Goal: Navigation & Orientation: Find specific page/section

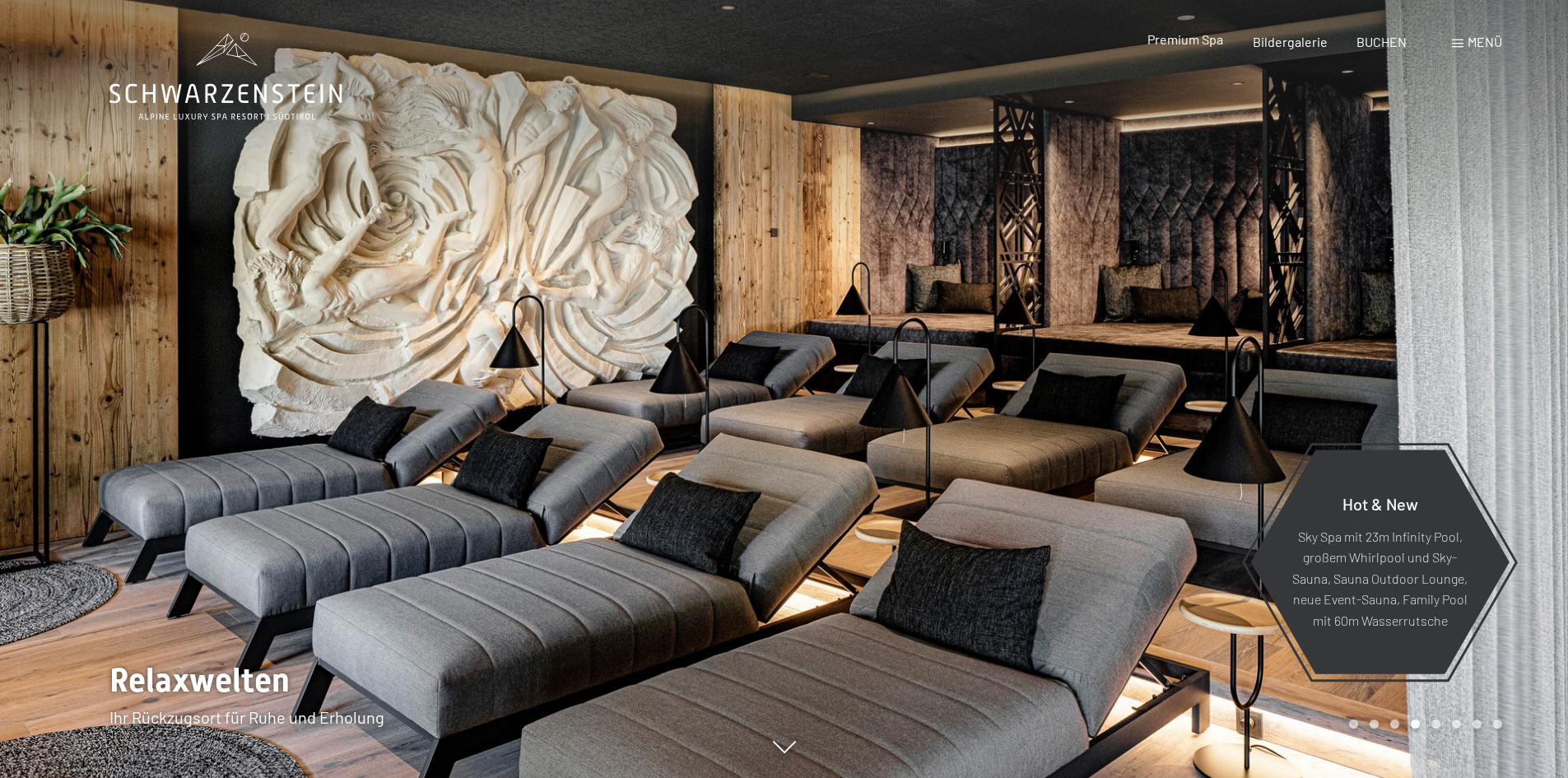
click at [1202, 34] on span "Premium Spa" at bounding box center [1185, 39] width 75 height 16
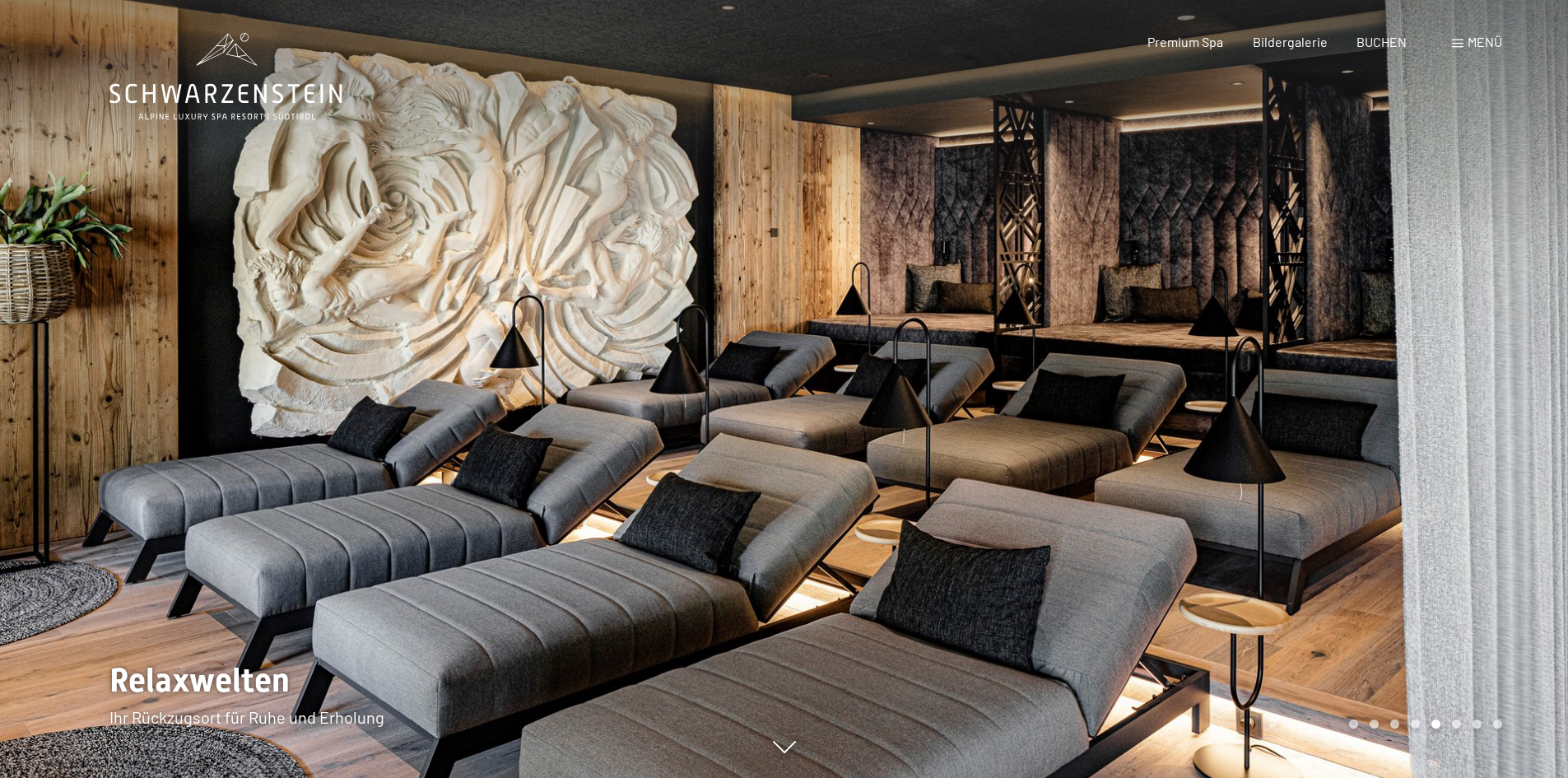
click at [12, 372] on div at bounding box center [392, 389] width 784 height 778
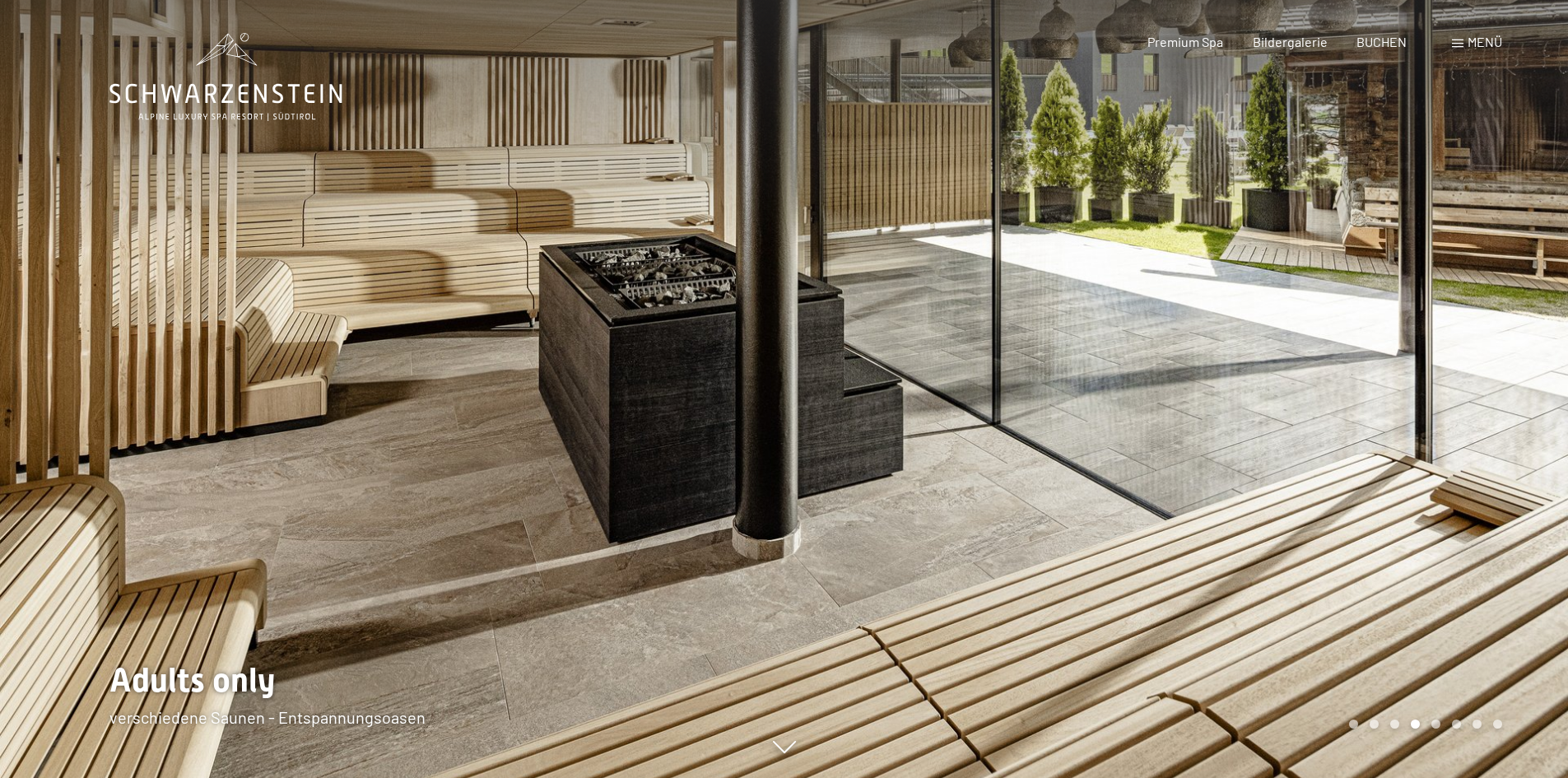
click at [12, 372] on div at bounding box center [392, 389] width 784 height 778
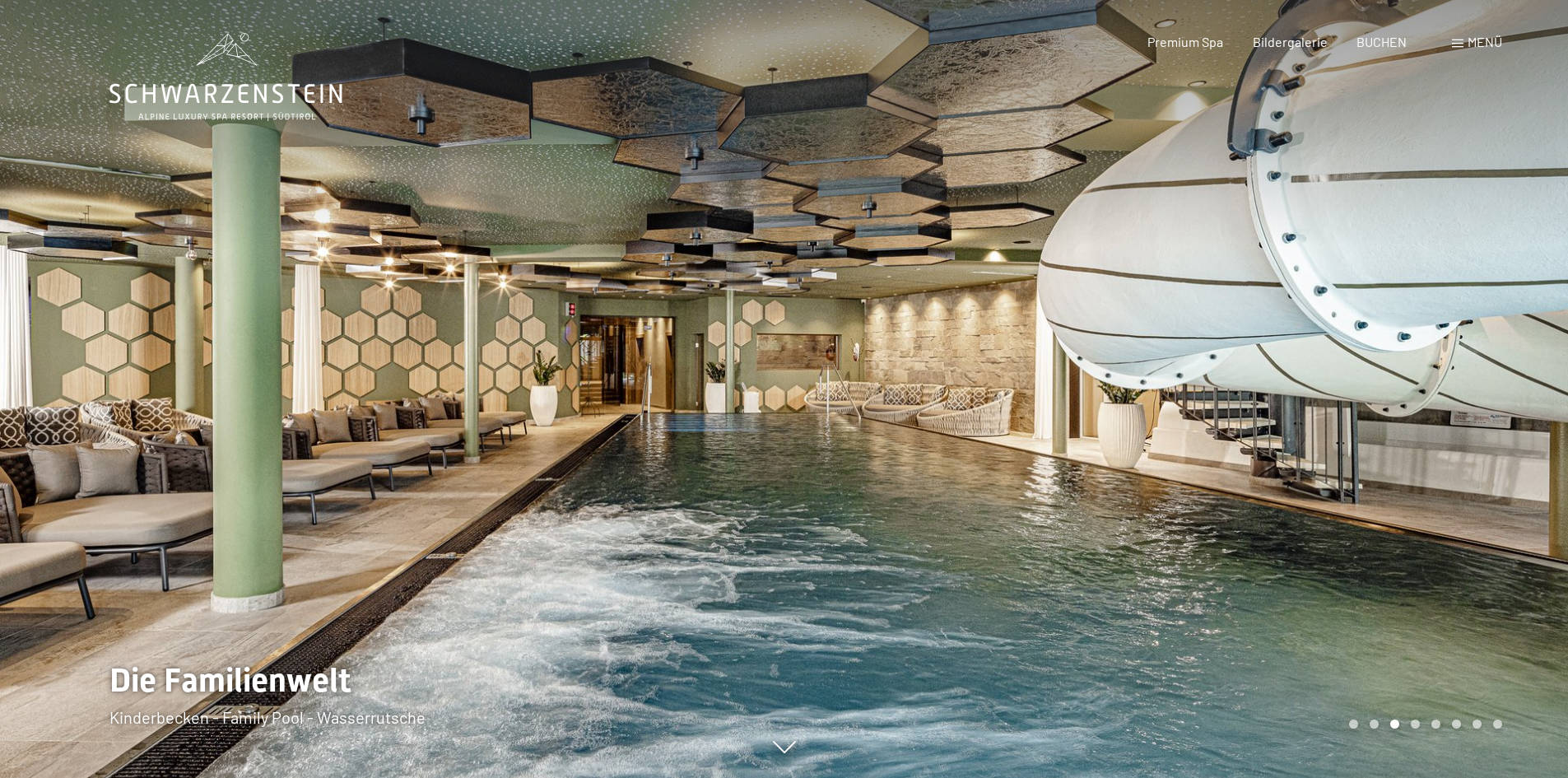
click at [12, 372] on div at bounding box center [392, 389] width 784 height 778
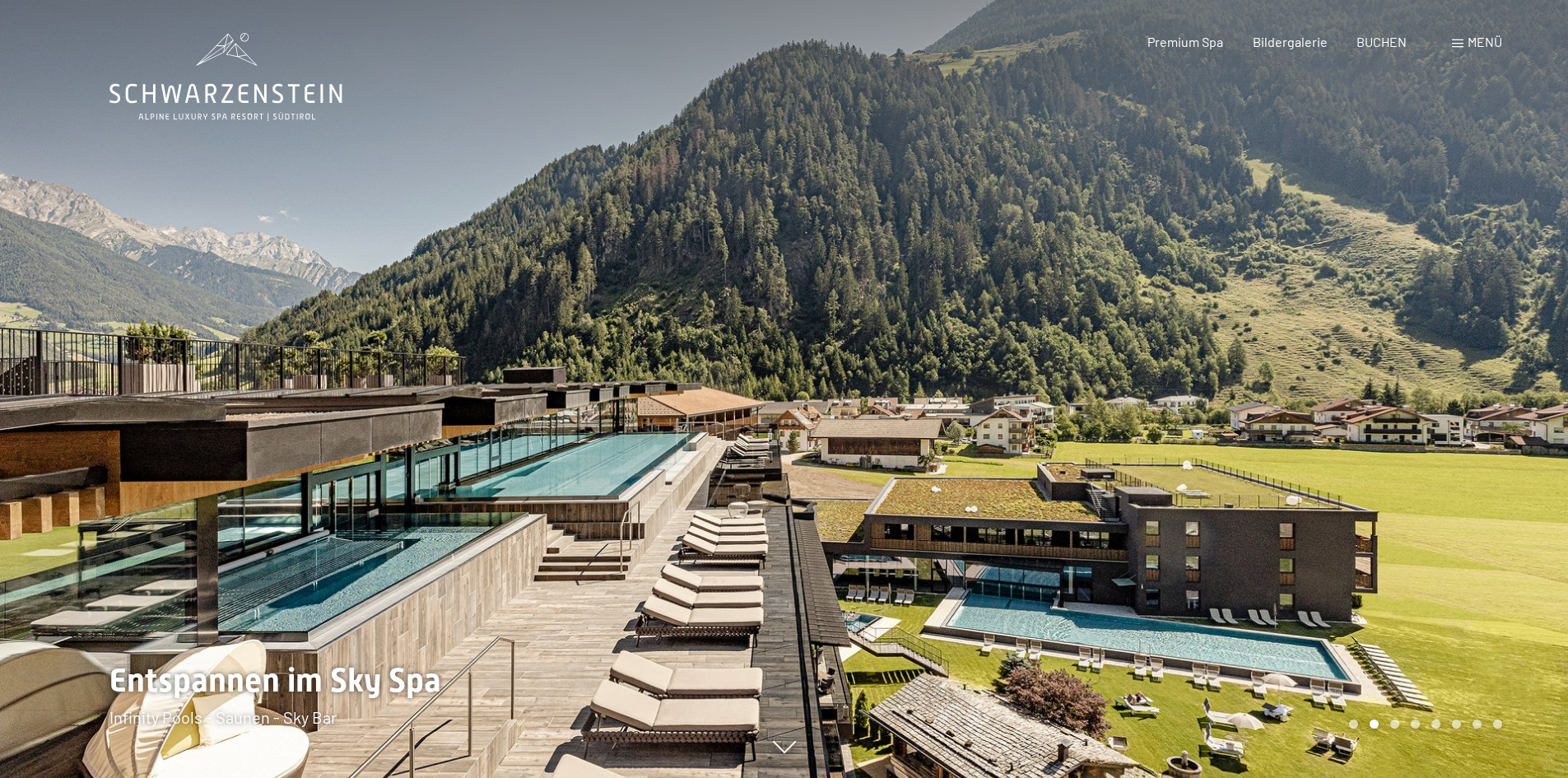
click at [12, 372] on div at bounding box center [392, 389] width 784 height 778
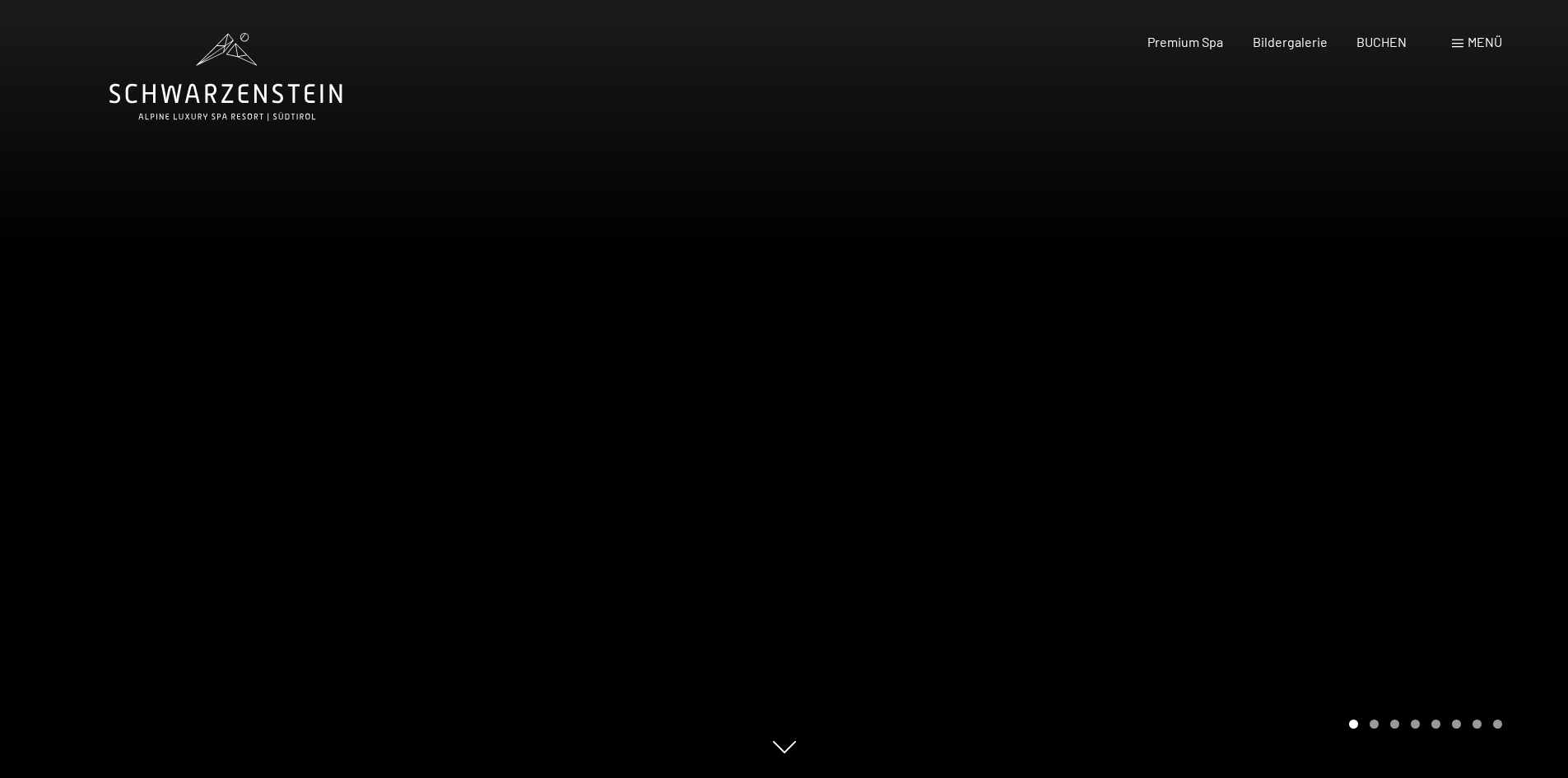
click at [12, 372] on div at bounding box center [392, 389] width 784 height 778
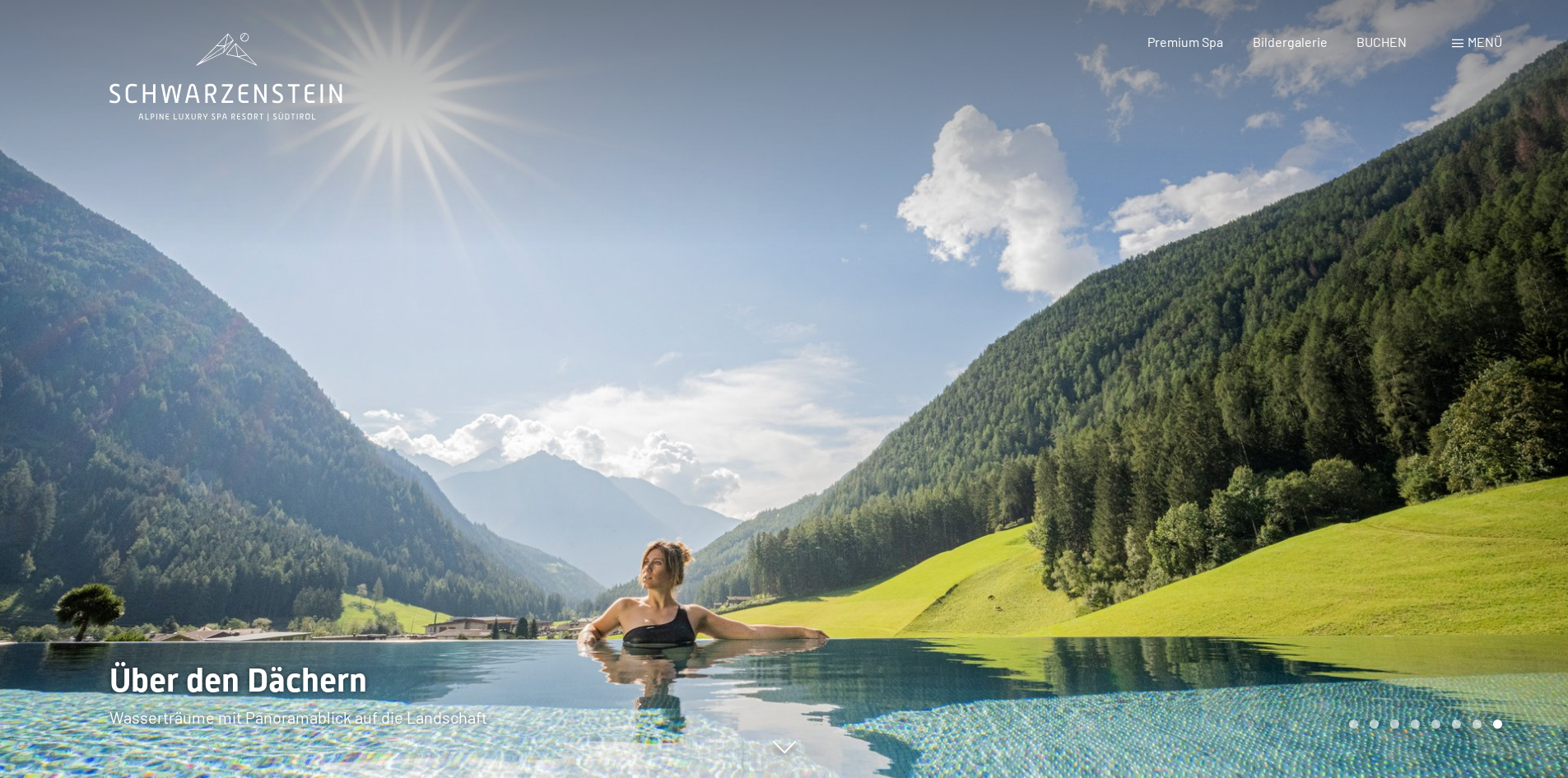
click at [1466, 46] on div "Menü" at bounding box center [1477, 42] width 50 height 19
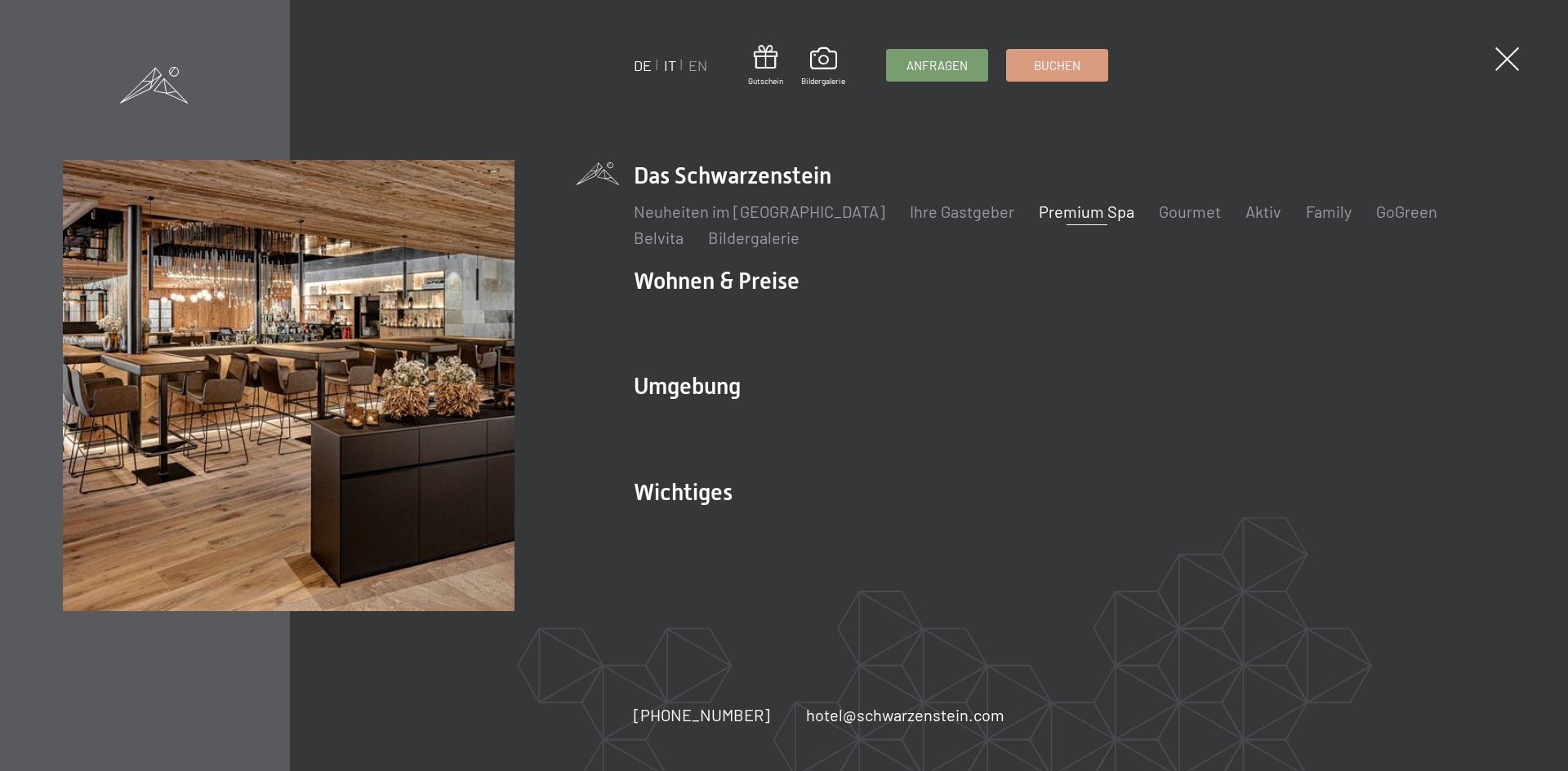
click at [666, 59] on link "IT" at bounding box center [670, 65] width 13 height 18
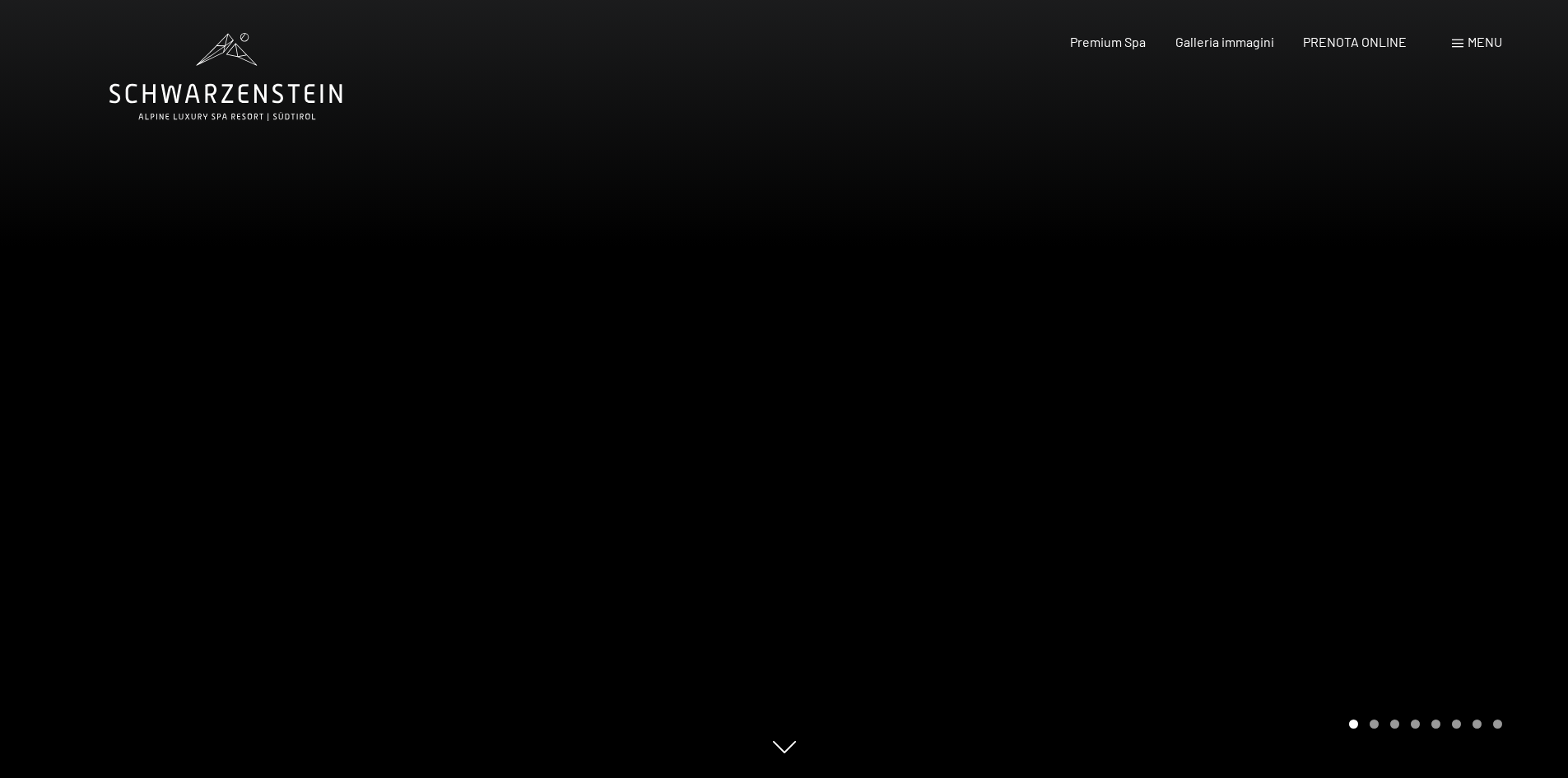
click at [1468, 39] on span "Menu" at bounding box center [1485, 42] width 34 height 16
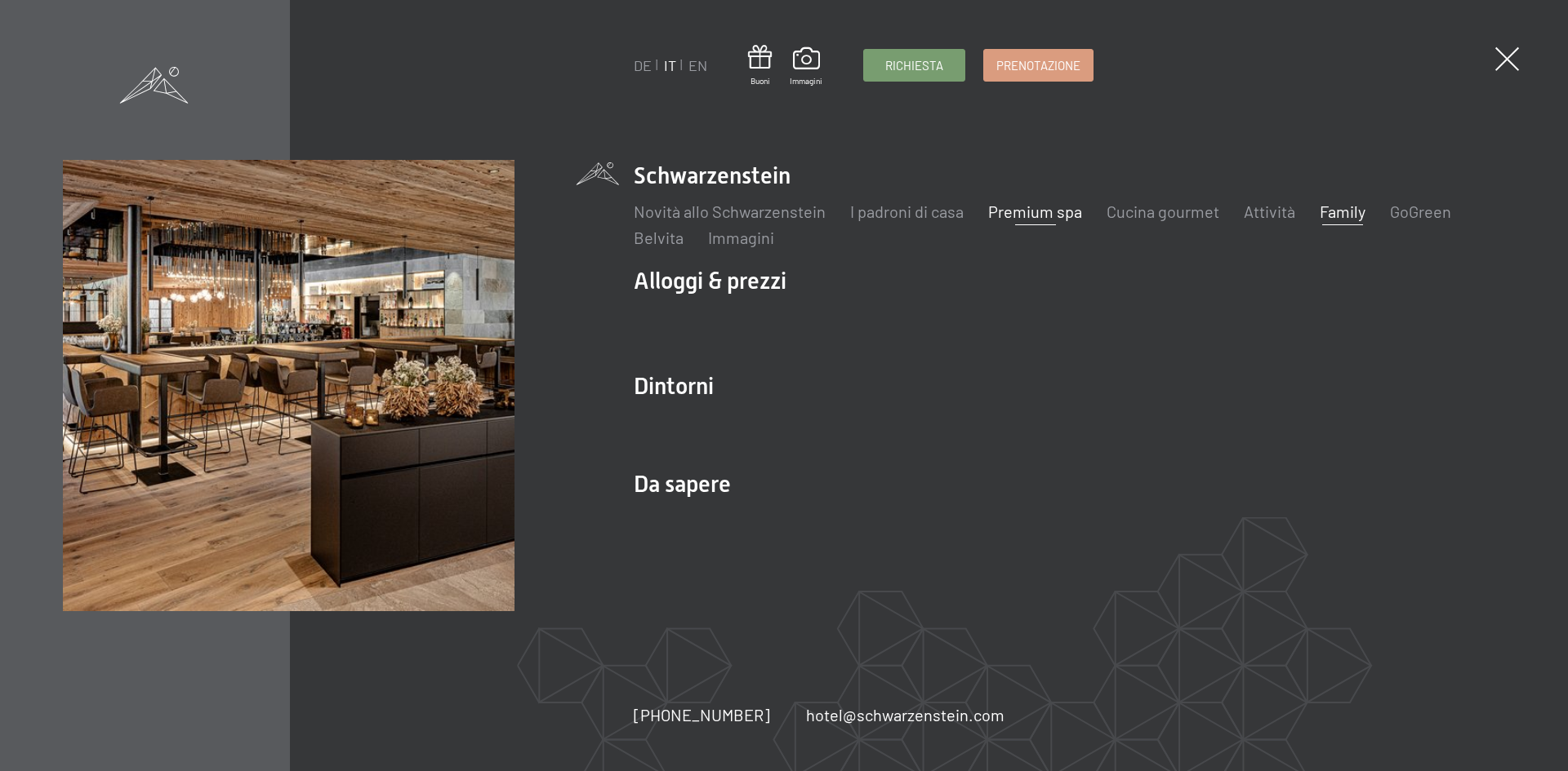
click at [1350, 213] on link "Family" at bounding box center [1342, 211] width 46 height 19
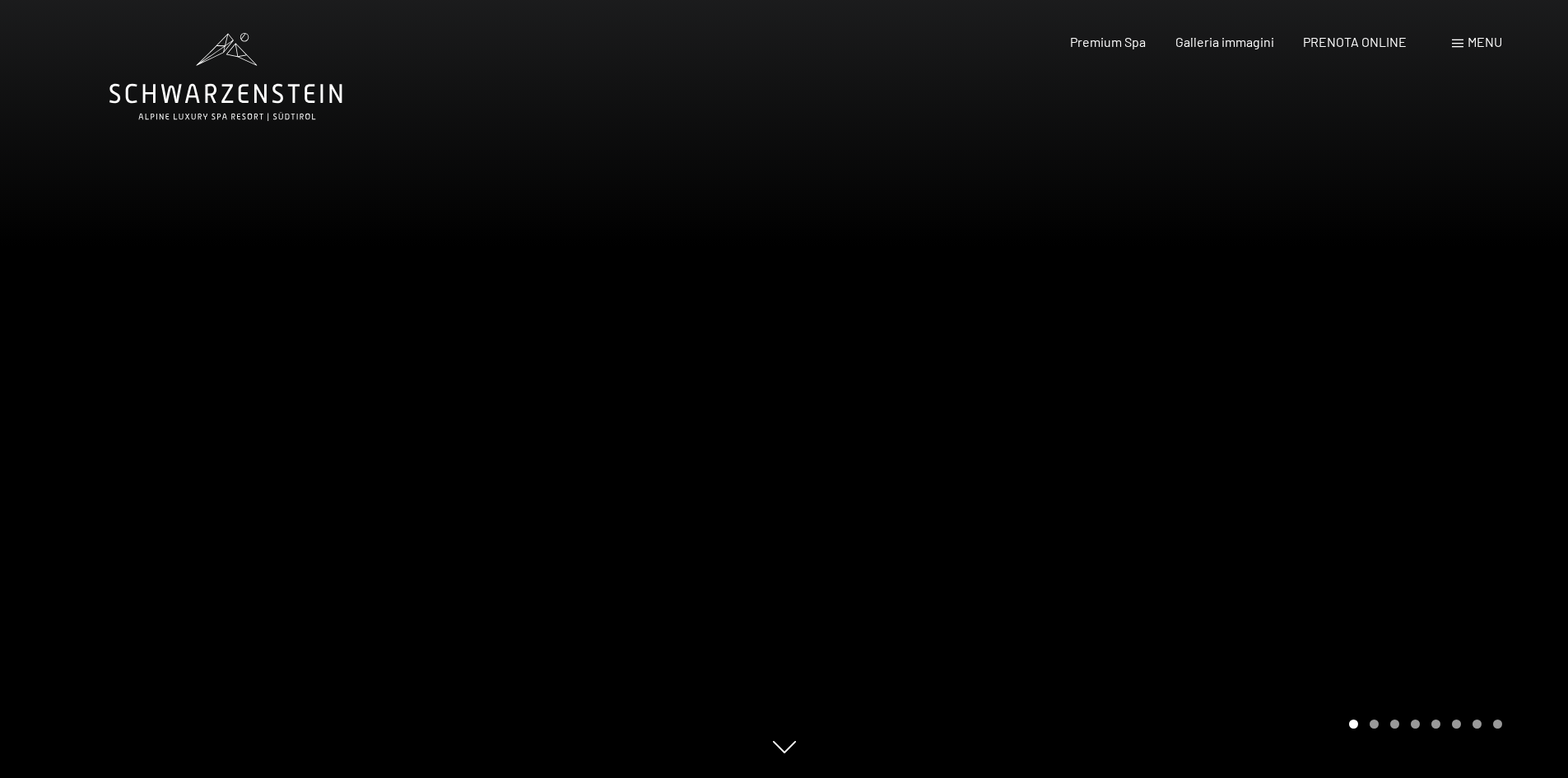
click at [1524, 378] on div at bounding box center [1177, 389] width 784 height 778
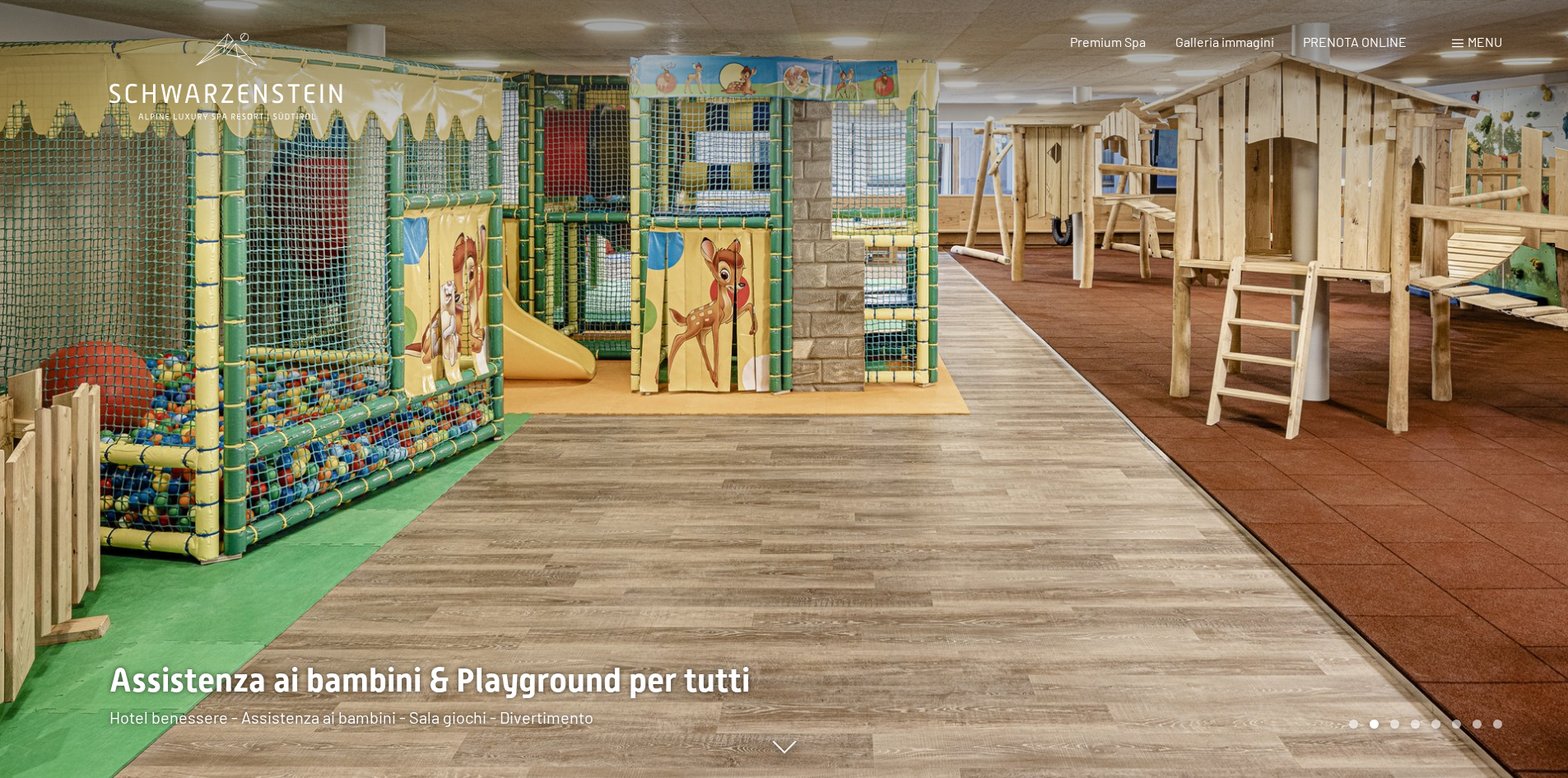
click at [1528, 374] on div at bounding box center [1177, 389] width 784 height 778
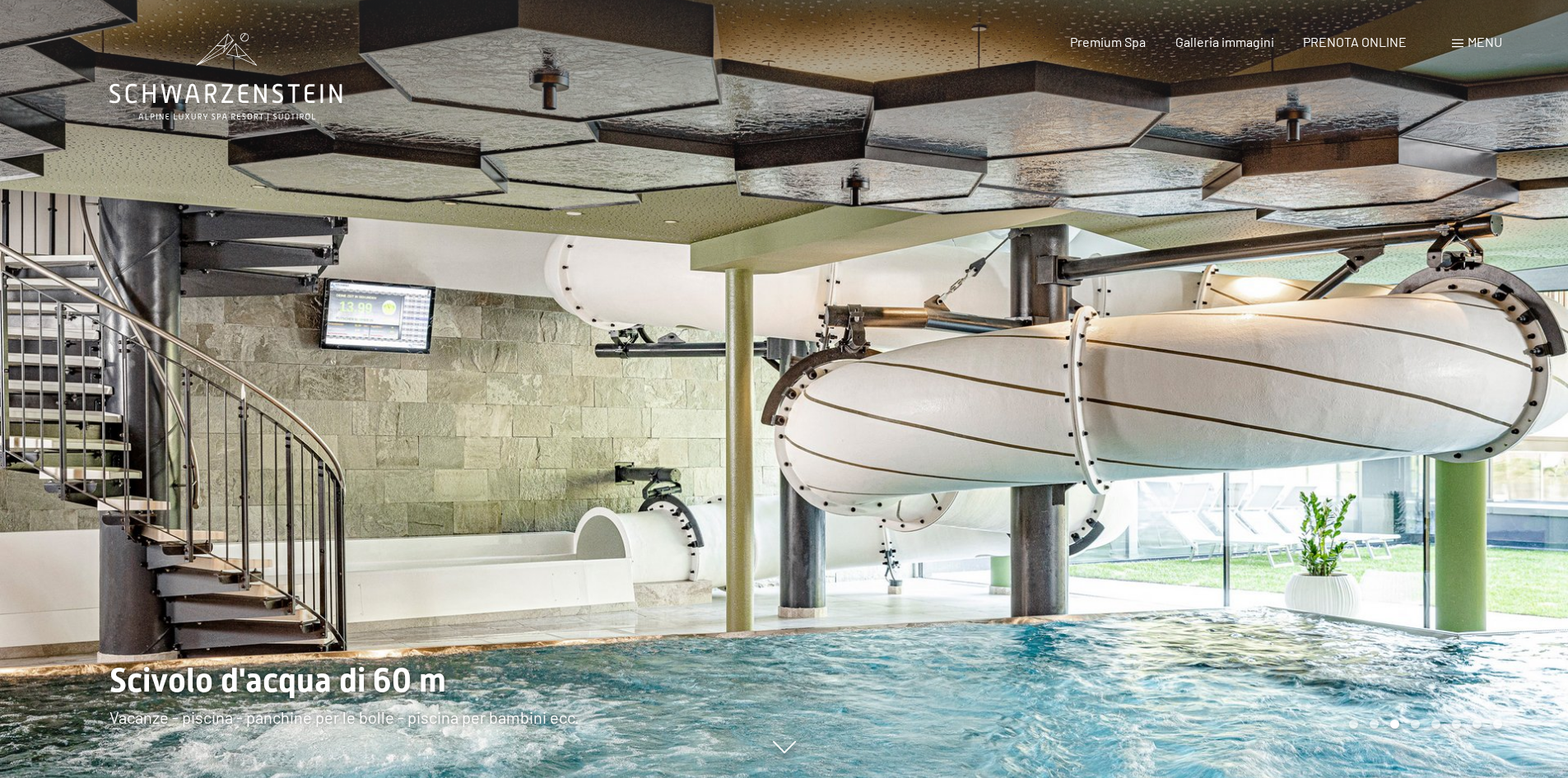
click at [1528, 374] on div at bounding box center [1177, 389] width 784 height 778
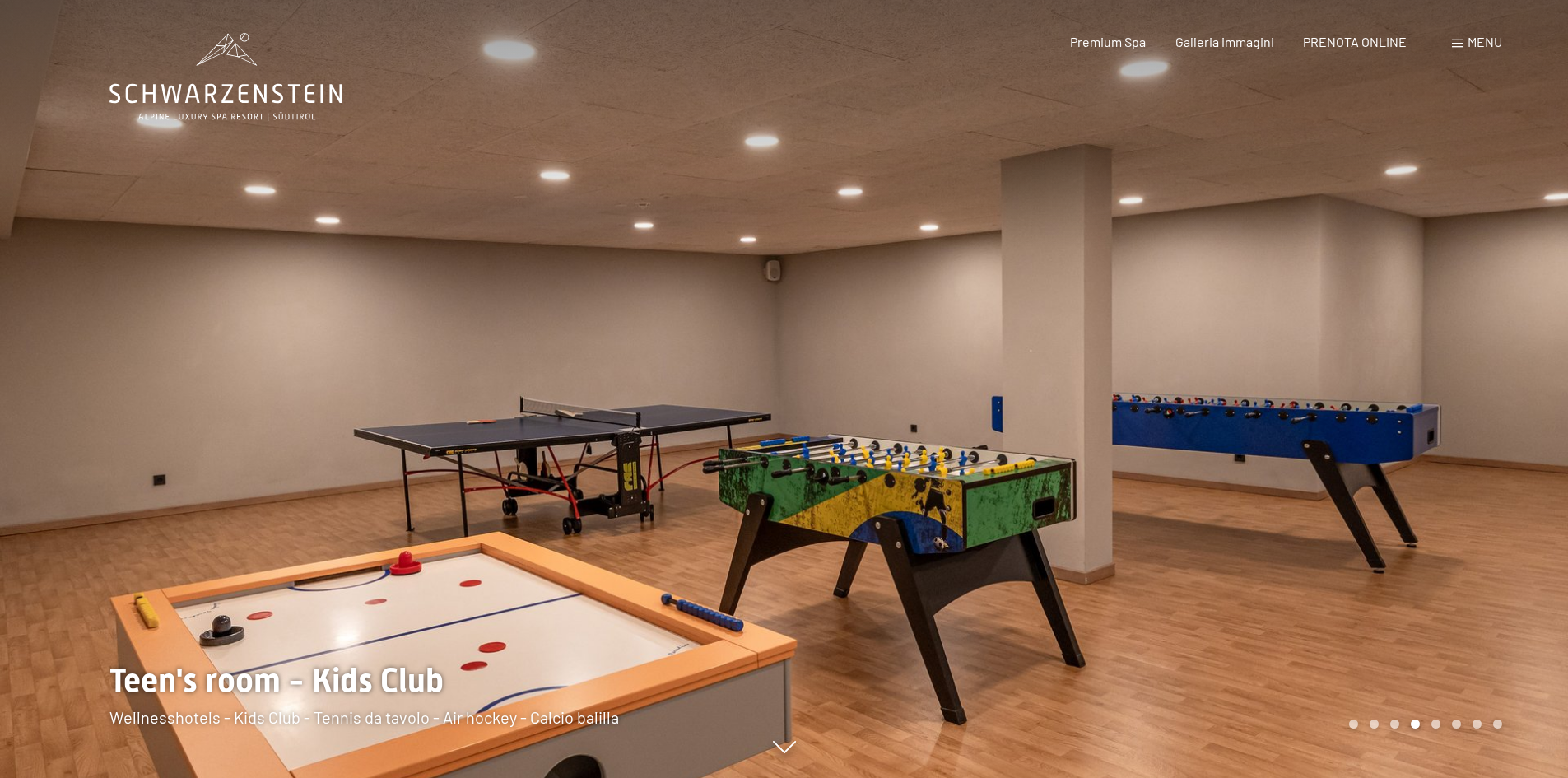
click at [1528, 374] on div at bounding box center [1177, 389] width 784 height 778
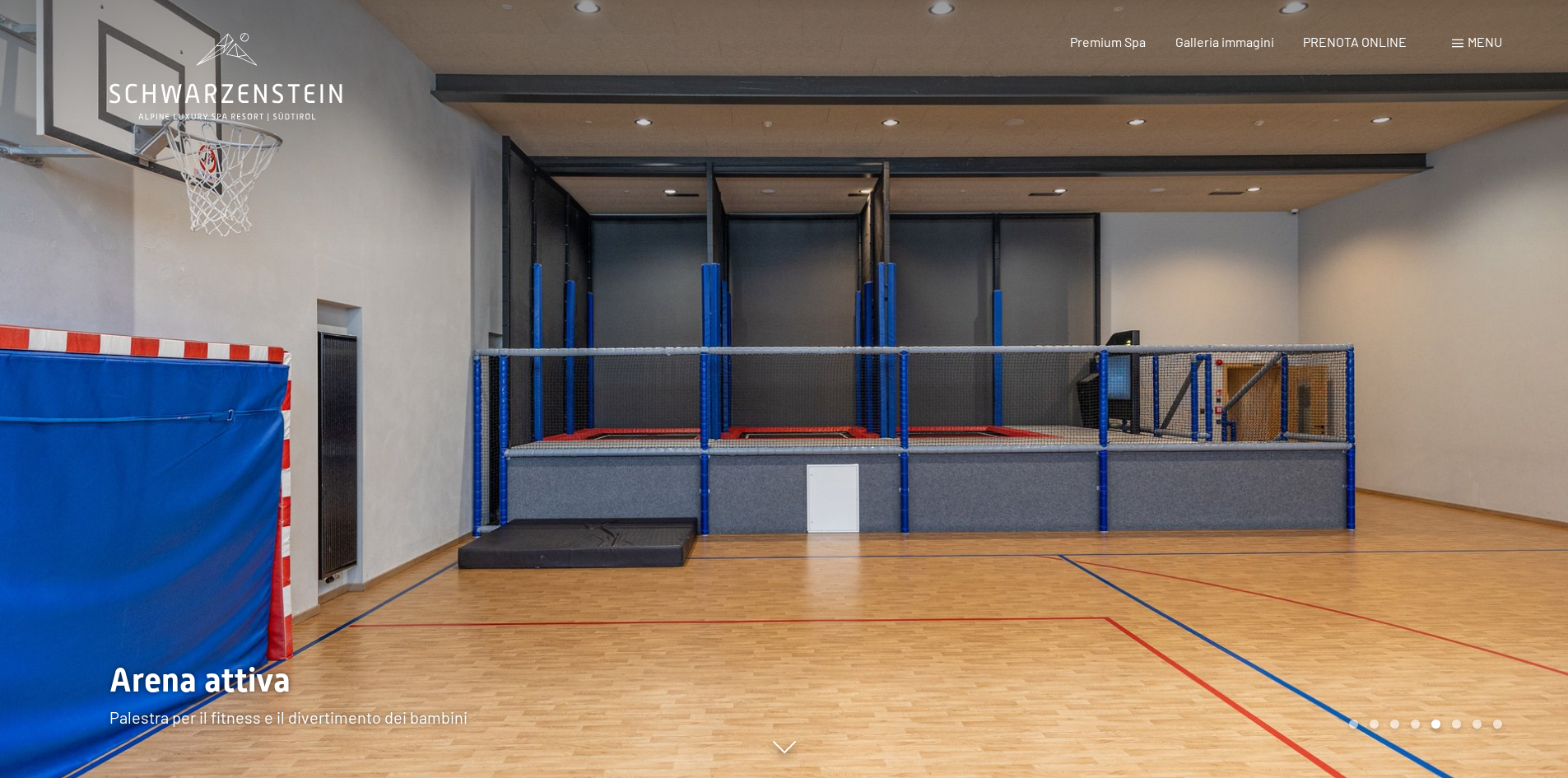
click at [1528, 374] on div at bounding box center [1177, 389] width 784 height 778
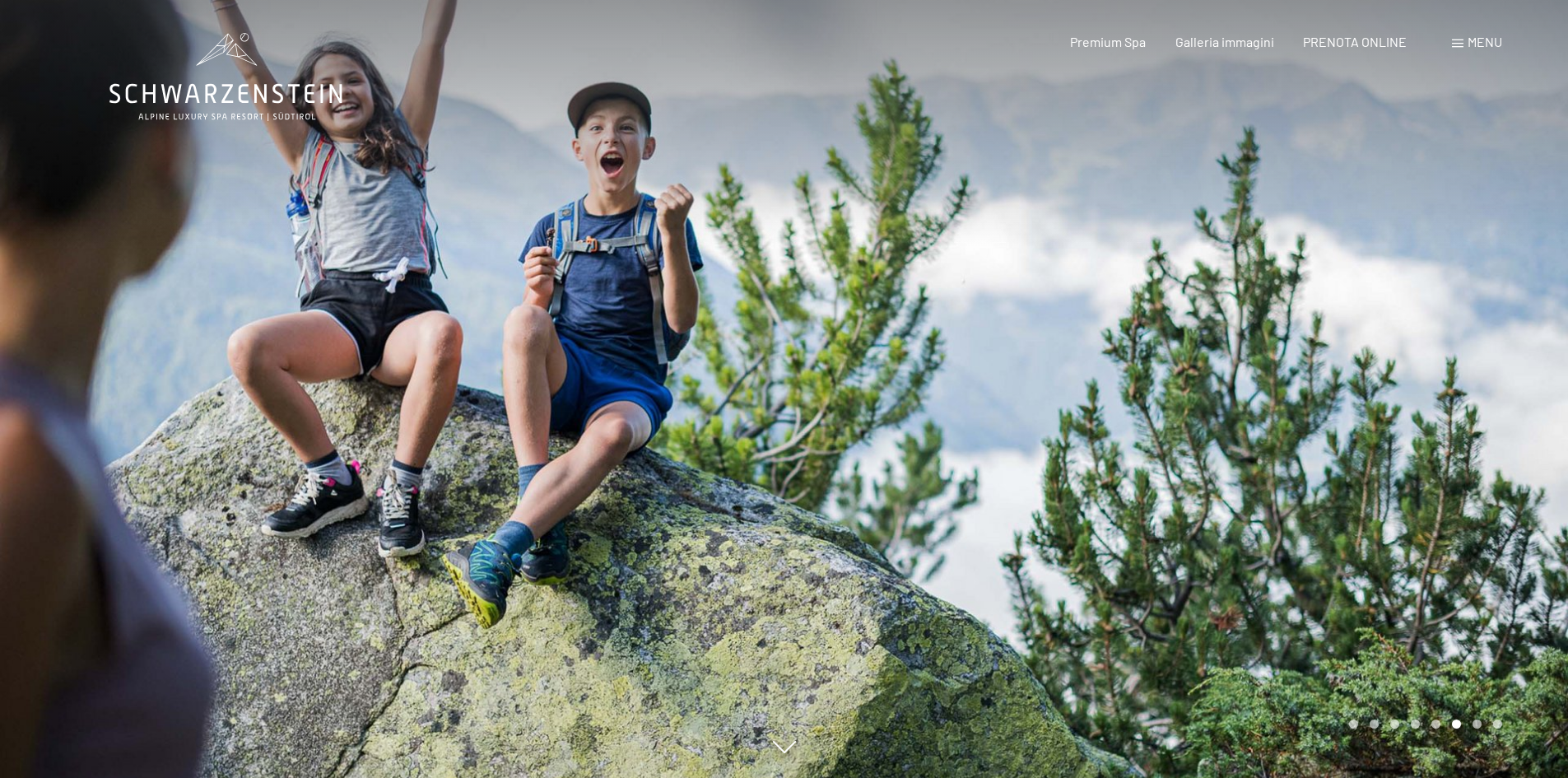
click at [1528, 374] on div at bounding box center [1177, 389] width 784 height 778
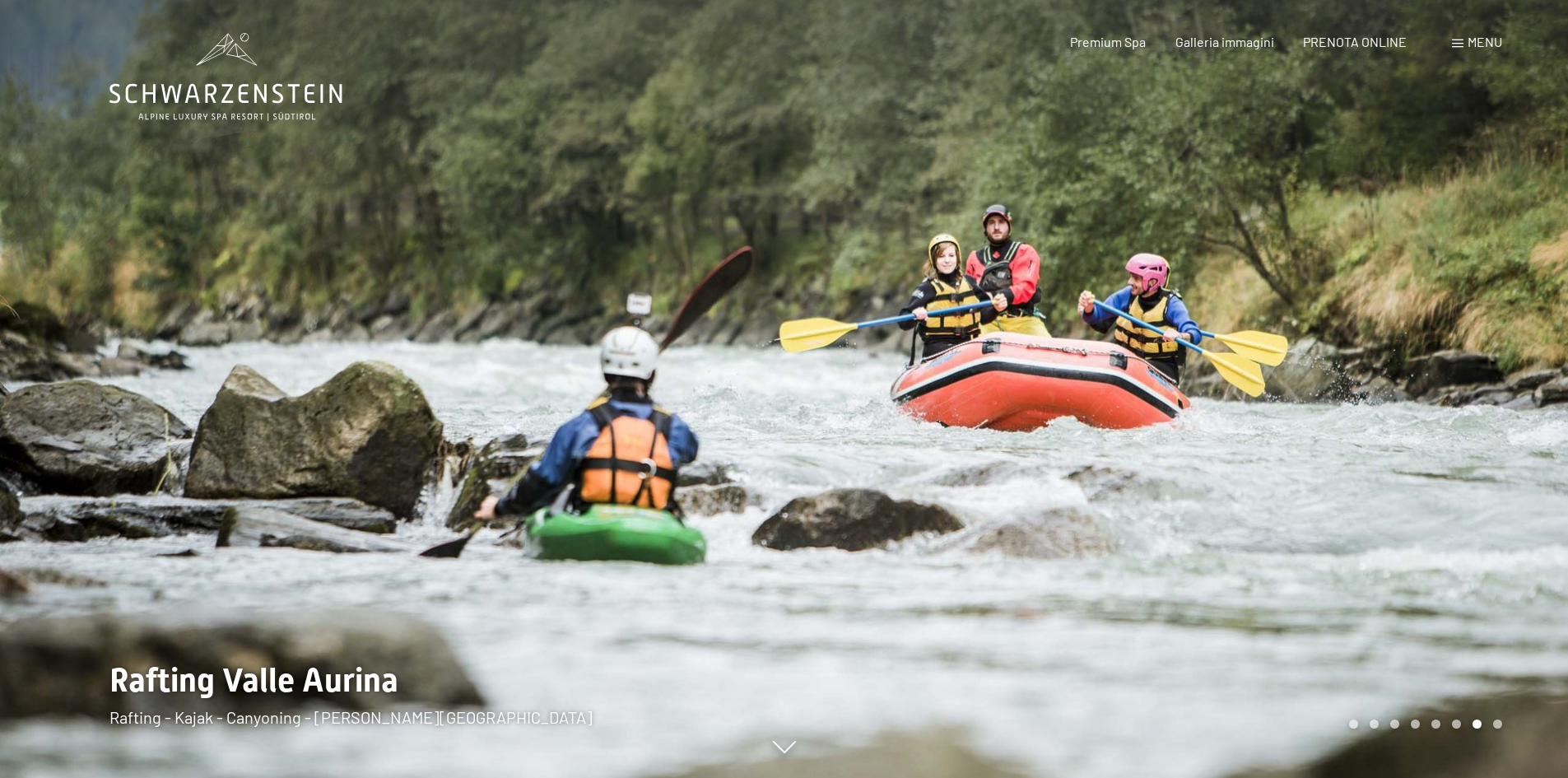
click at [1528, 374] on div at bounding box center [1177, 389] width 784 height 778
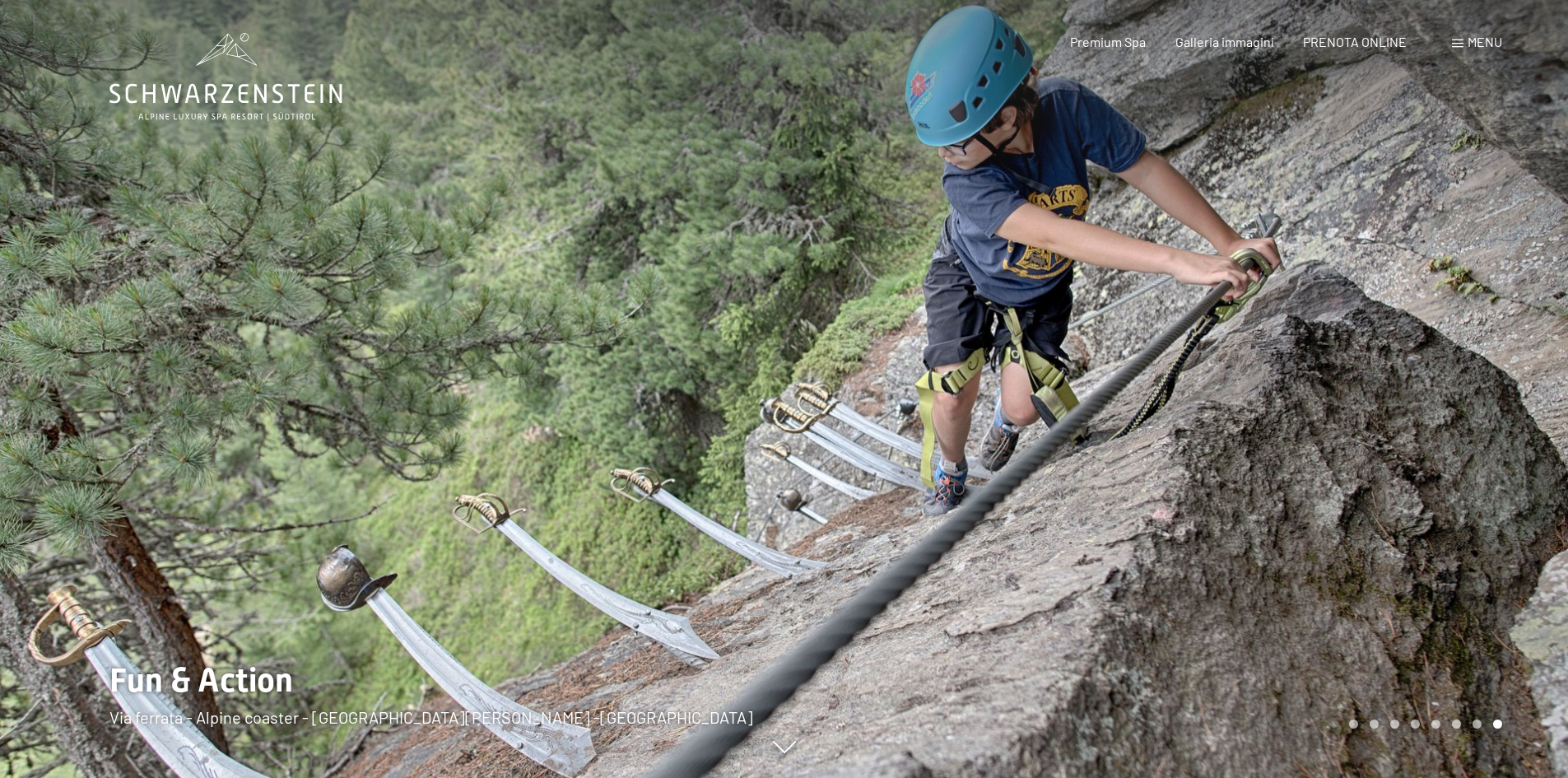
click at [1528, 374] on div at bounding box center [1177, 389] width 784 height 778
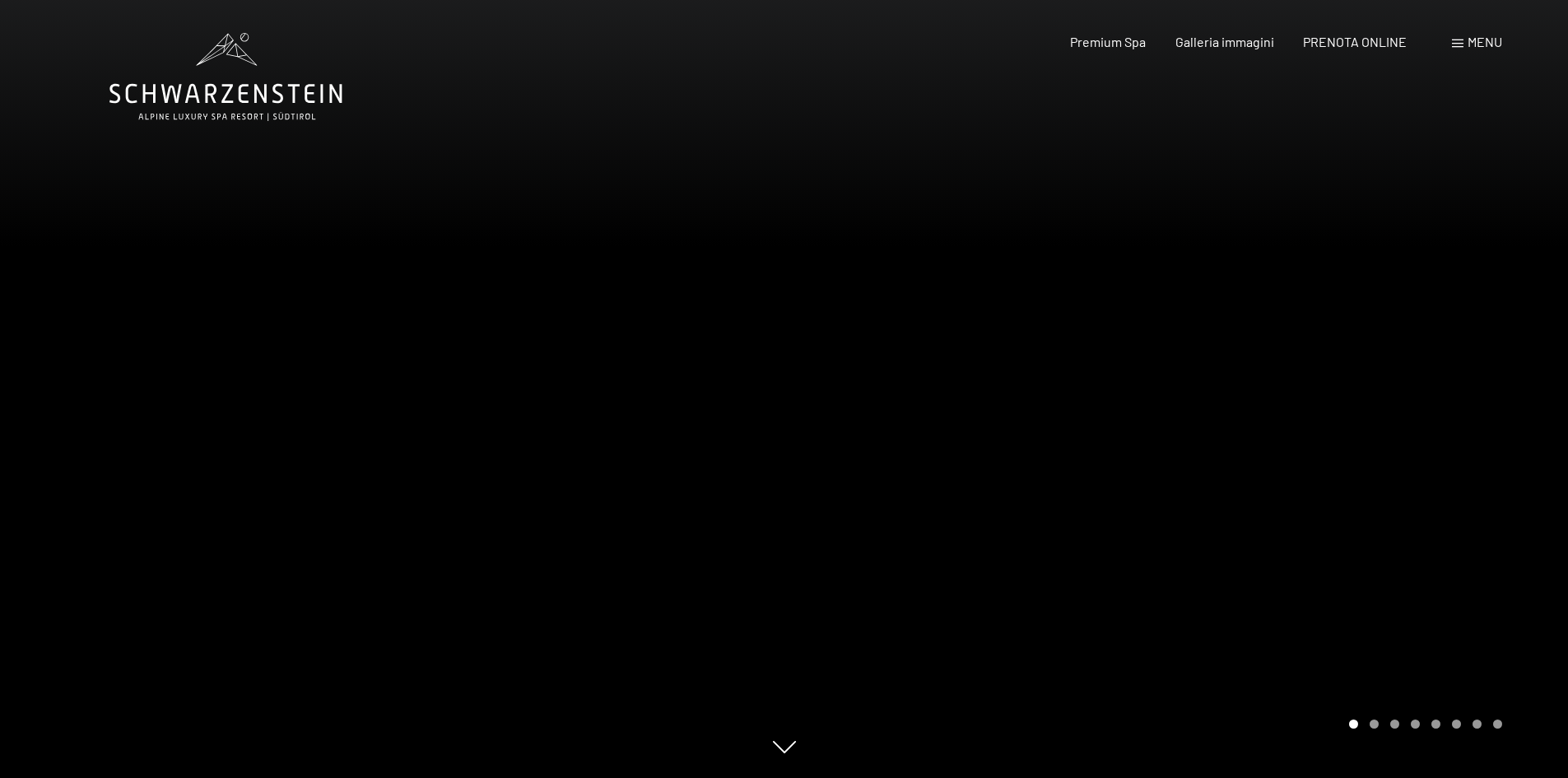
click at [1528, 374] on div at bounding box center [1177, 389] width 784 height 778
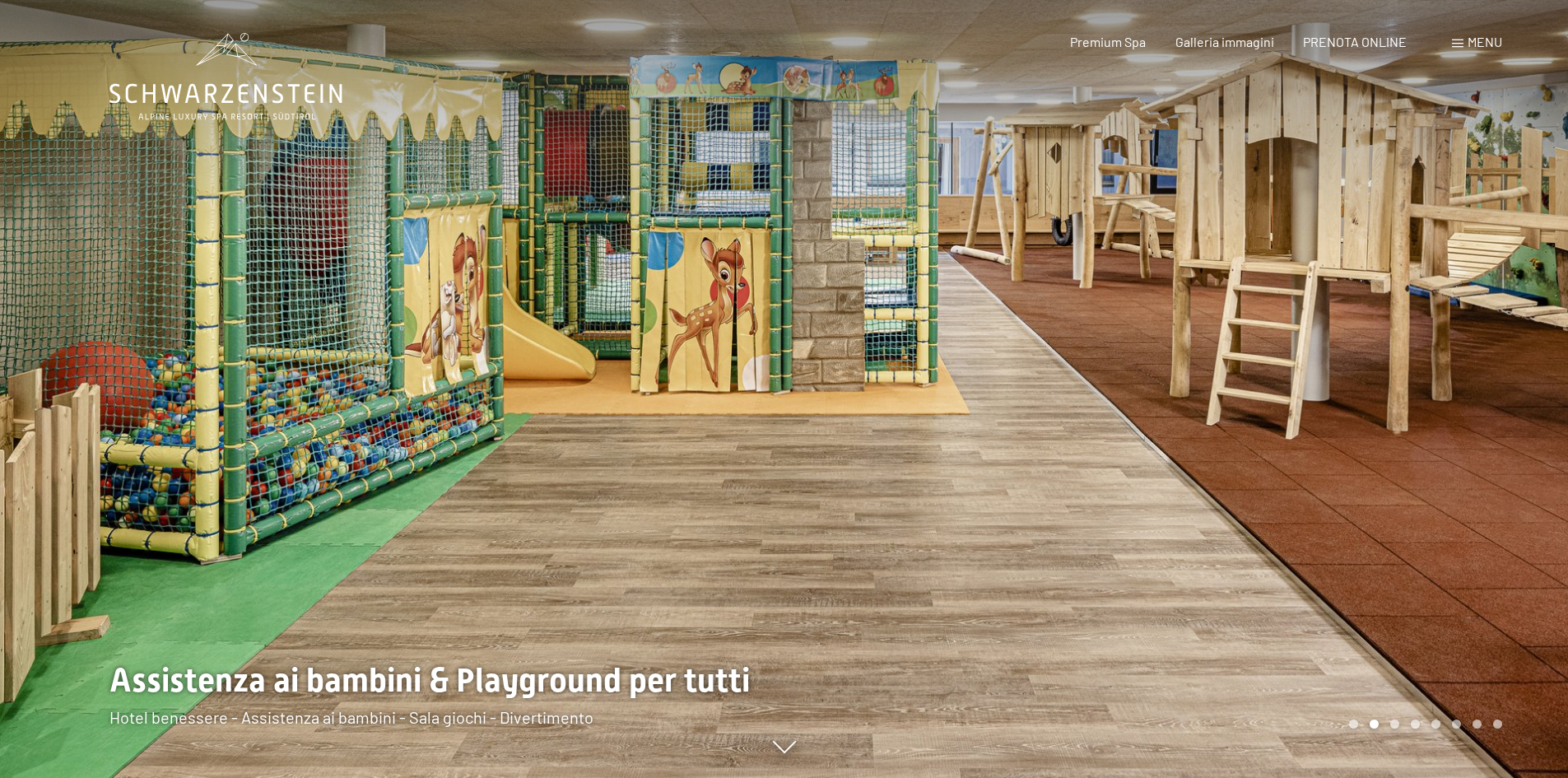
click at [1528, 374] on div at bounding box center [1177, 389] width 784 height 778
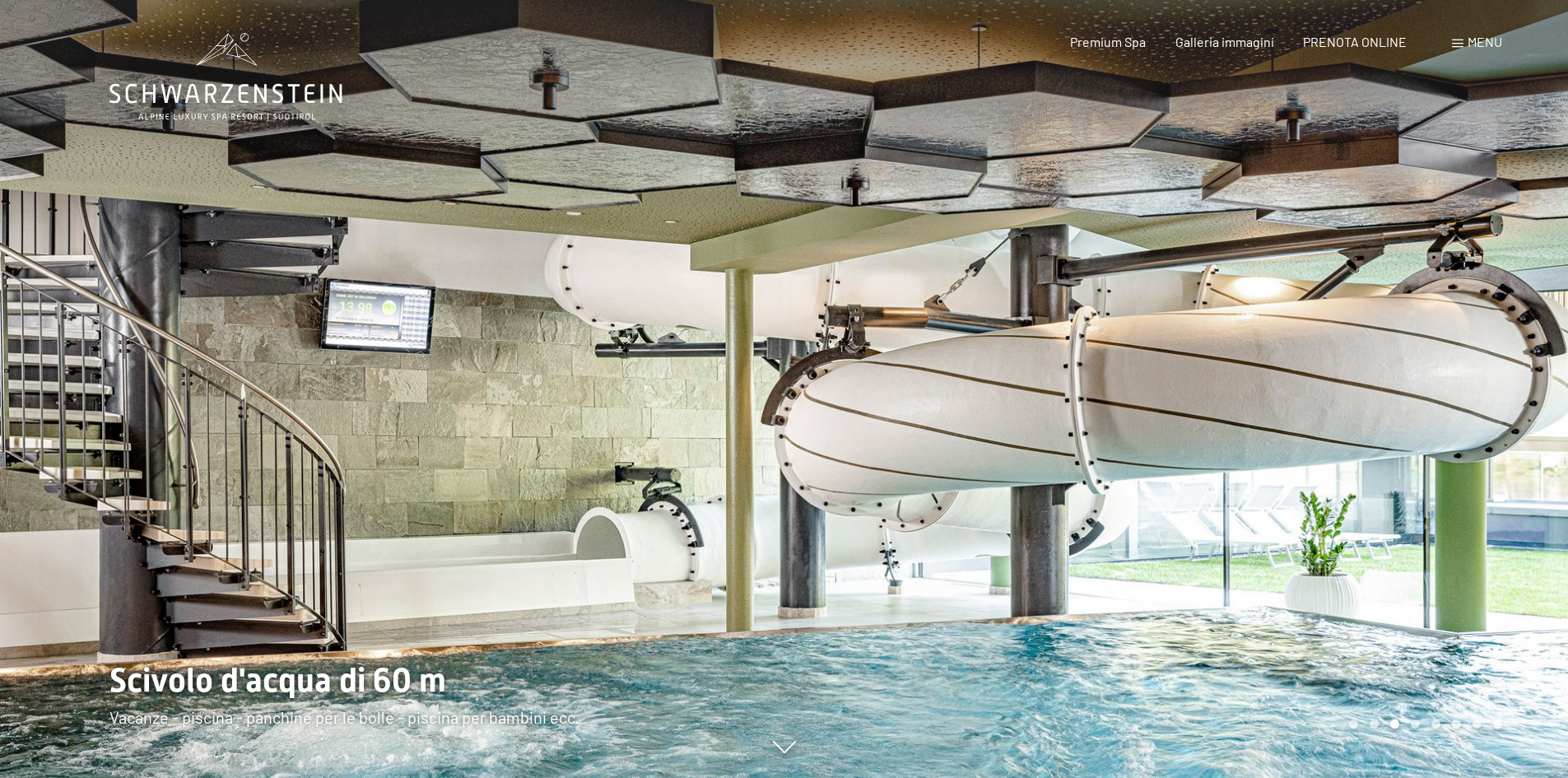
click at [1528, 374] on div at bounding box center [1177, 389] width 784 height 778
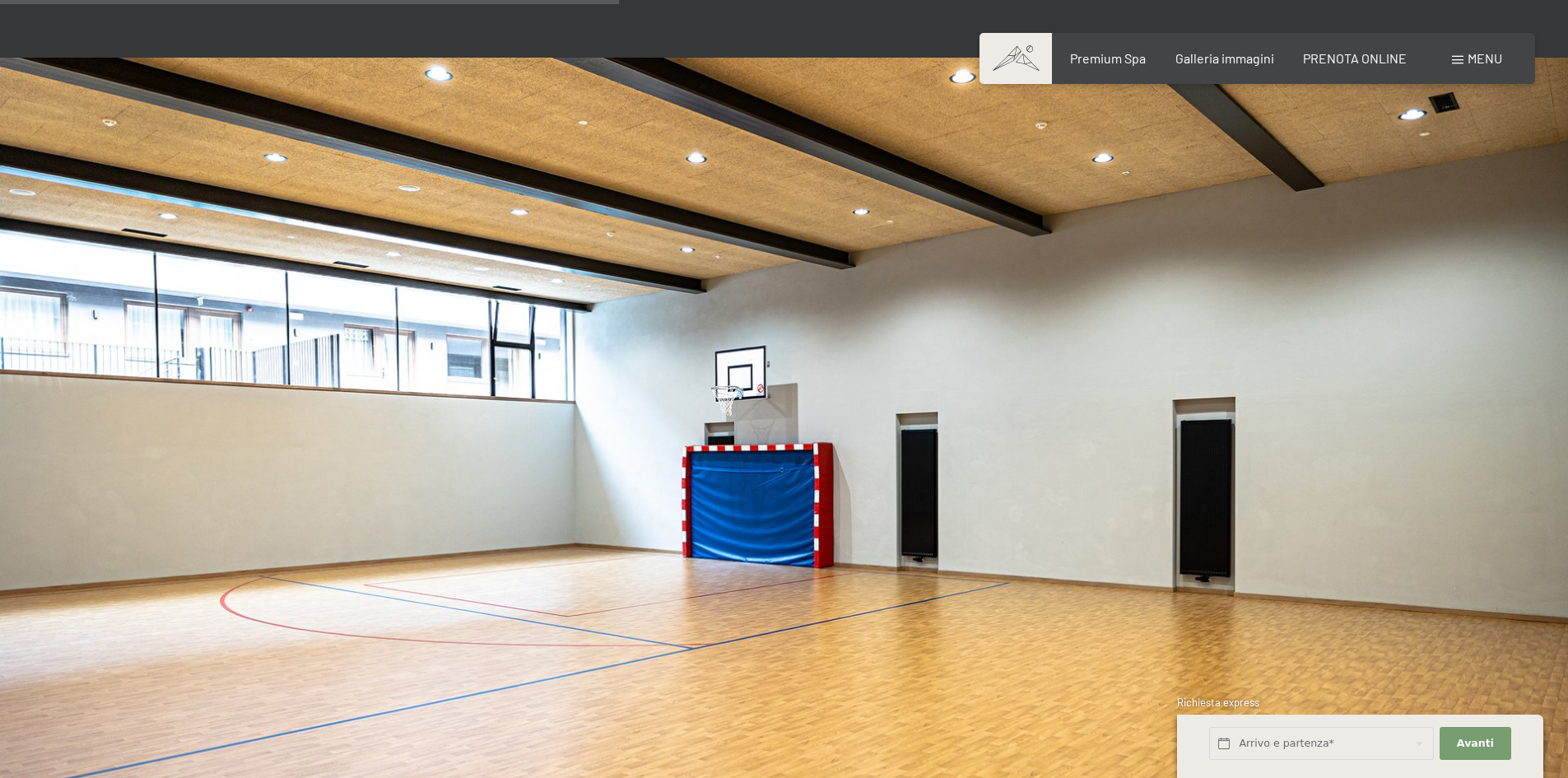
scroll to position [5141, 0]
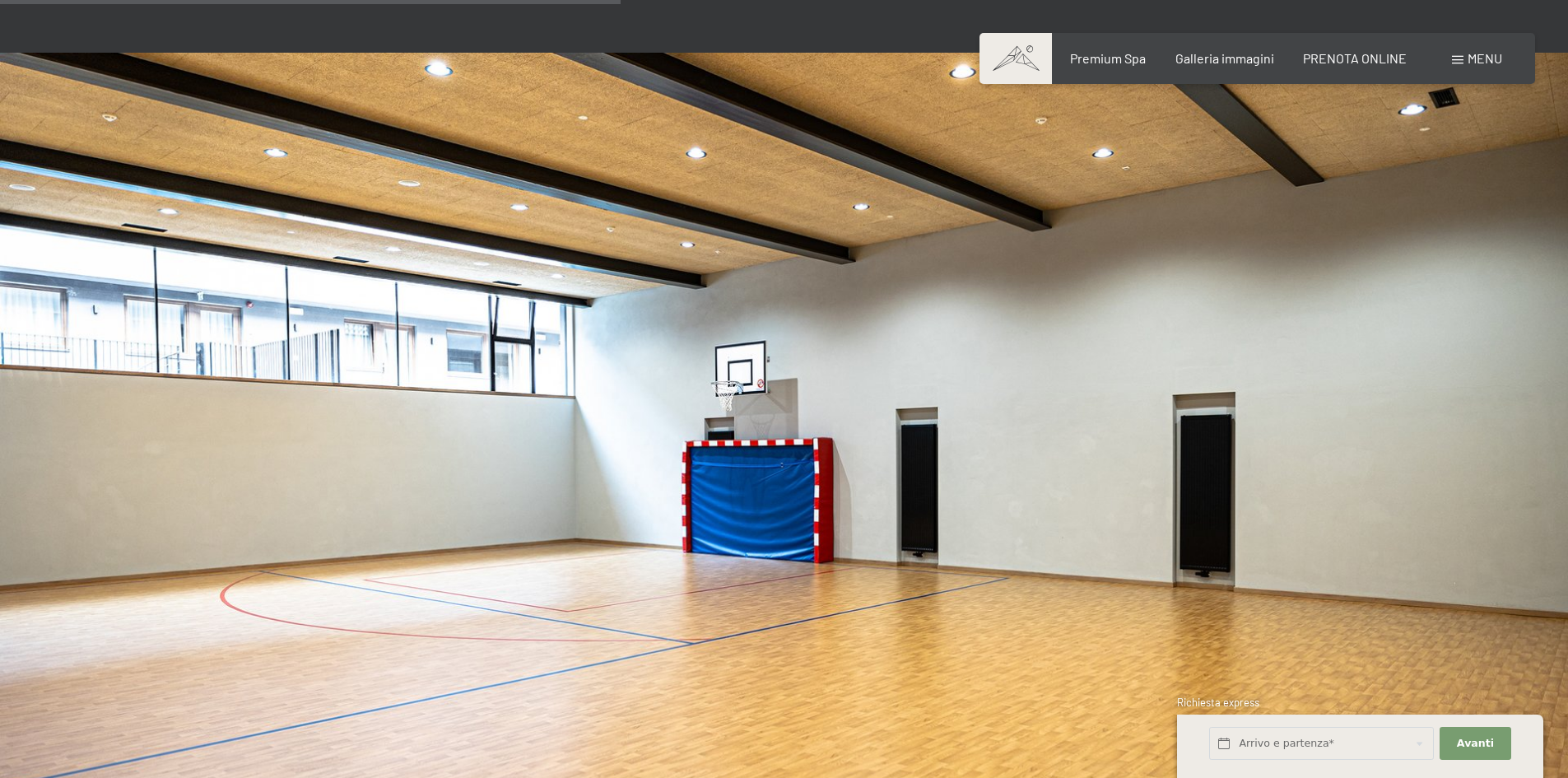
click at [122, 450] on img at bounding box center [784, 494] width 1568 height 883
click at [1249, 49] on div "Prenotazione Richiesta Premium Spa Galleria immagini PRENOTA ONLINE Menu DE IT …" at bounding box center [1257, 58] width 490 height 19
click at [1249, 52] on span "Galleria immagini" at bounding box center [1225, 56] width 99 height 16
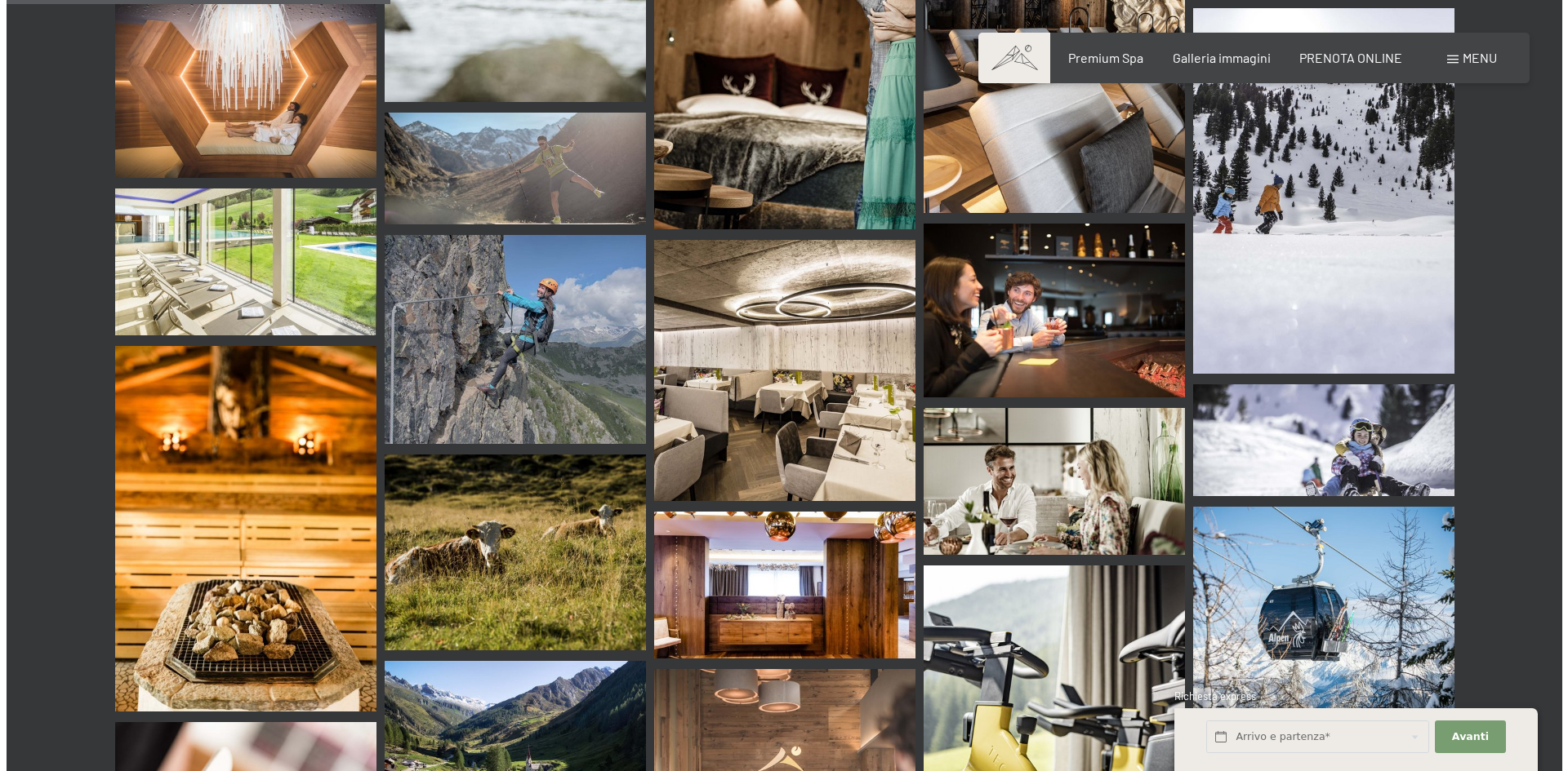
scroll to position [5142, 0]
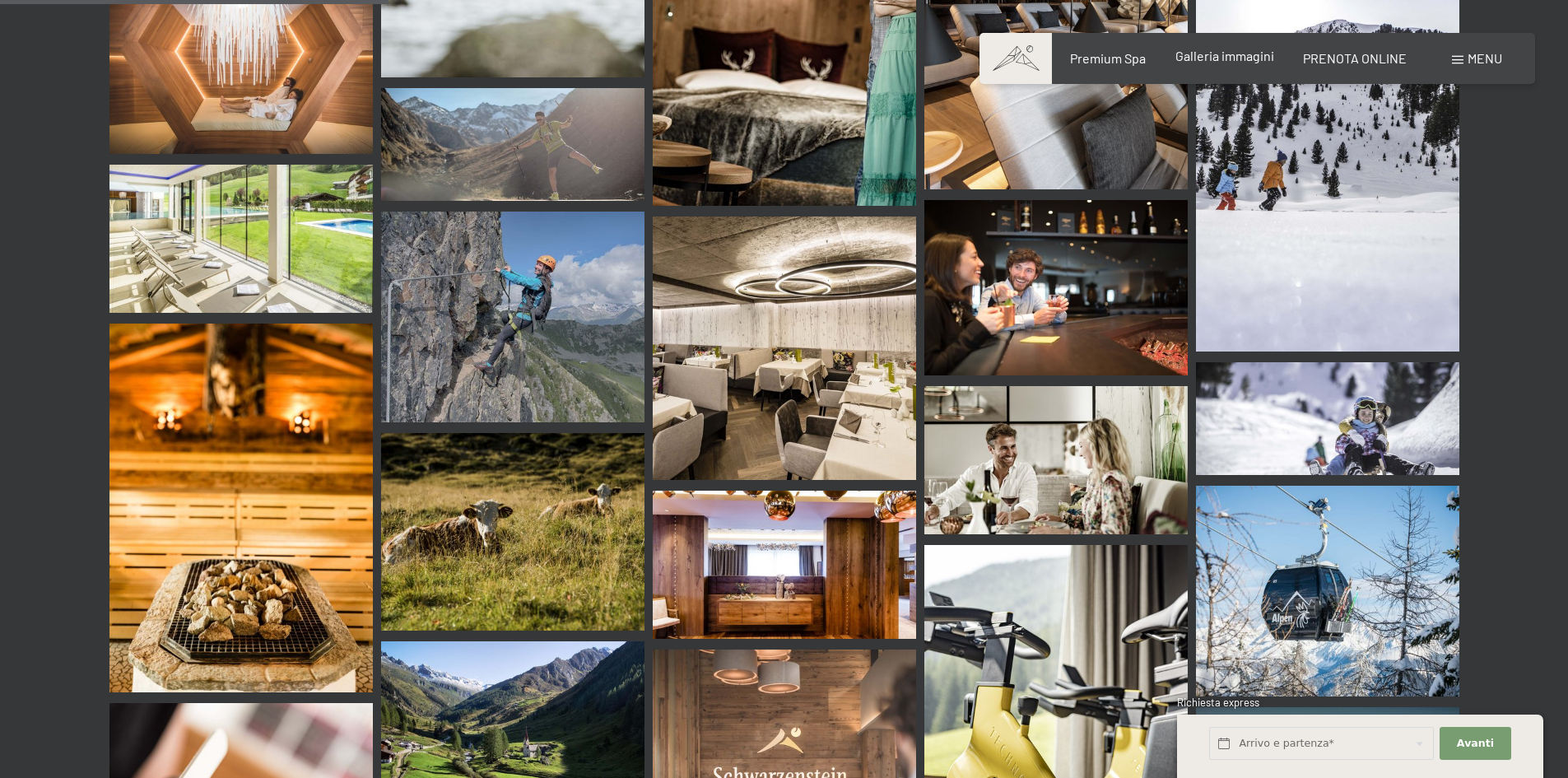
click at [1220, 62] on span "Galleria immagini" at bounding box center [1225, 56] width 99 height 16
click at [1469, 54] on span "Menu" at bounding box center [1485, 58] width 34 height 16
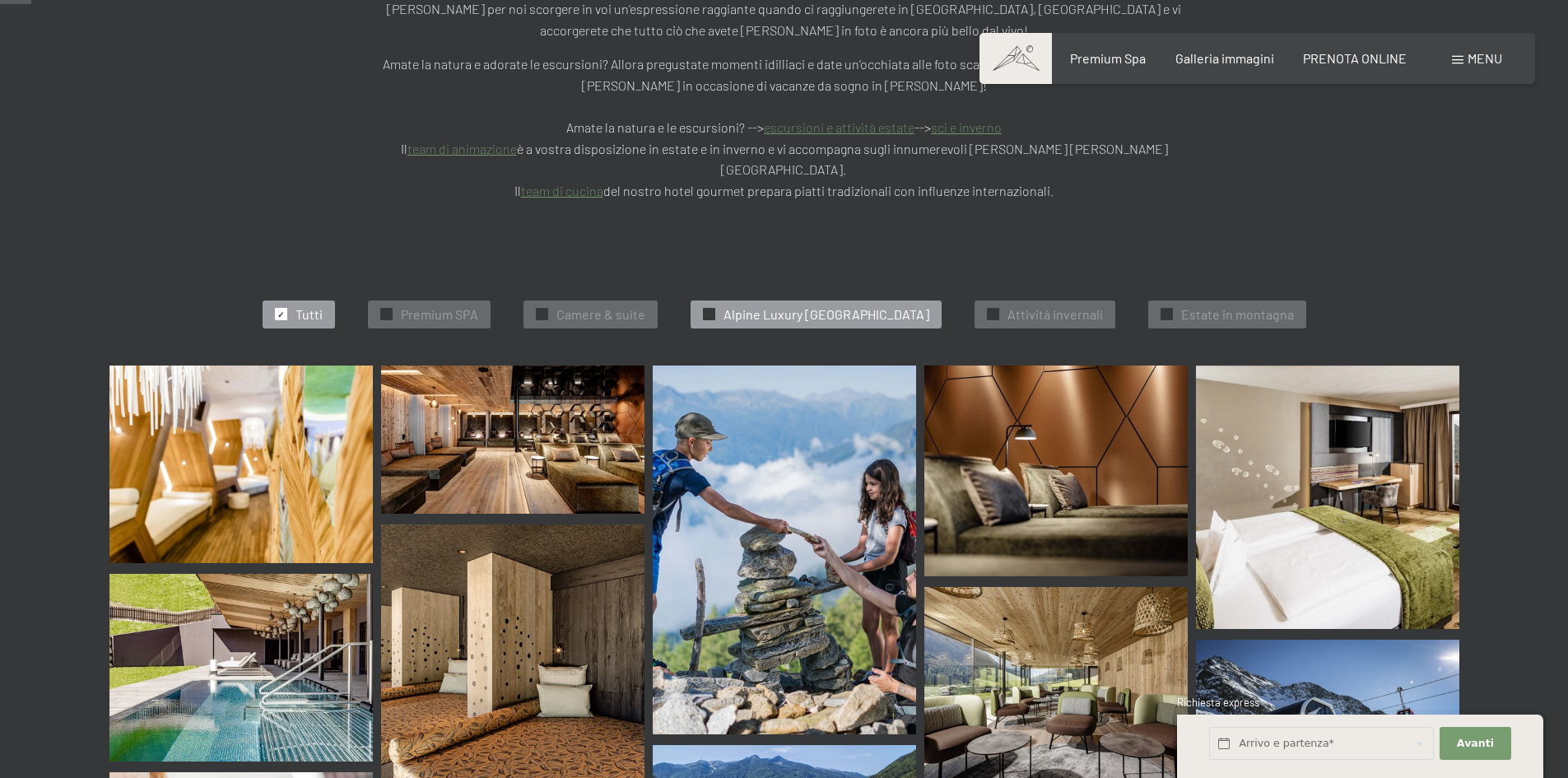
click at [775, 305] on span "Alpine Luxury [GEOGRAPHIC_DATA]" at bounding box center [827, 314] width 205 height 19
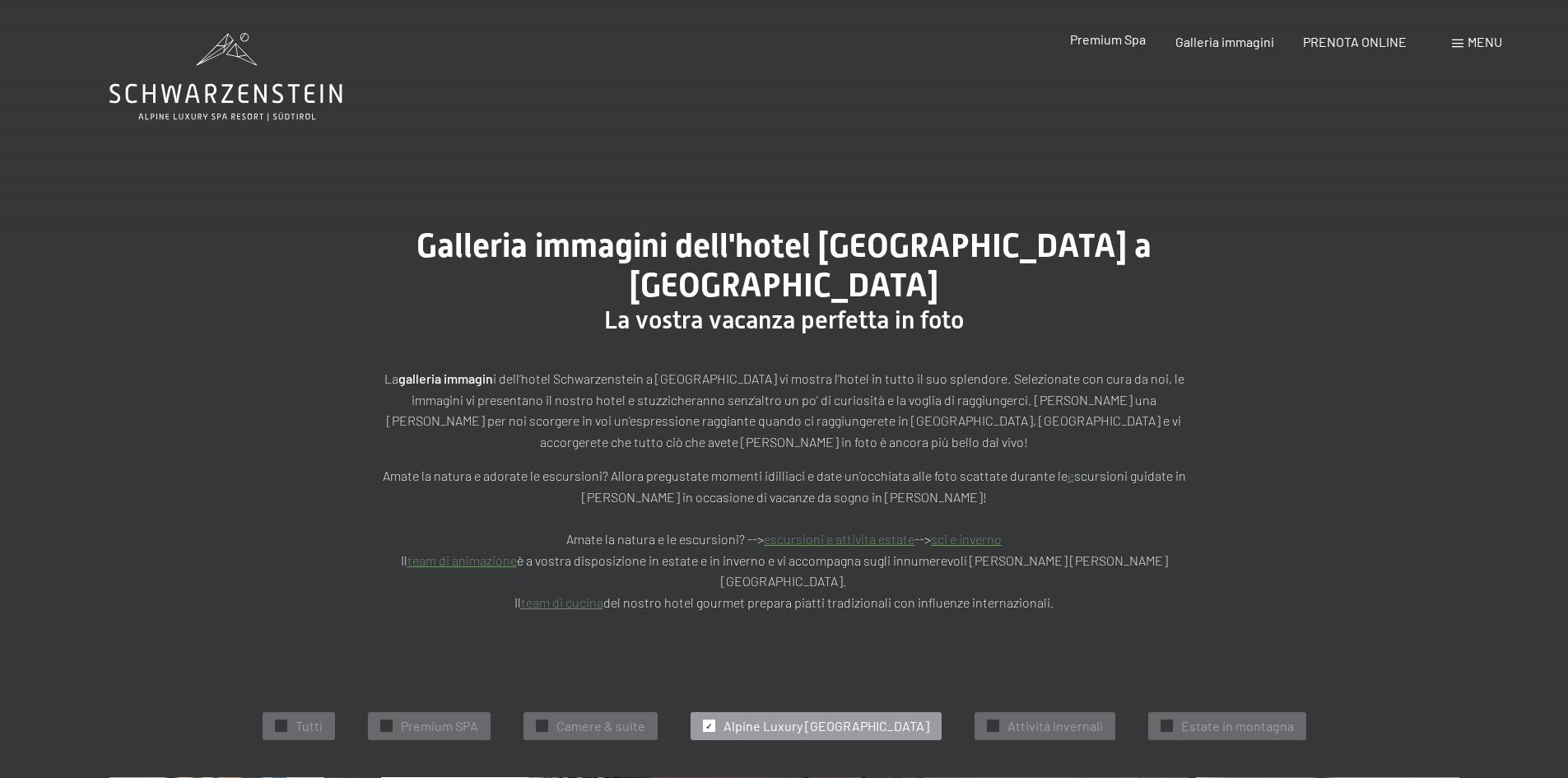
click at [1125, 50] on div "Premium Spa Galleria immagini PRENOTA ONLINE" at bounding box center [1224, 42] width 424 height 19
click at [1103, 44] on span "Premium Spa" at bounding box center [1107, 39] width 75 height 16
click at [1098, 30] on div "Premium Spa" at bounding box center [1107, 39] width 75 height 19
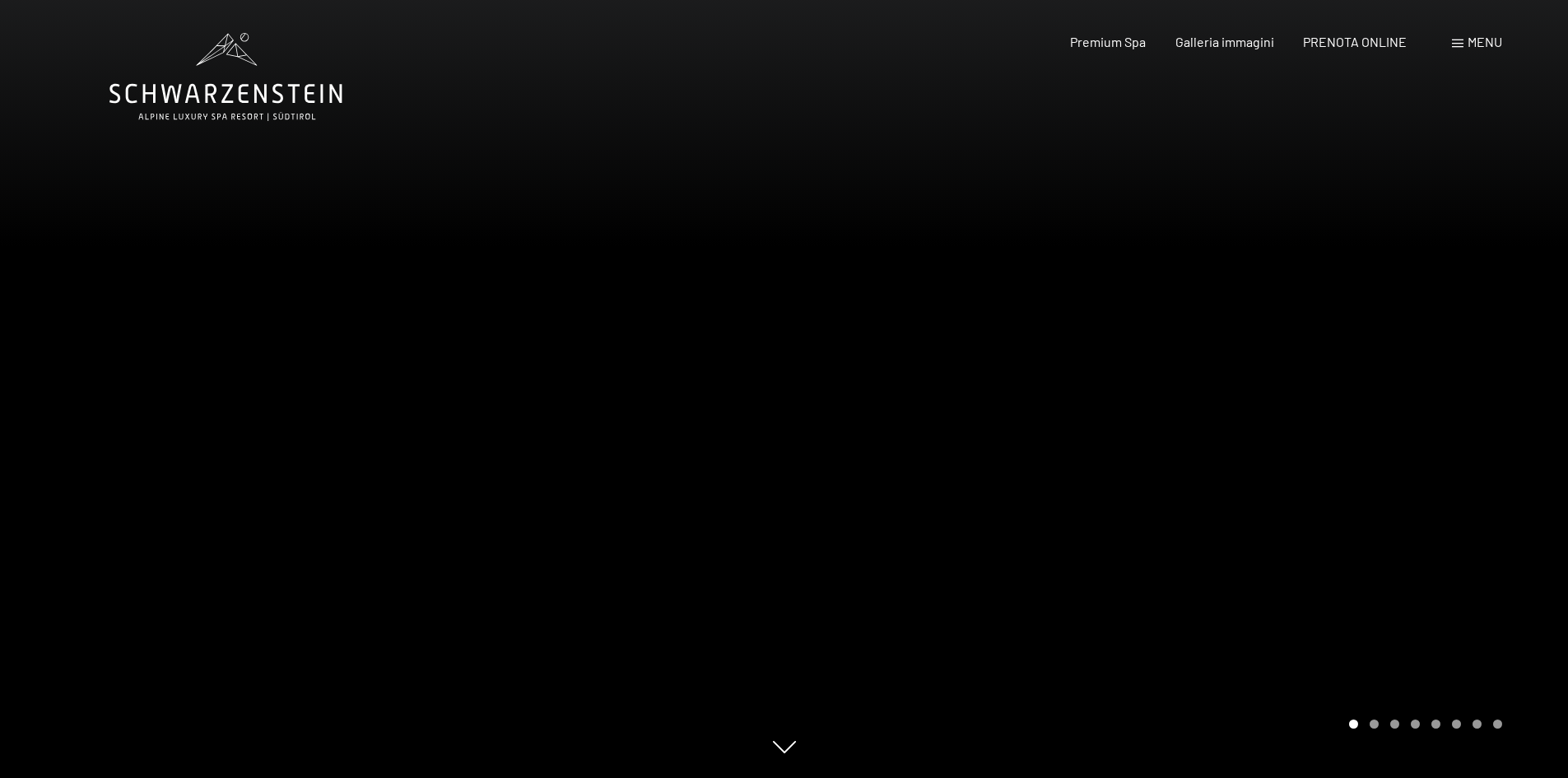
click at [1489, 397] on div at bounding box center [1177, 389] width 784 height 778
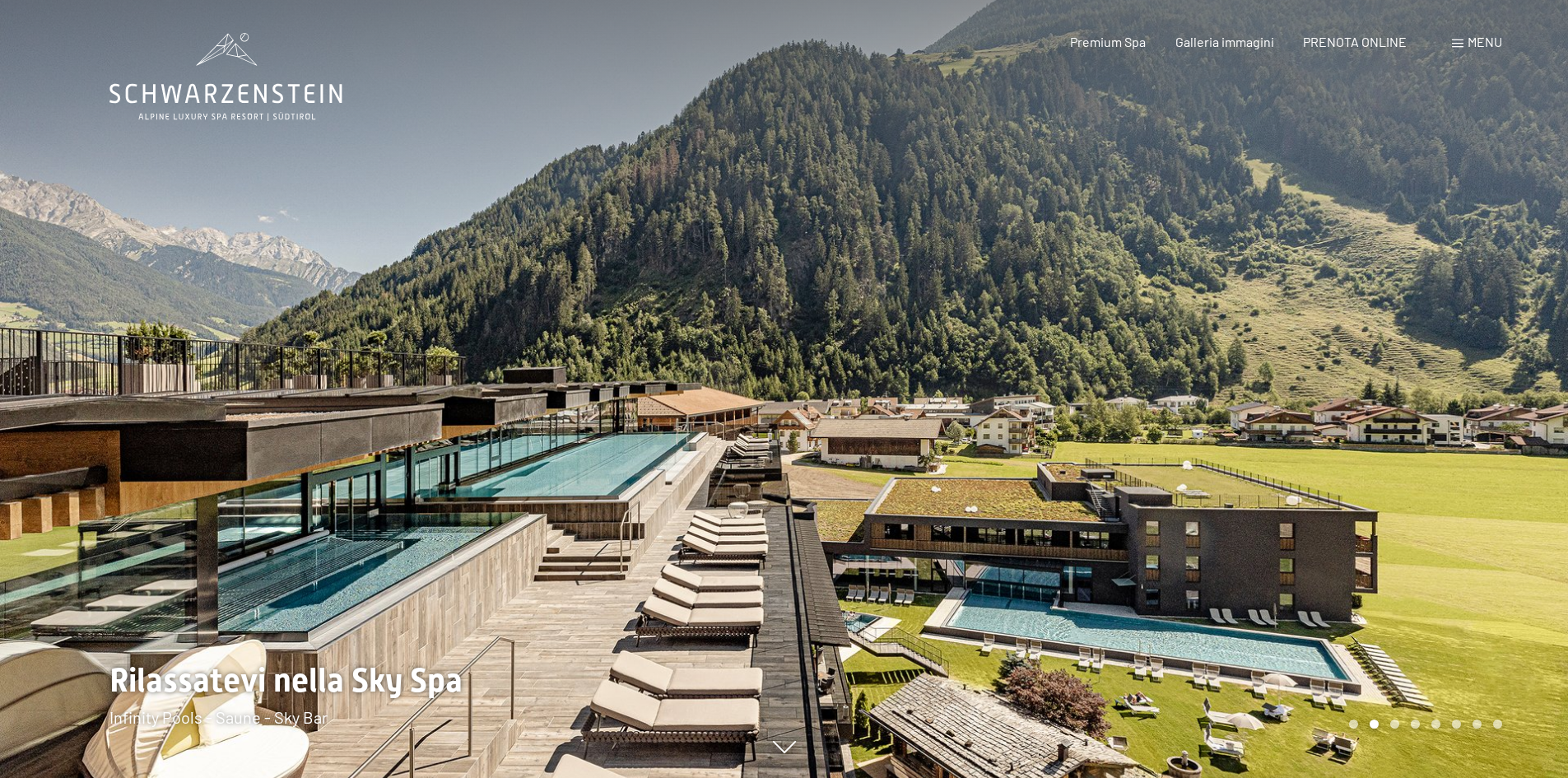
click at [1442, 389] on div at bounding box center [1177, 389] width 784 height 778
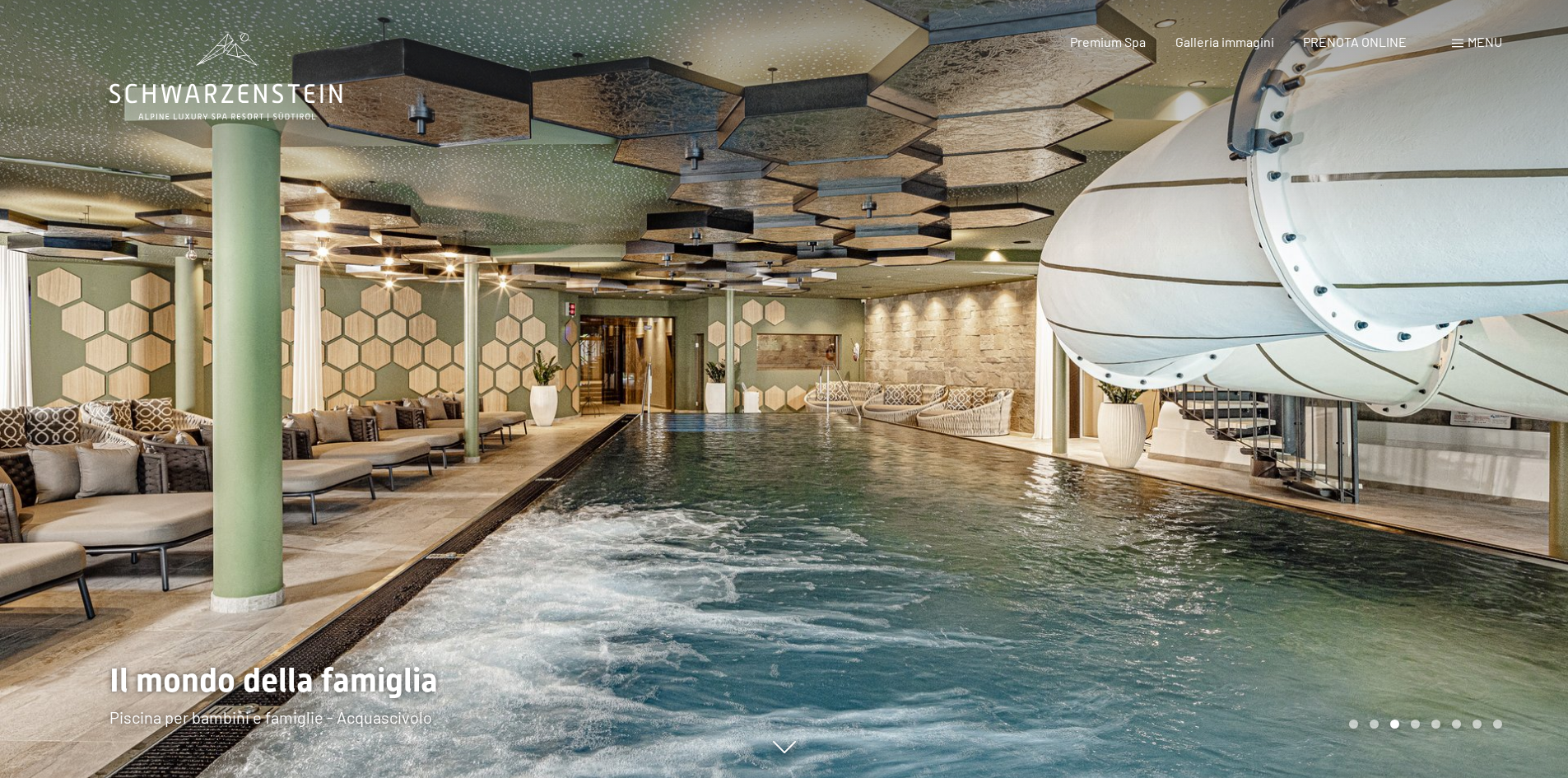
click at [1442, 389] on div at bounding box center [1177, 389] width 784 height 778
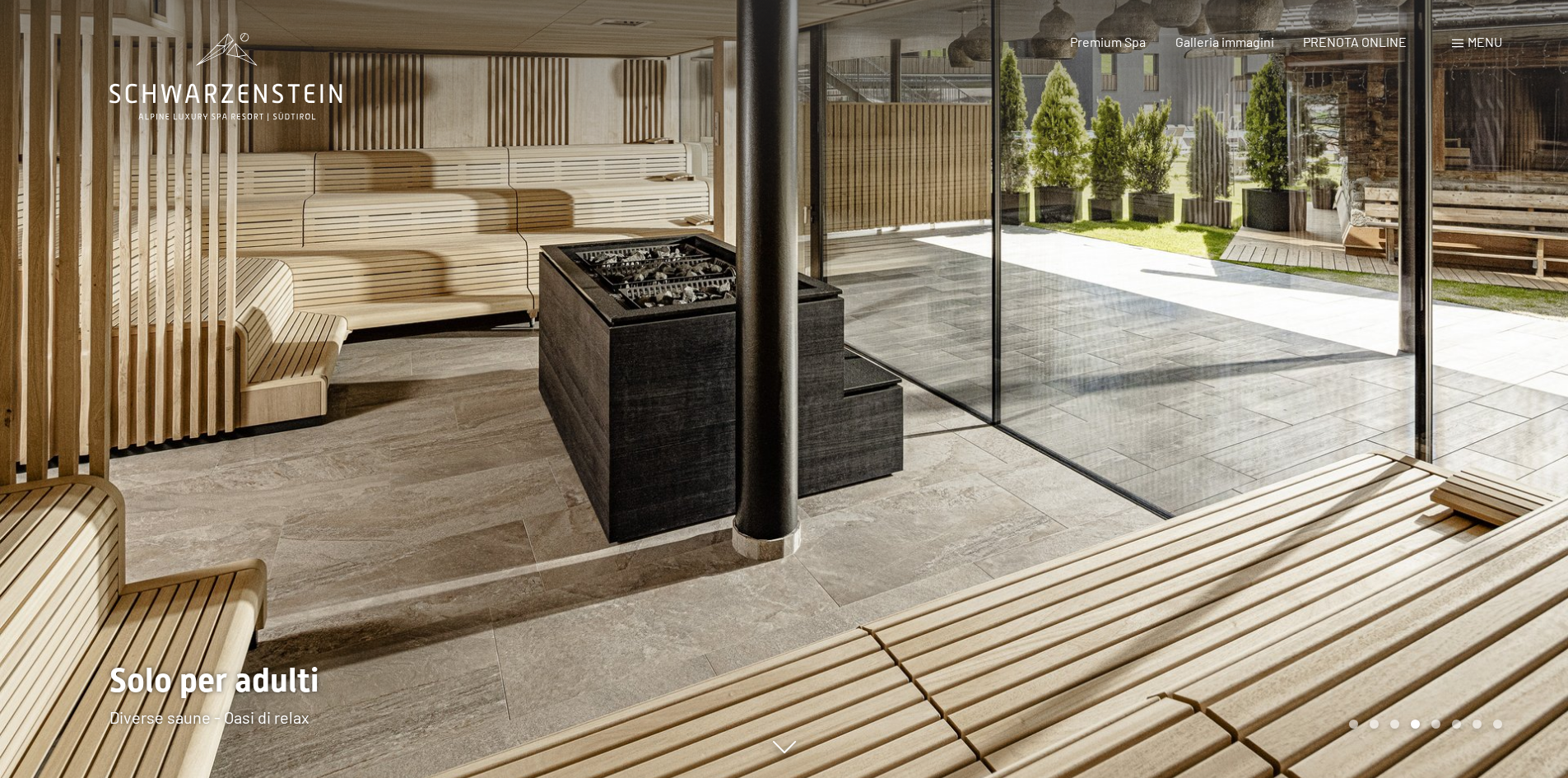
click at [1442, 389] on div at bounding box center [1177, 389] width 784 height 778
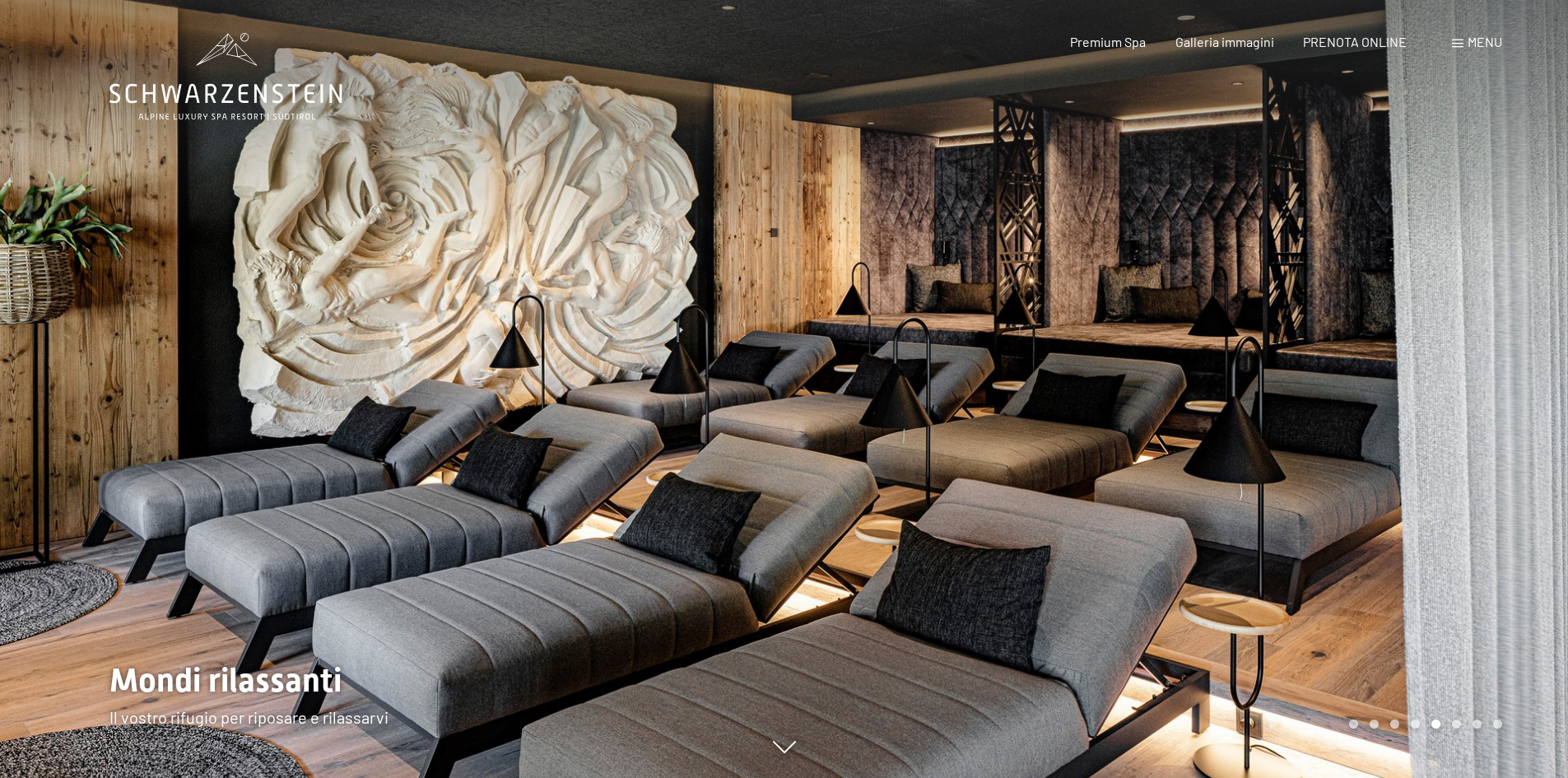
click at [1442, 389] on div at bounding box center [1177, 389] width 784 height 778
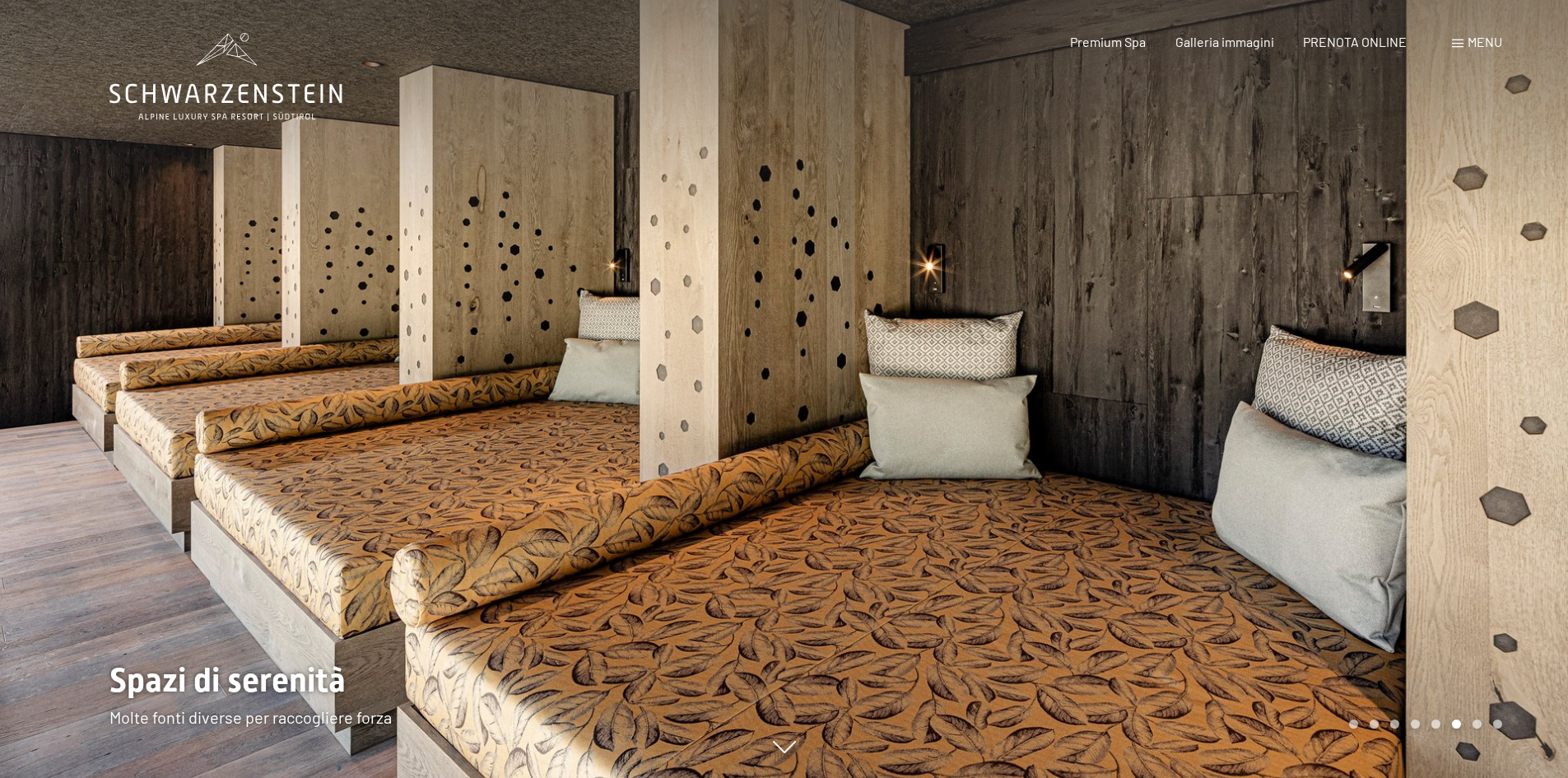
click at [1442, 389] on div at bounding box center [1177, 389] width 784 height 778
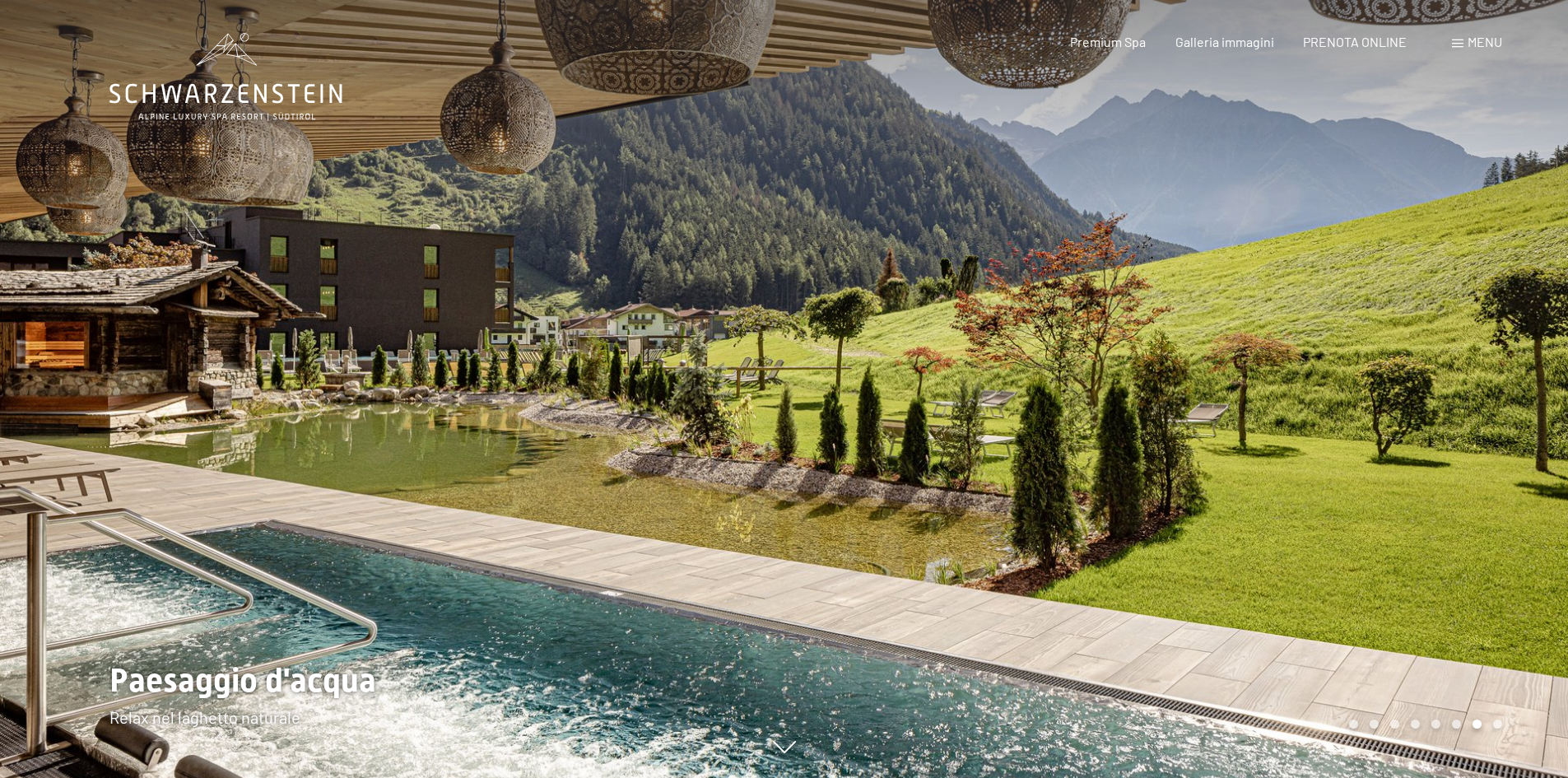
click at [1442, 389] on div at bounding box center [1177, 389] width 784 height 778
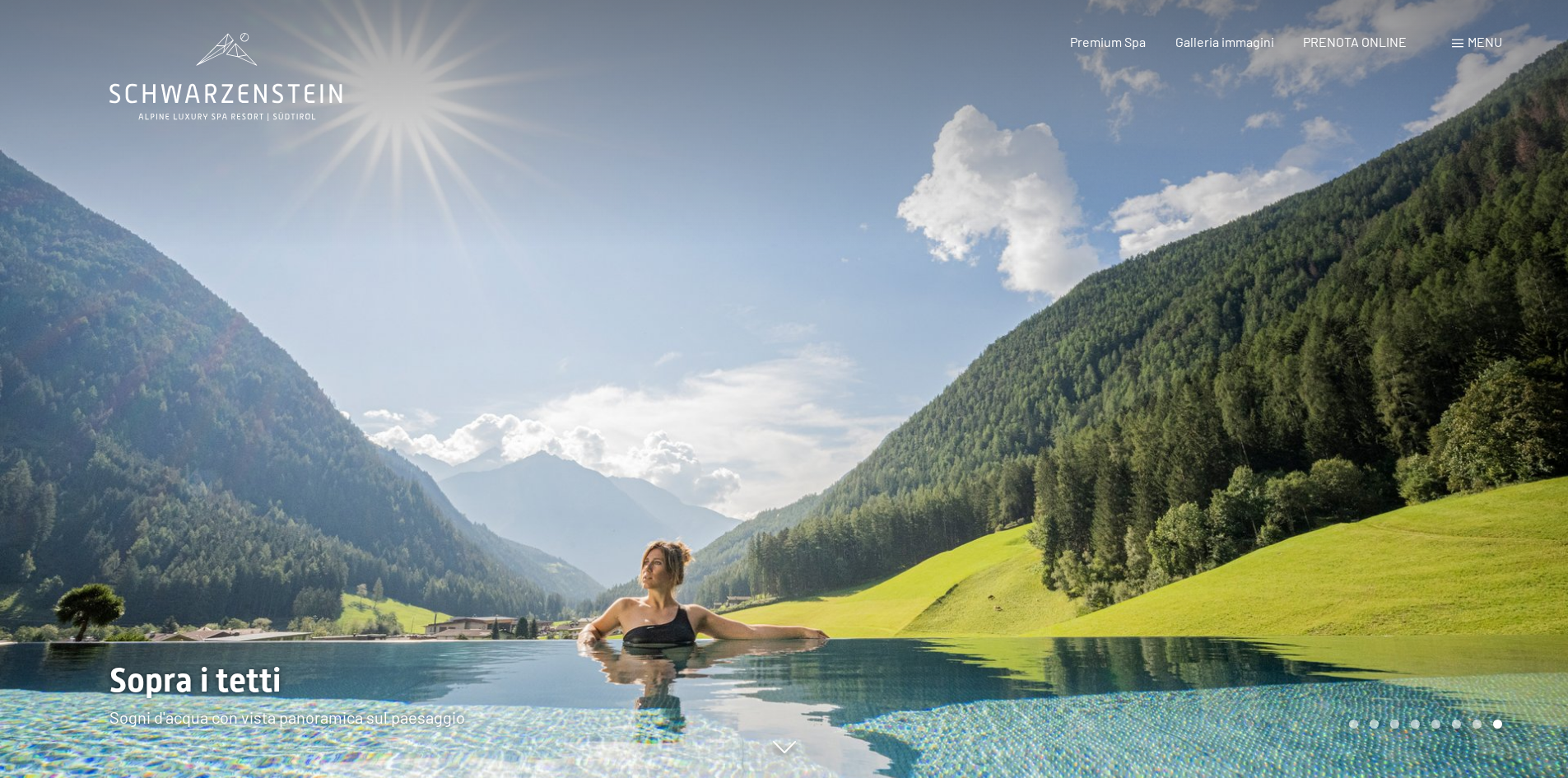
click at [1442, 389] on div at bounding box center [1177, 389] width 784 height 778
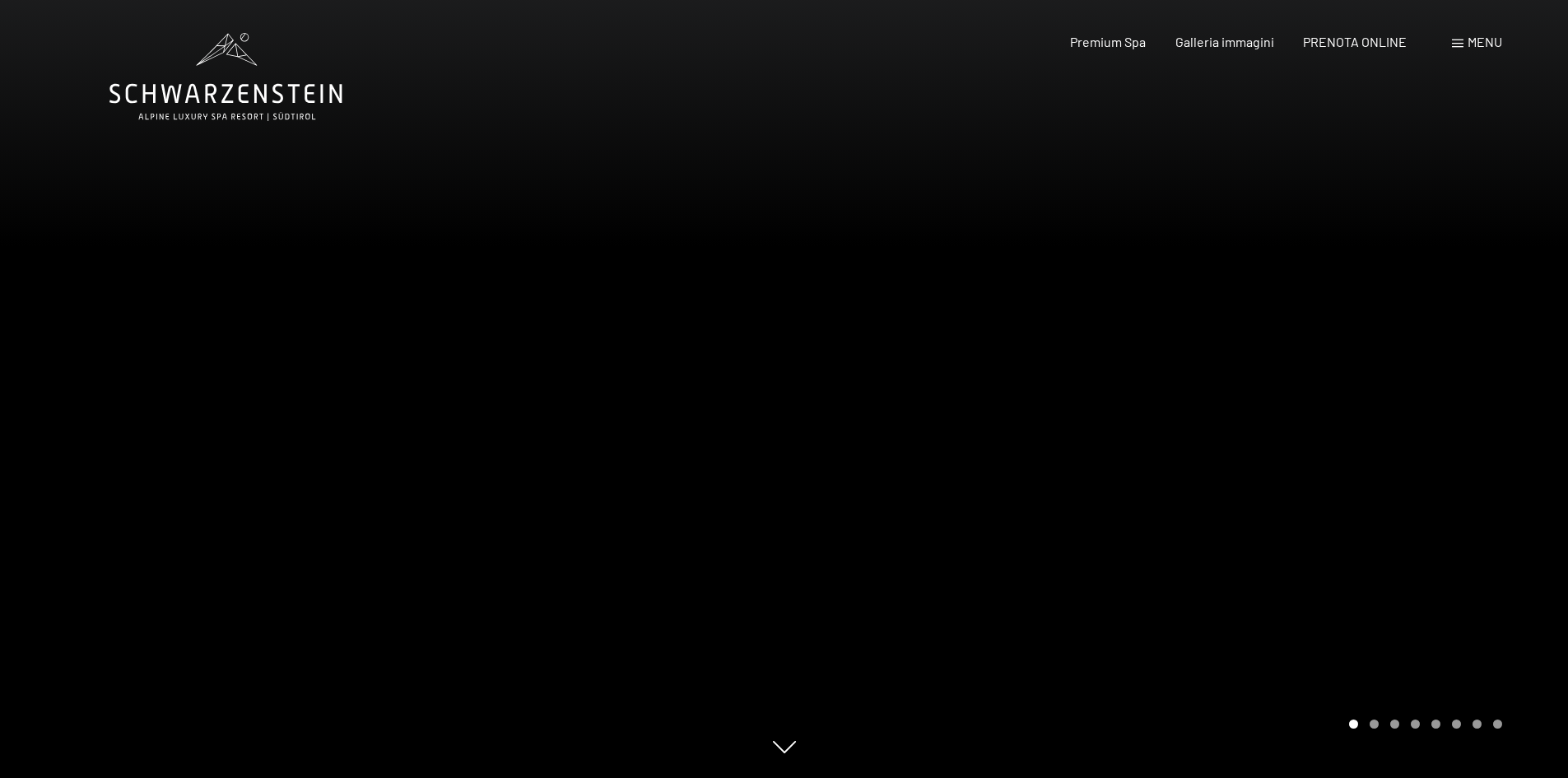
click at [1442, 389] on div at bounding box center [1177, 389] width 784 height 778
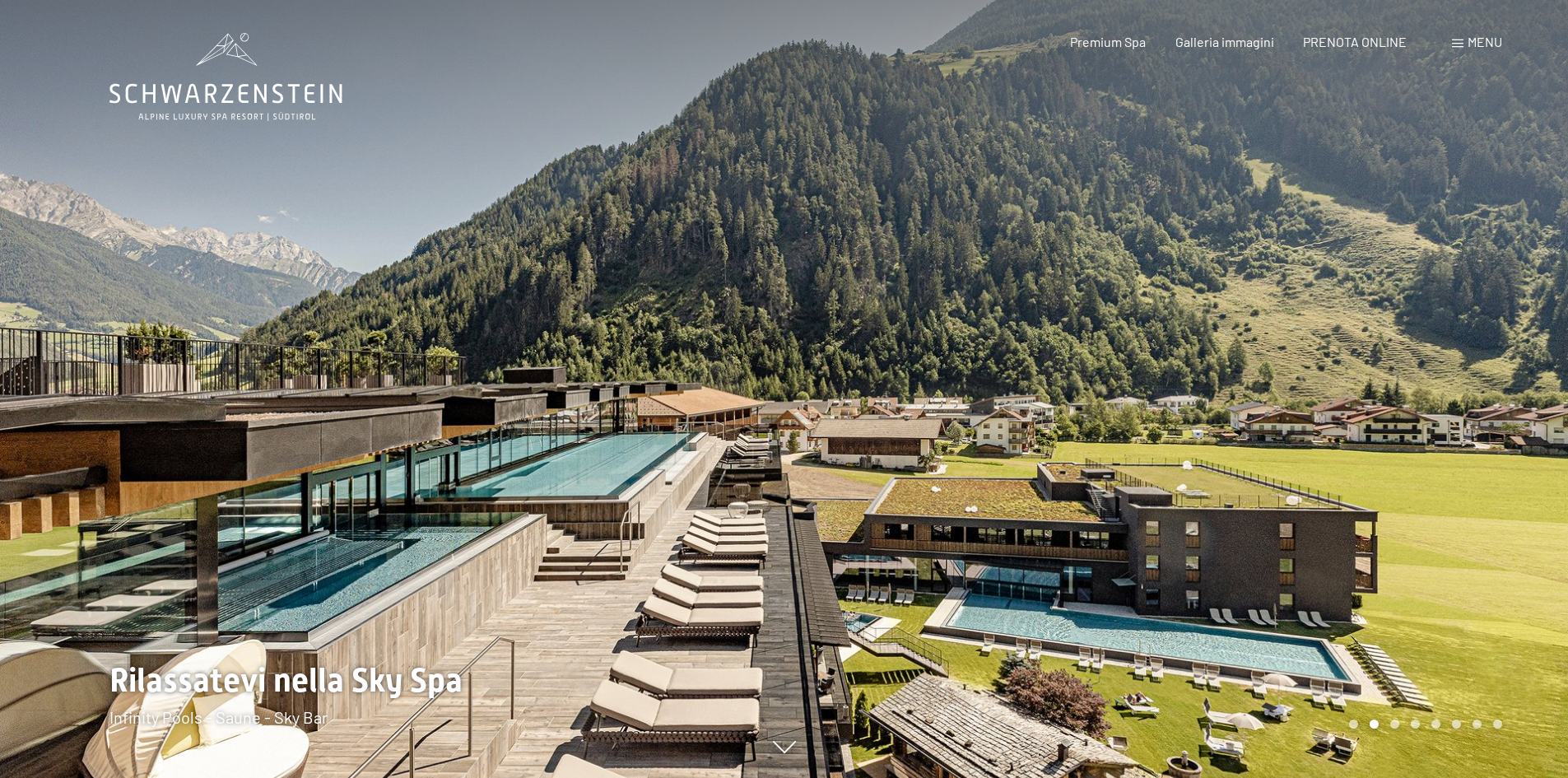
click at [1502, 408] on div at bounding box center [1177, 389] width 784 height 778
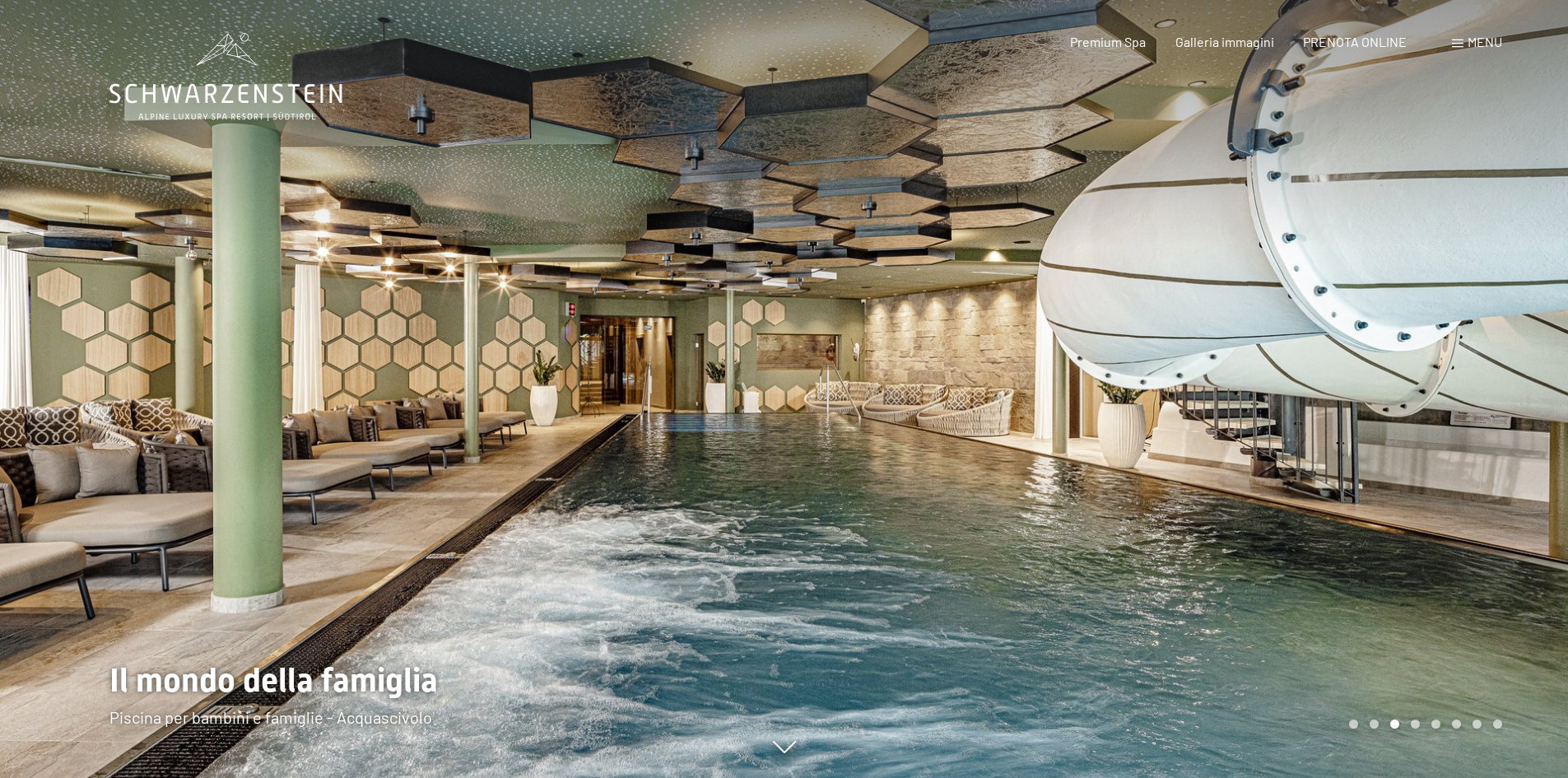
click at [1502, 408] on div at bounding box center [1177, 389] width 784 height 778
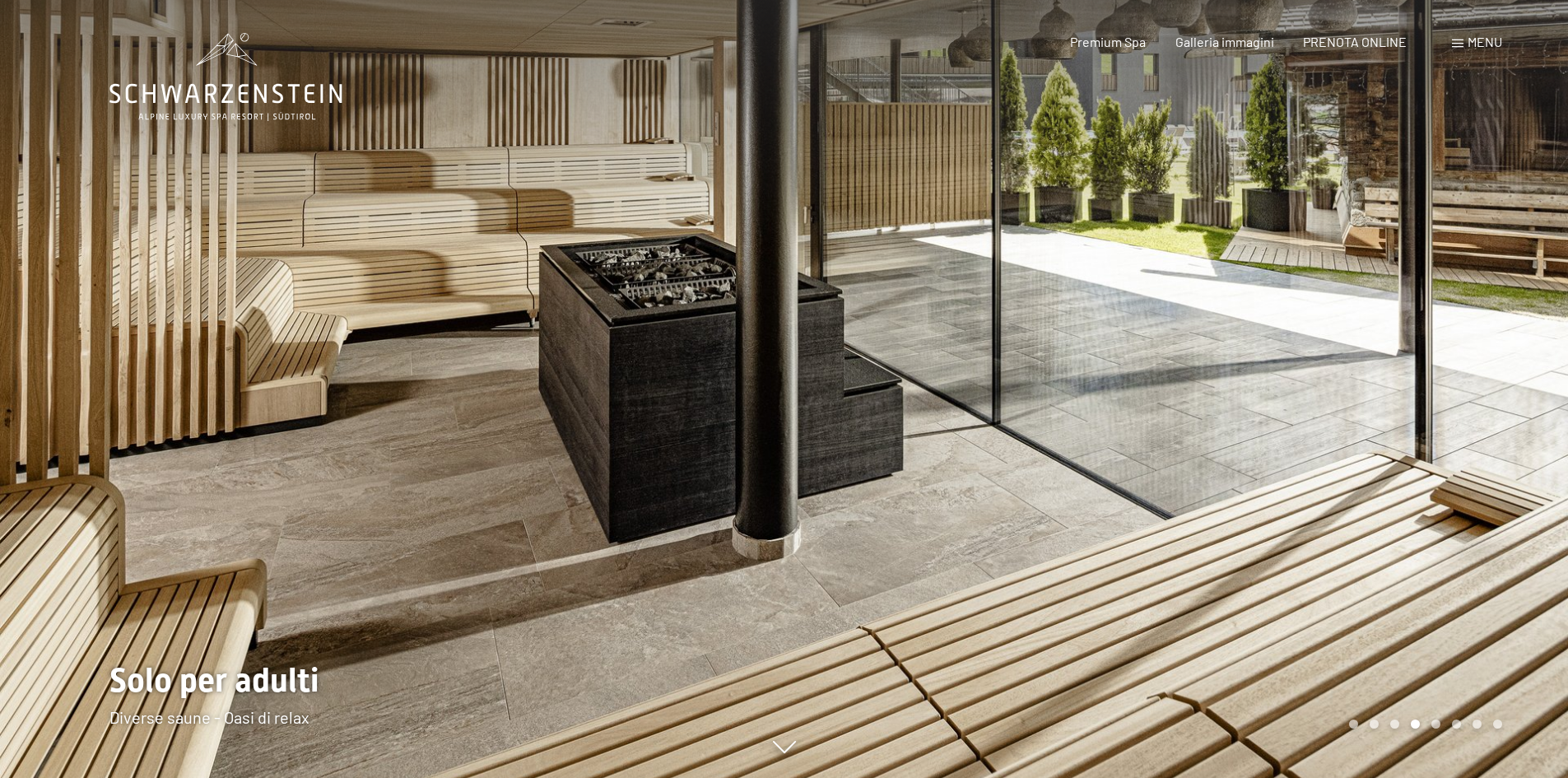
click at [1502, 408] on div at bounding box center [1177, 389] width 784 height 778
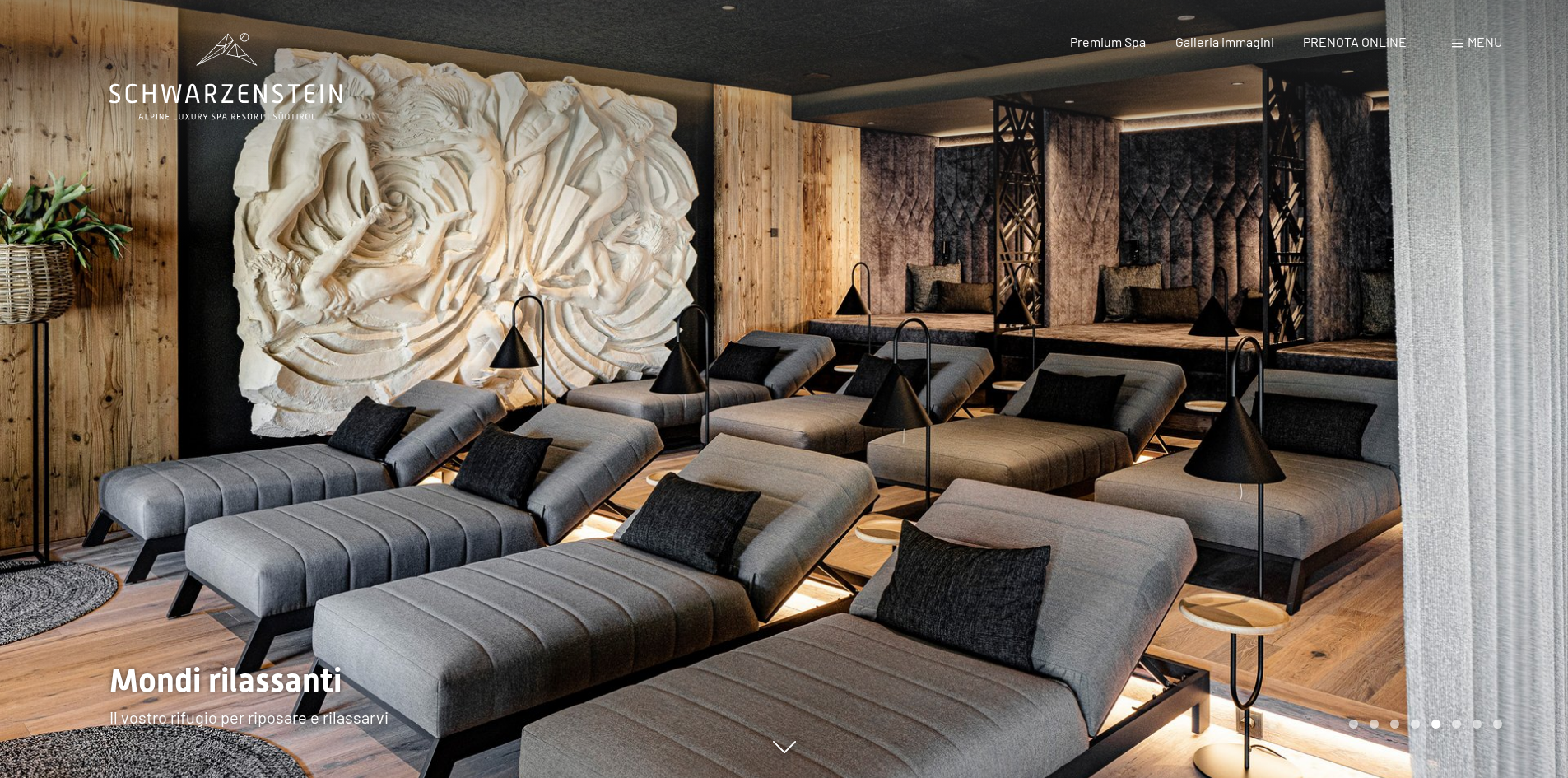
click at [1480, 51] on div "Prenotazione Richiesta Premium Spa Galleria immagini PRENOTA ONLINE Menu DE IT …" at bounding box center [1257, 42] width 490 height 19
click at [1475, 37] on span "Menu" at bounding box center [1485, 42] width 34 height 16
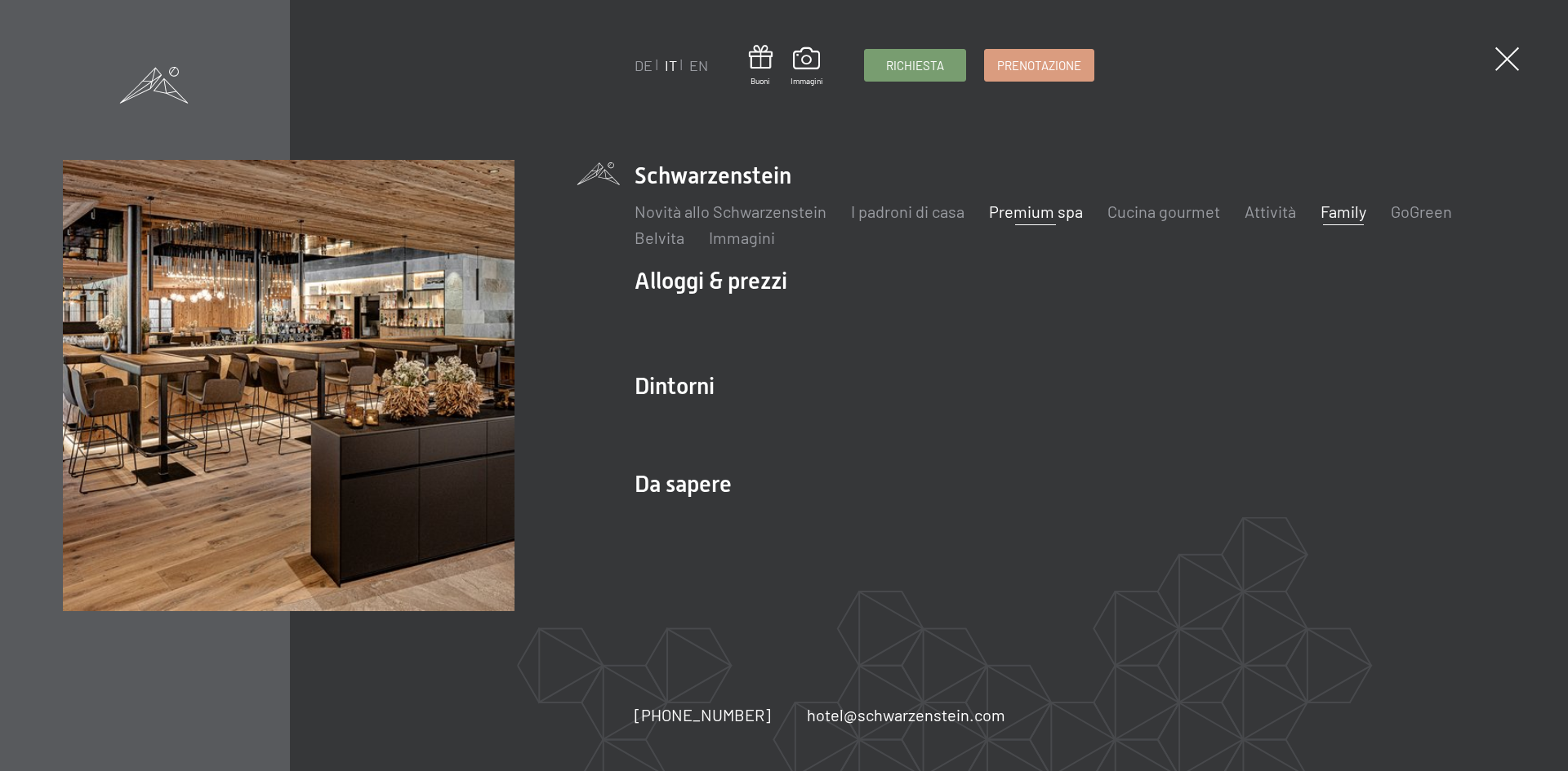
click at [1336, 210] on link "Family" at bounding box center [1342, 211] width 46 height 19
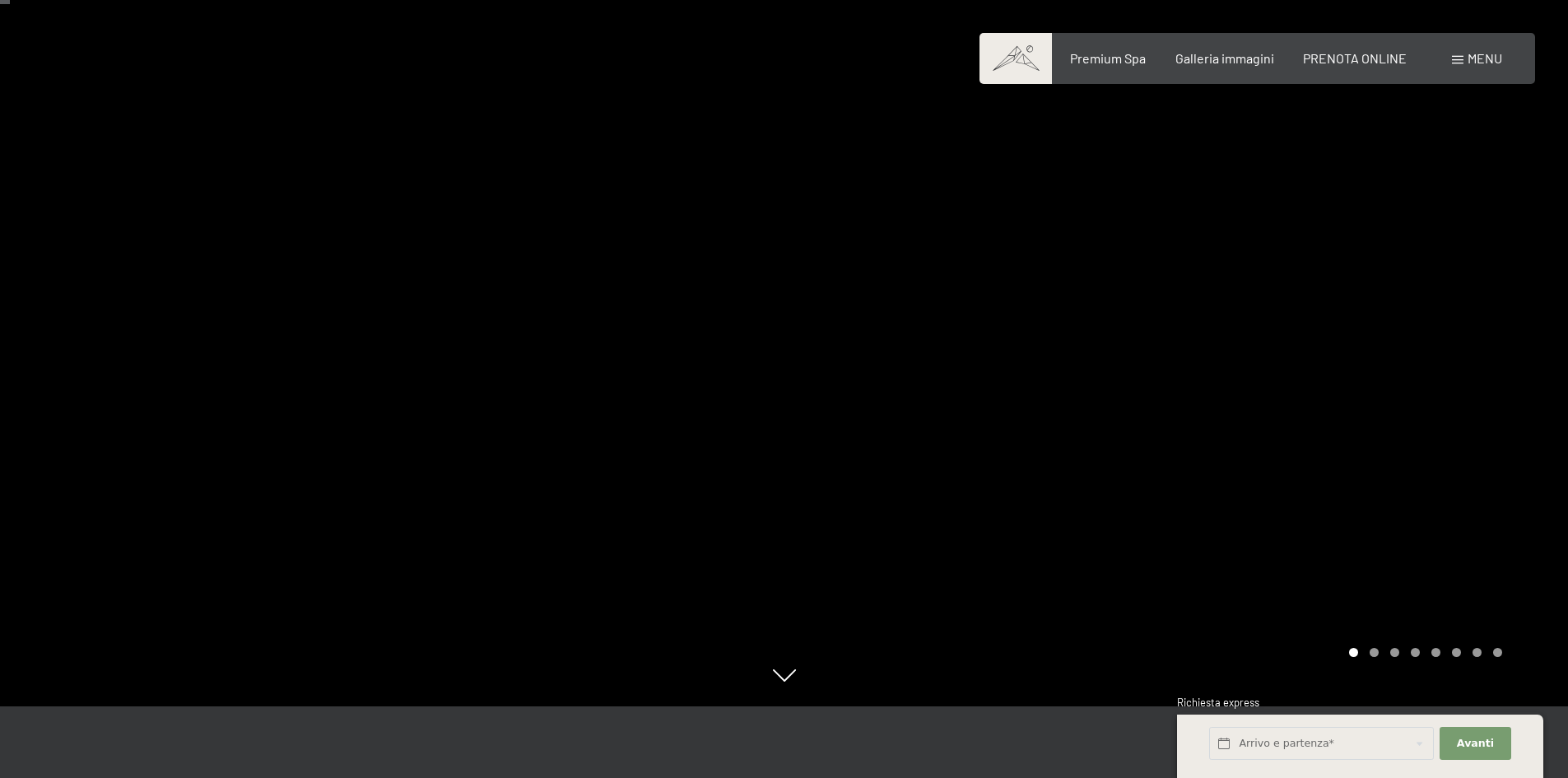
scroll to position [82, 0]
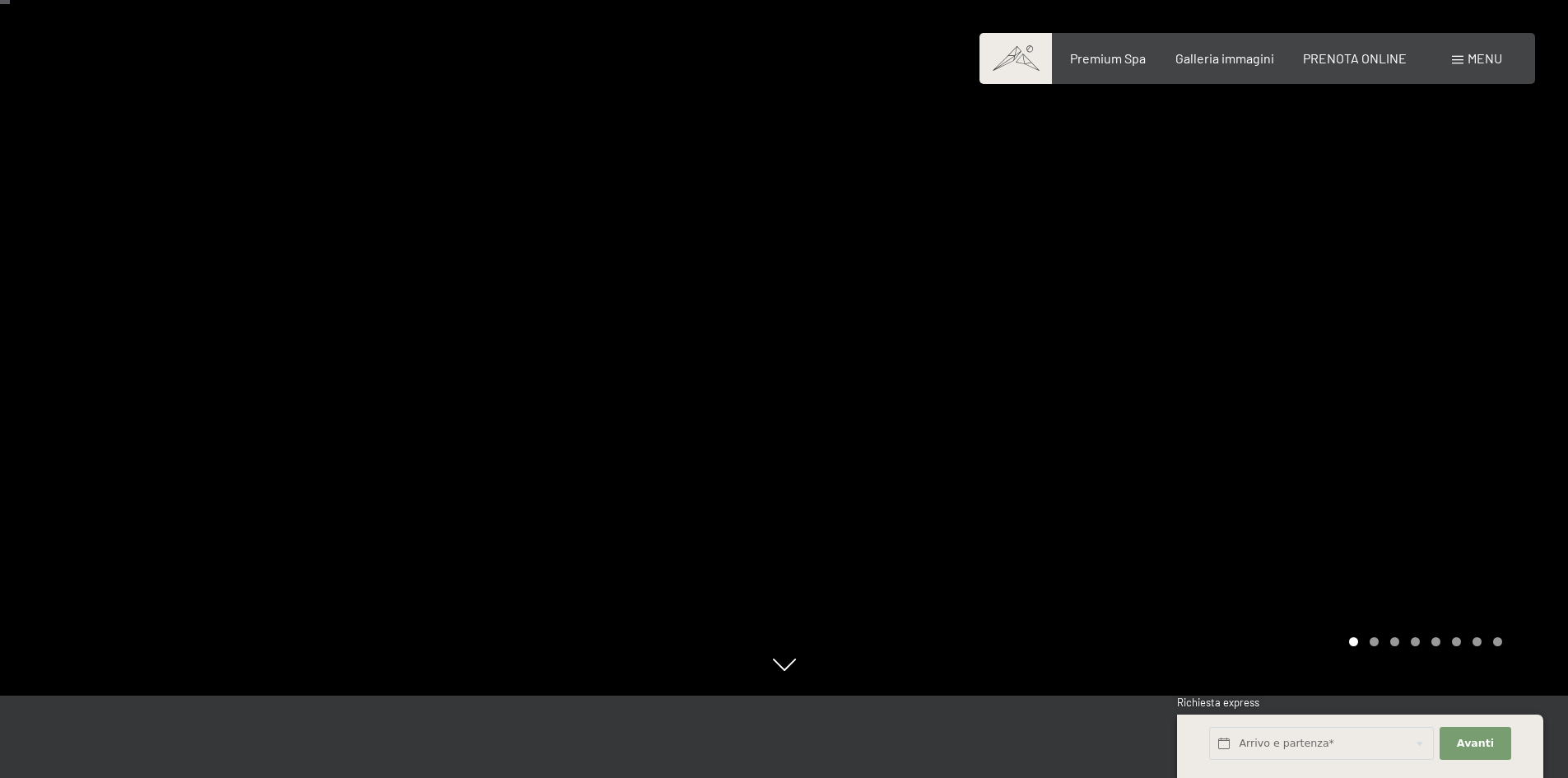
click at [1502, 341] on div at bounding box center [1177, 306] width 784 height 778
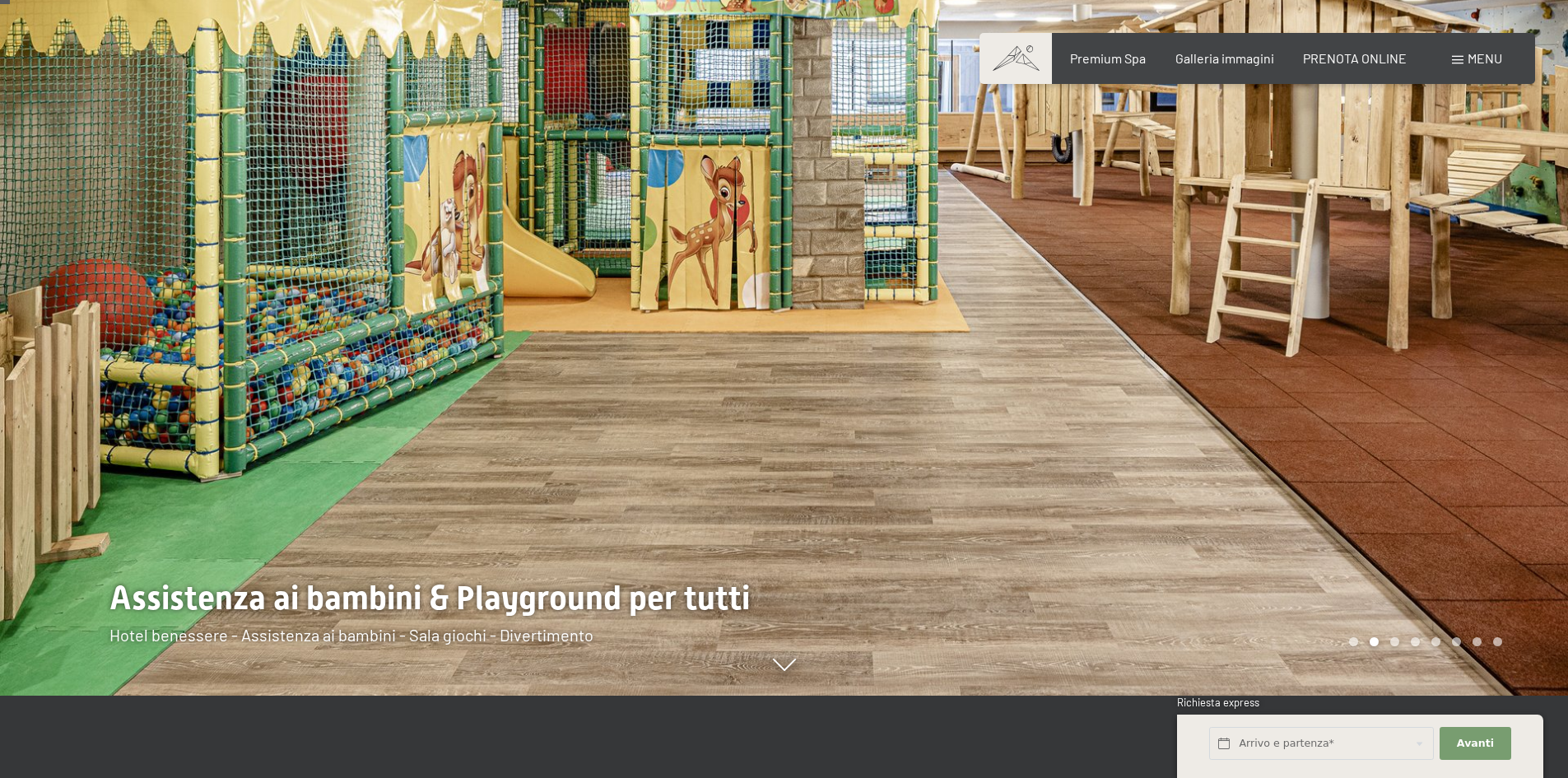
click at [1502, 341] on div at bounding box center [1177, 306] width 784 height 778
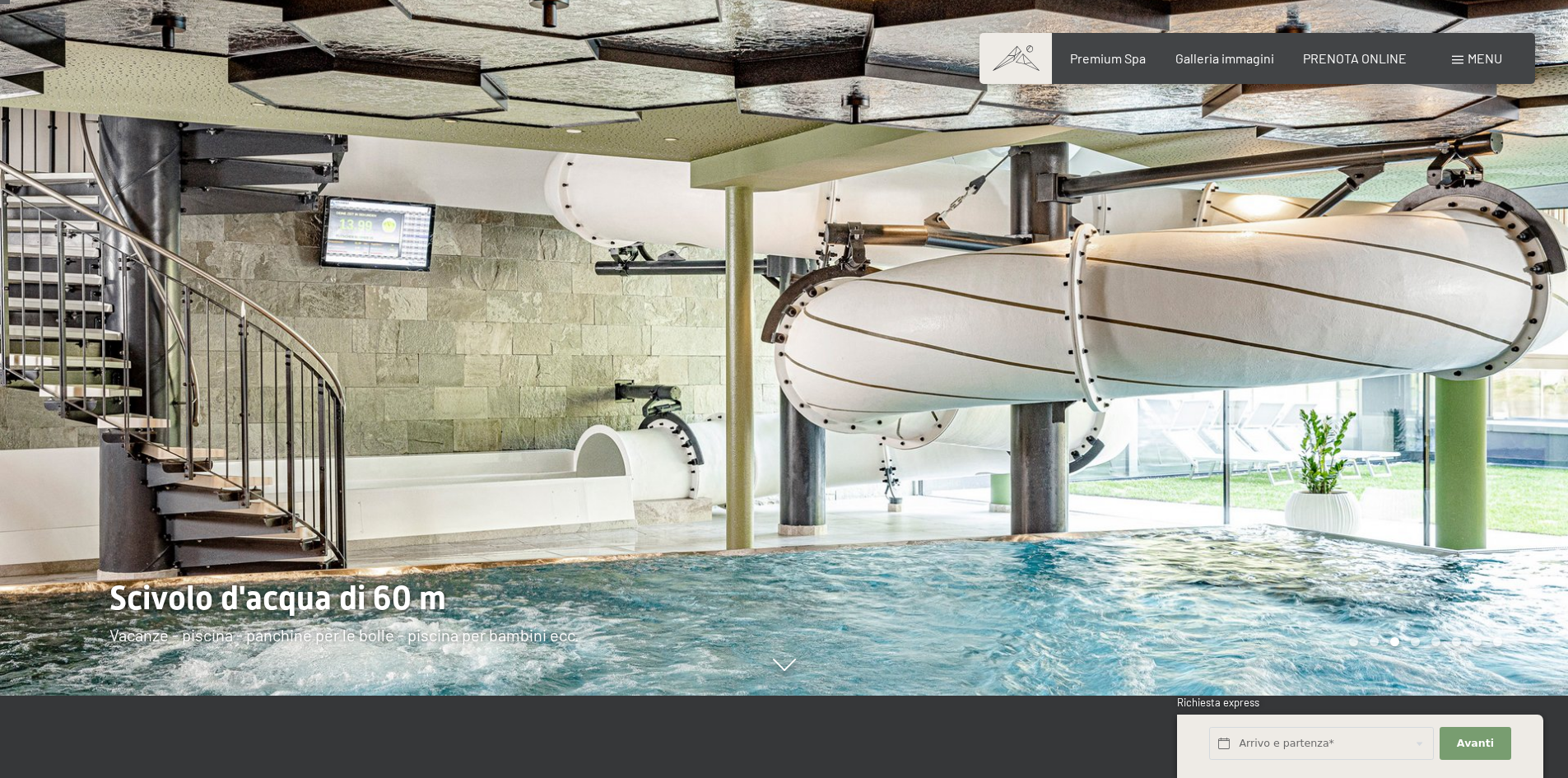
click at [1502, 341] on div at bounding box center [1177, 306] width 784 height 778
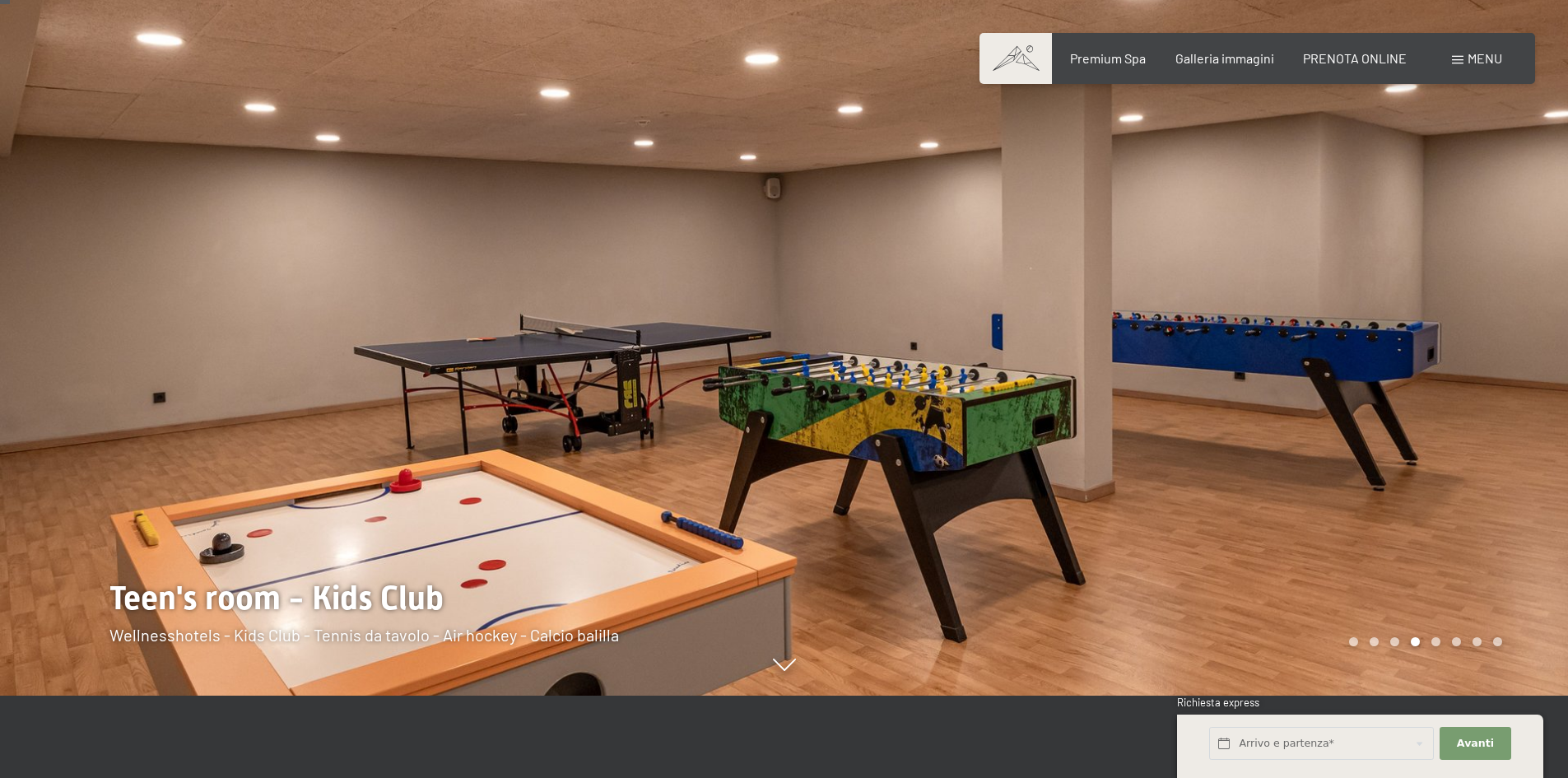
click at [1502, 341] on div at bounding box center [1177, 306] width 784 height 778
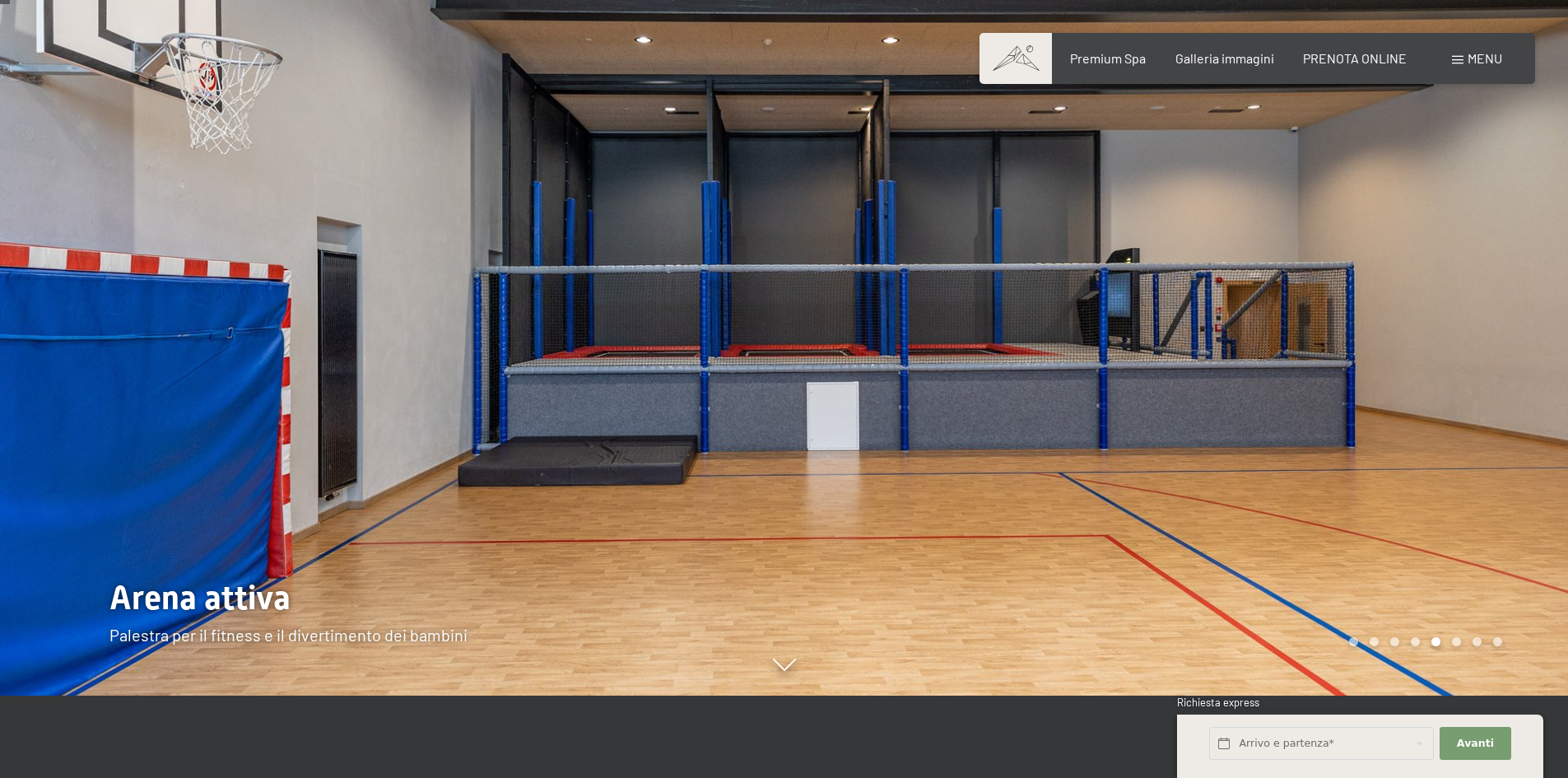
click at [1502, 341] on div at bounding box center [1177, 306] width 784 height 778
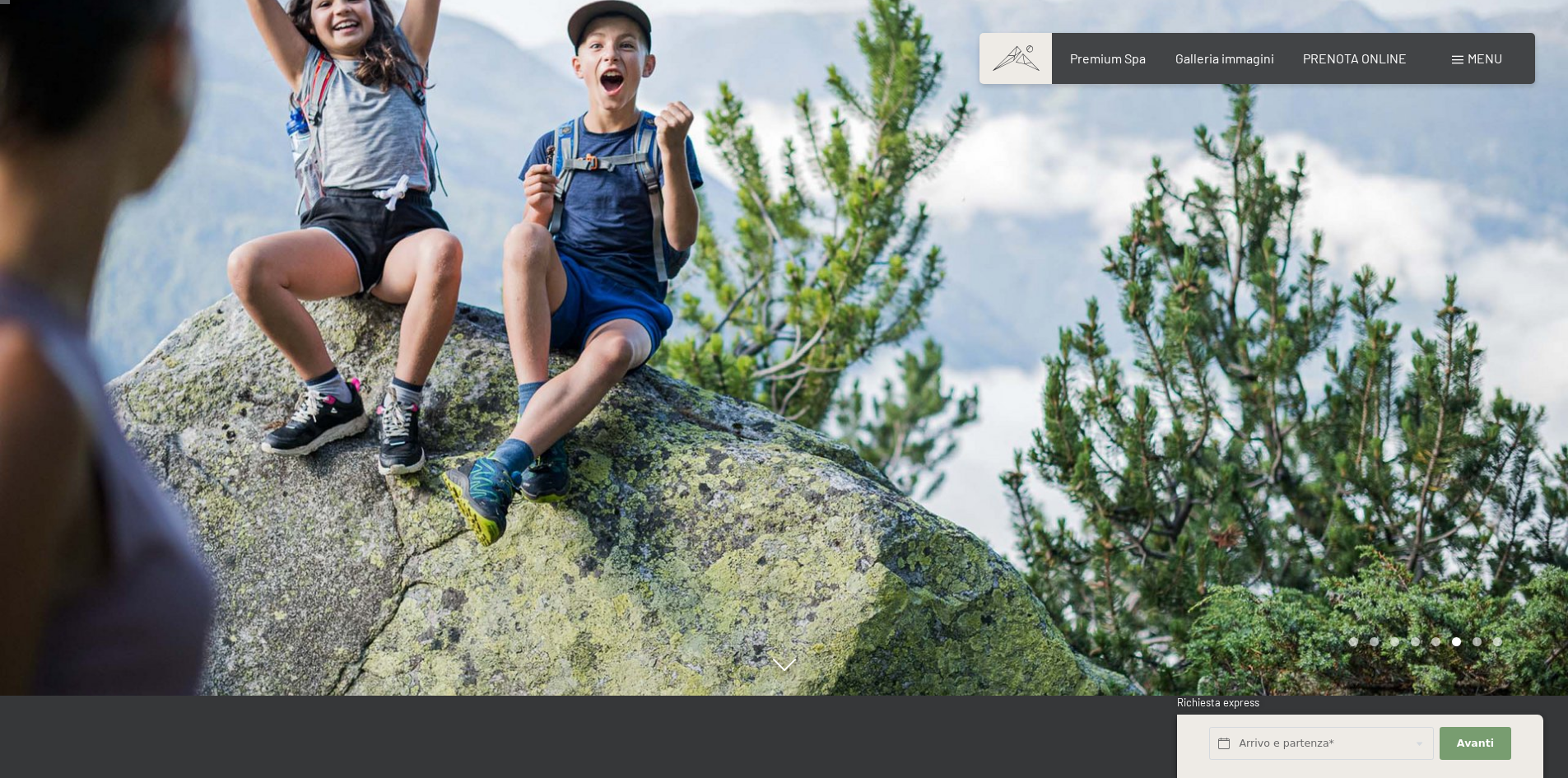
click at [1502, 341] on div at bounding box center [1177, 306] width 784 height 778
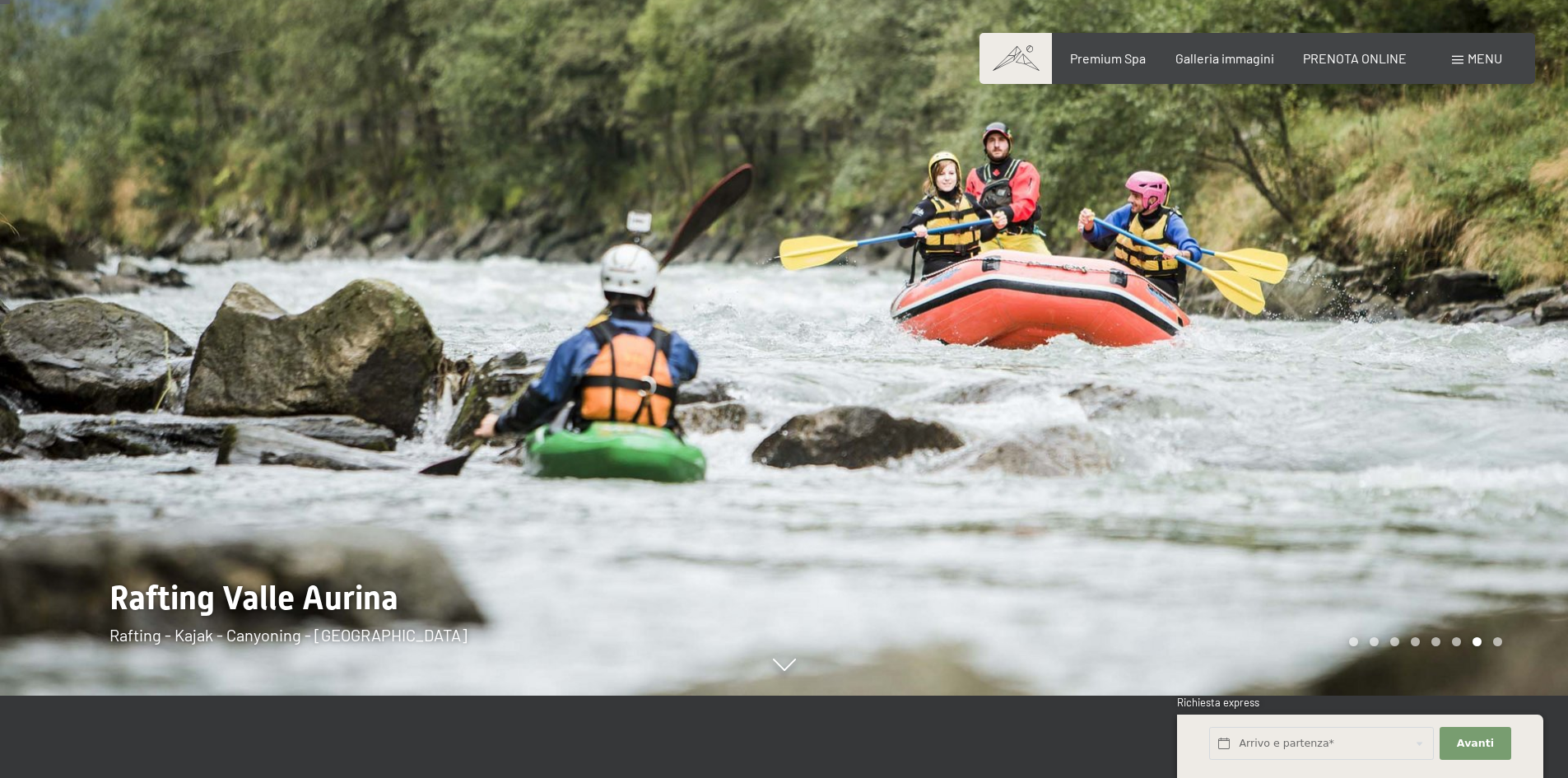
click at [1502, 341] on div at bounding box center [1177, 306] width 784 height 778
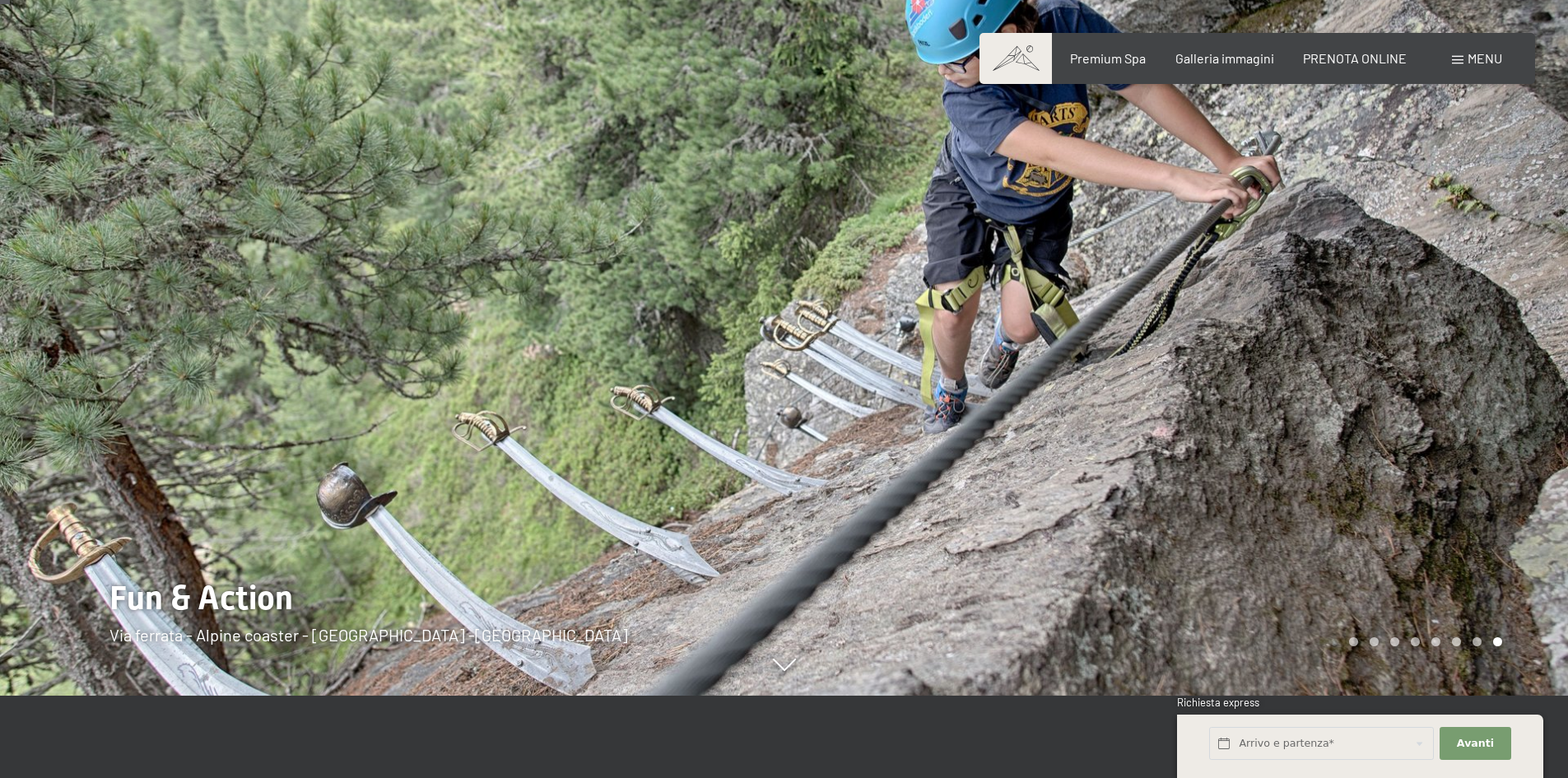
click at [1502, 341] on div at bounding box center [1177, 306] width 784 height 778
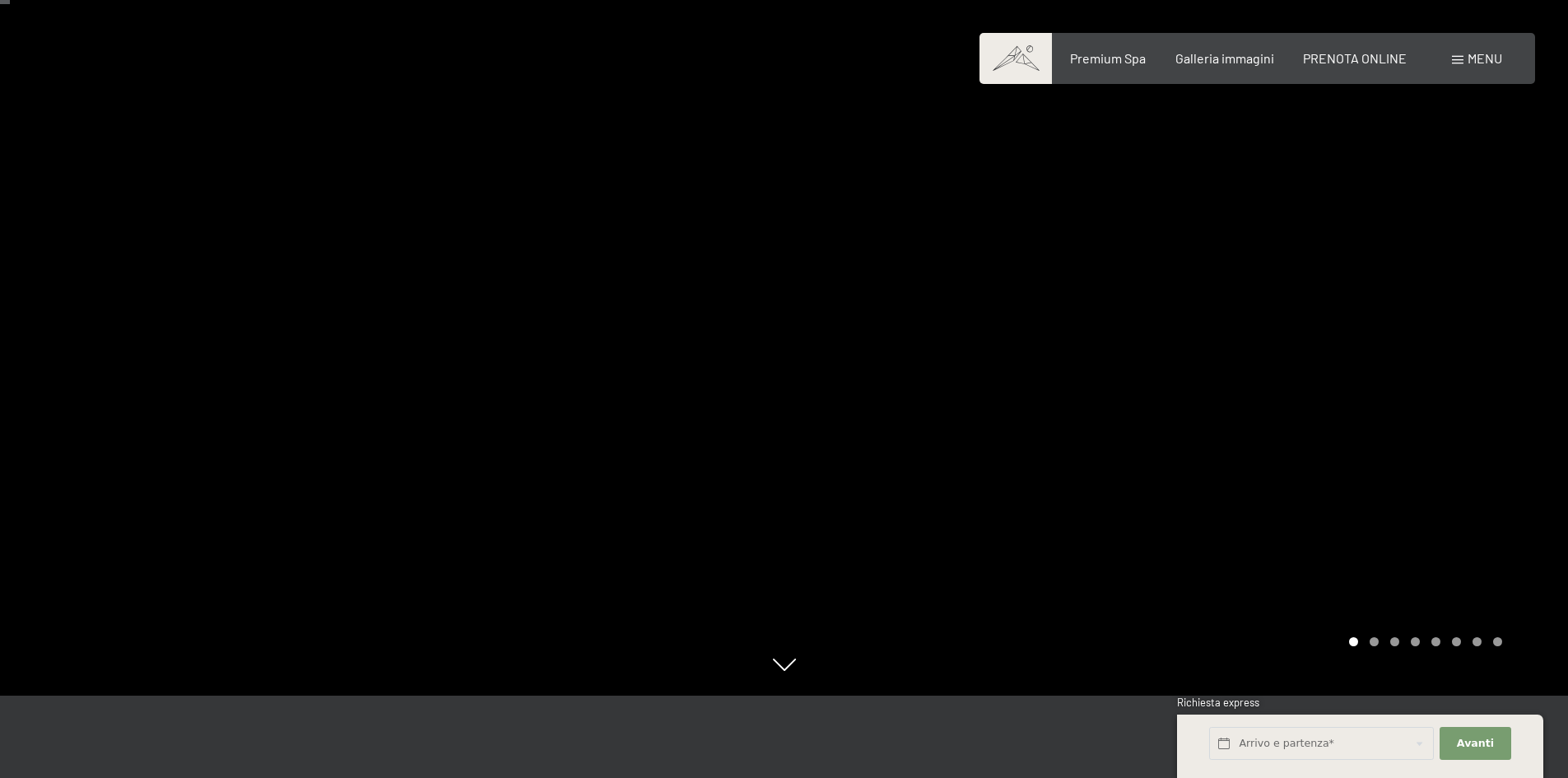
click at [1491, 402] on div at bounding box center [1177, 306] width 784 height 778
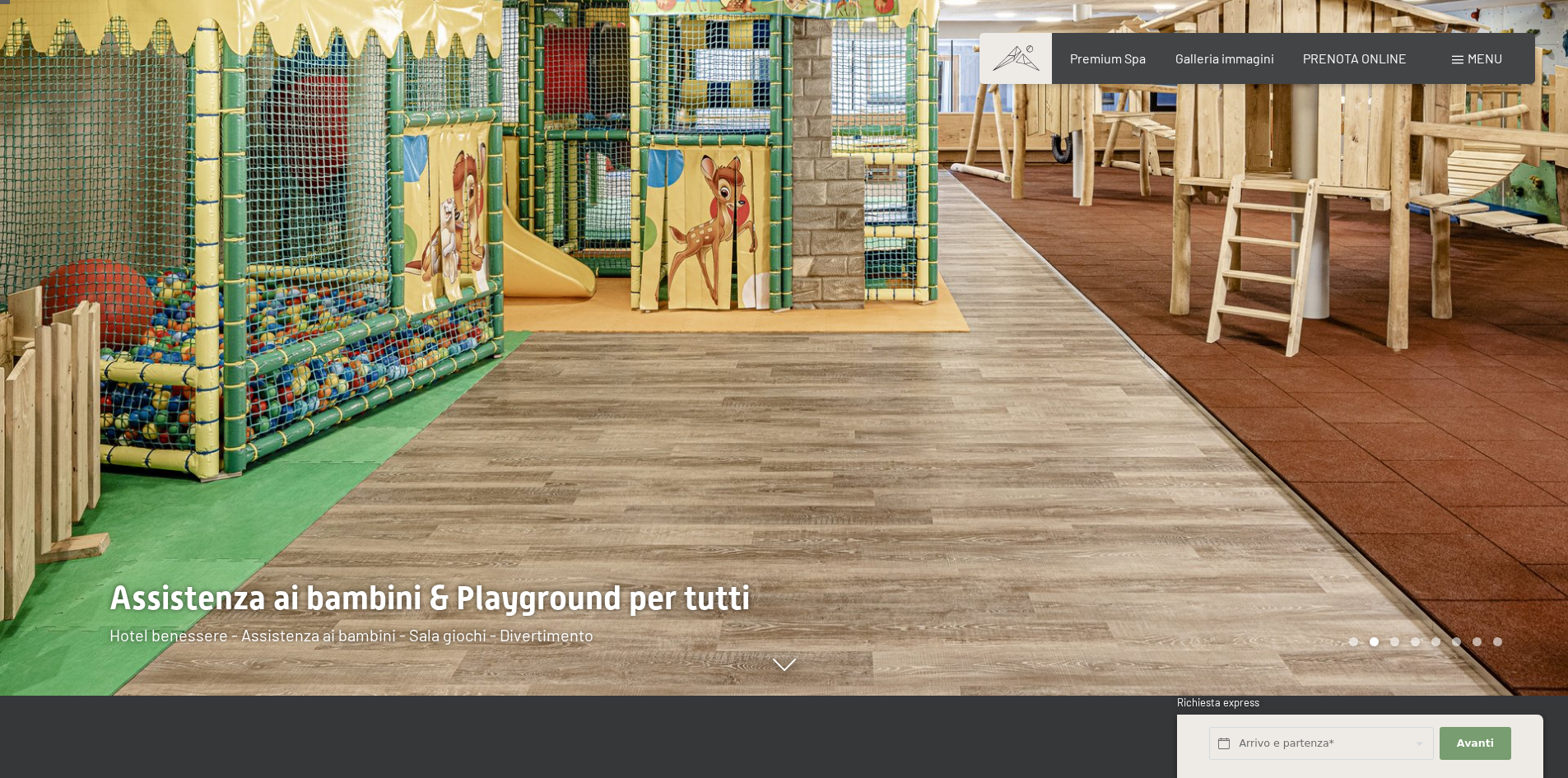
click at [1491, 402] on div at bounding box center [1177, 306] width 784 height 778
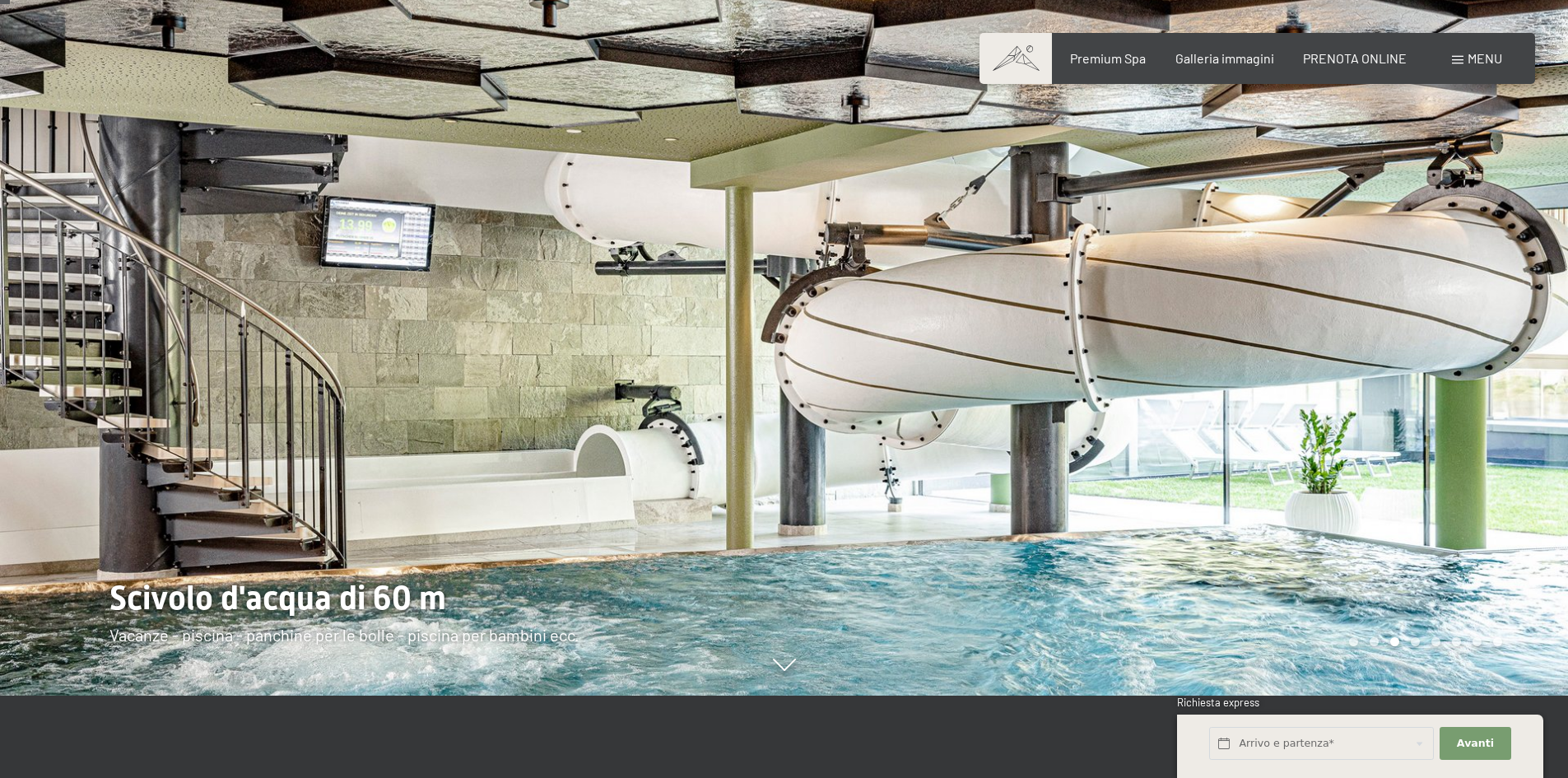
click at [1491, 402] on div at bounding box center [1177, 306] width 784 height 778
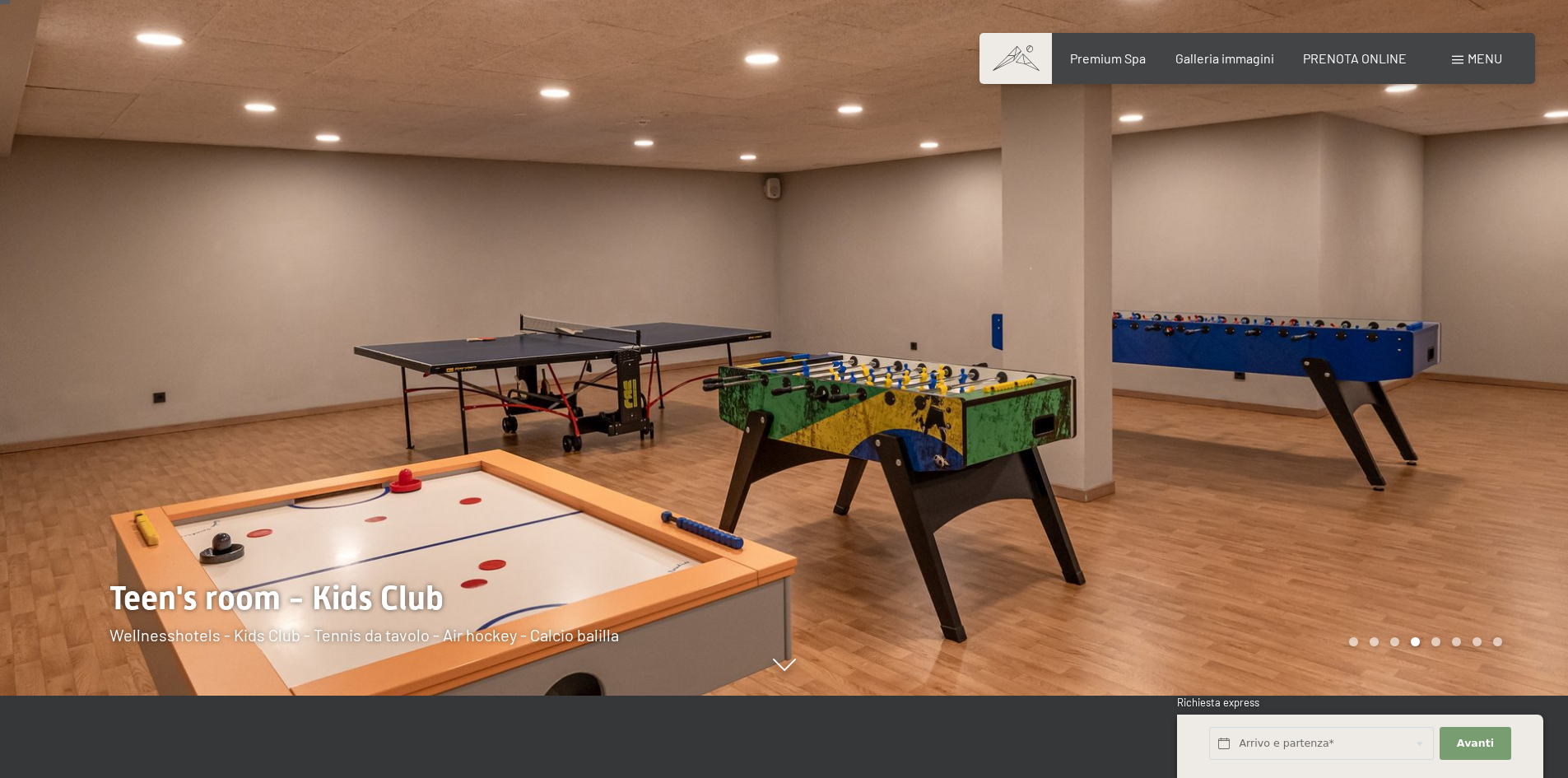
click at [1491, 402] on div at bounding box center [1177, 306] width 784 height 778
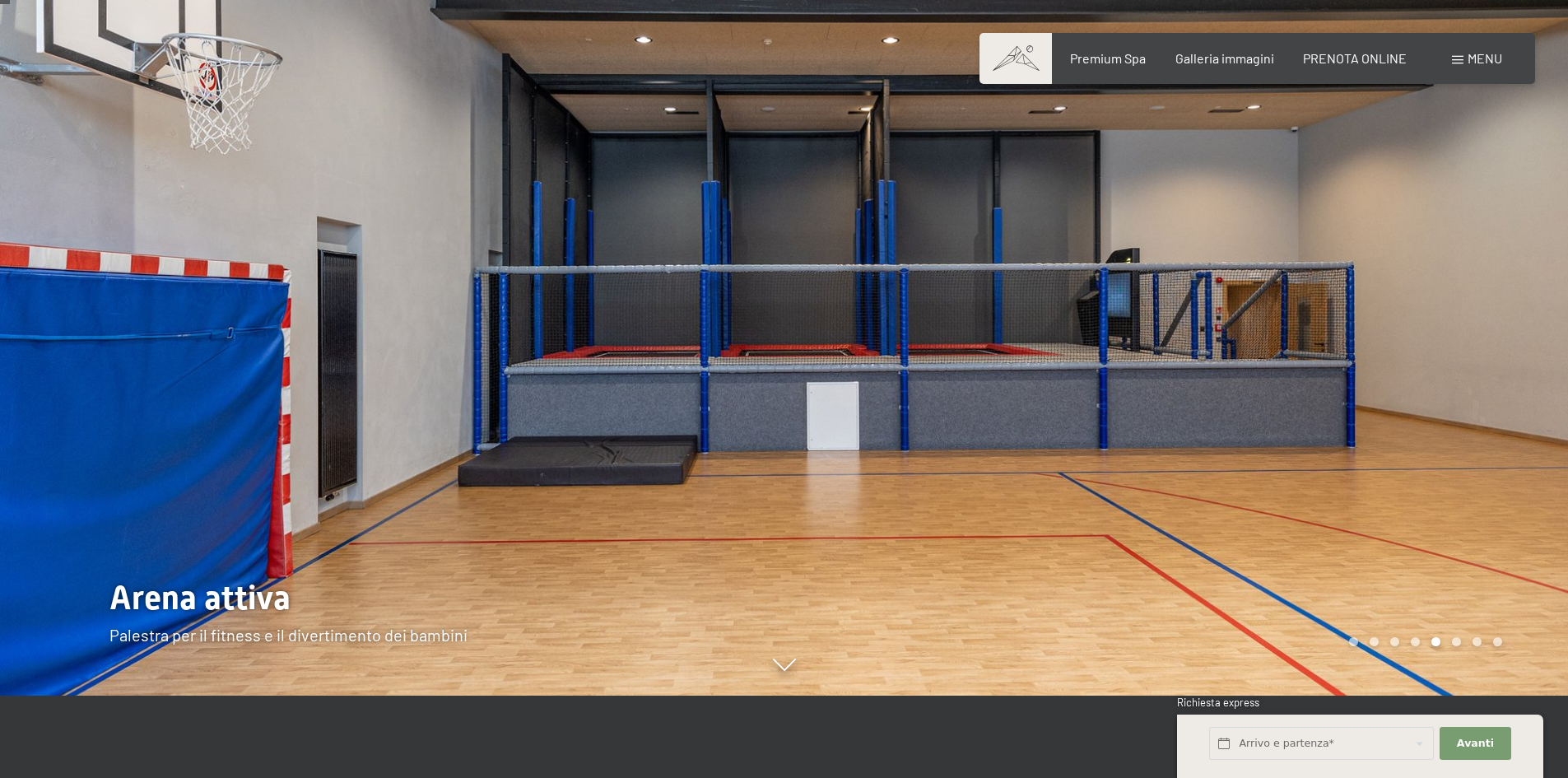
click at [1491, 402] on div at bounding box center [1177, 306] width 784 height 778
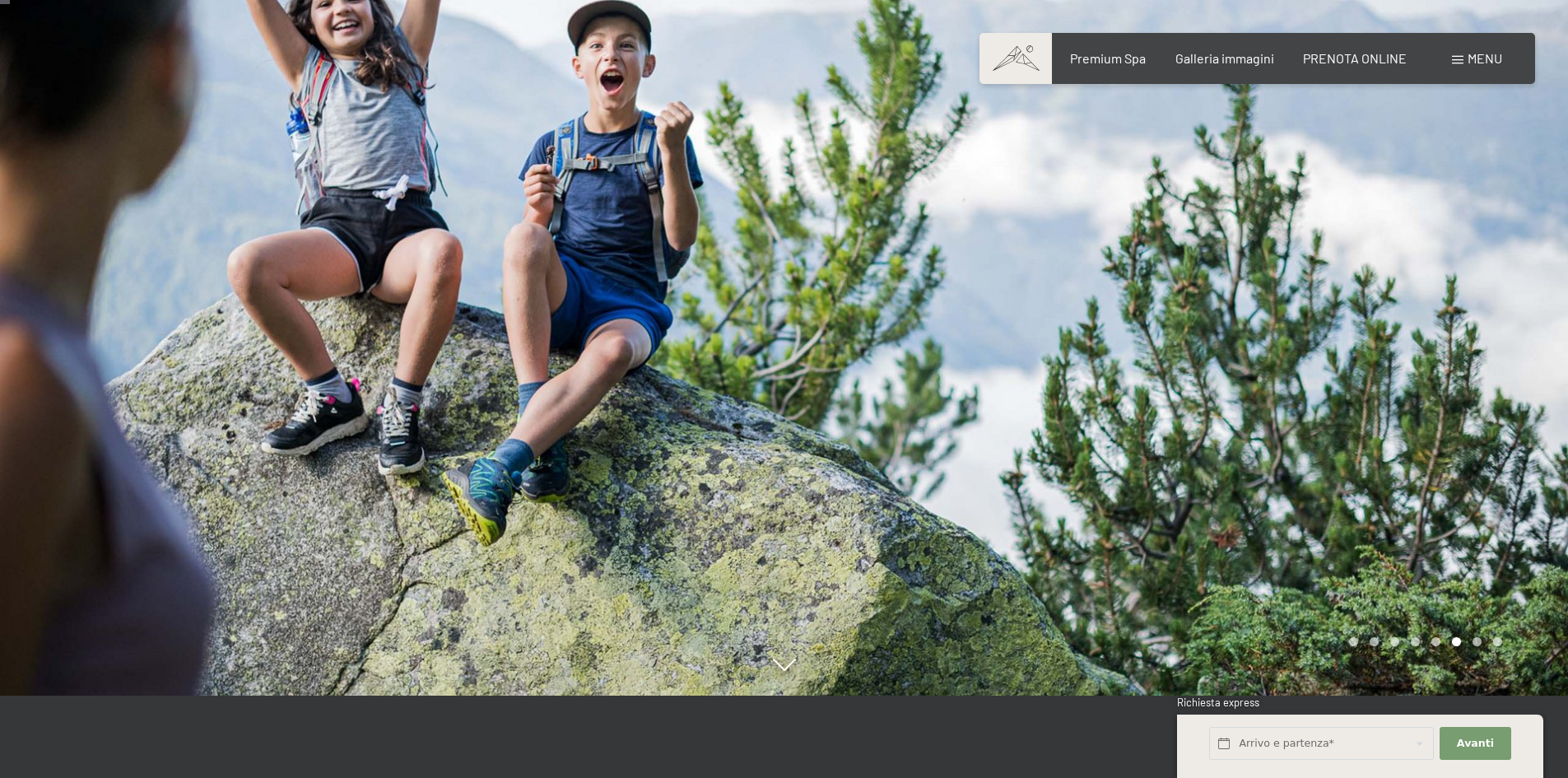
click at [1491, 402] on div at bounding box center [1177, 306] width 784 height 778
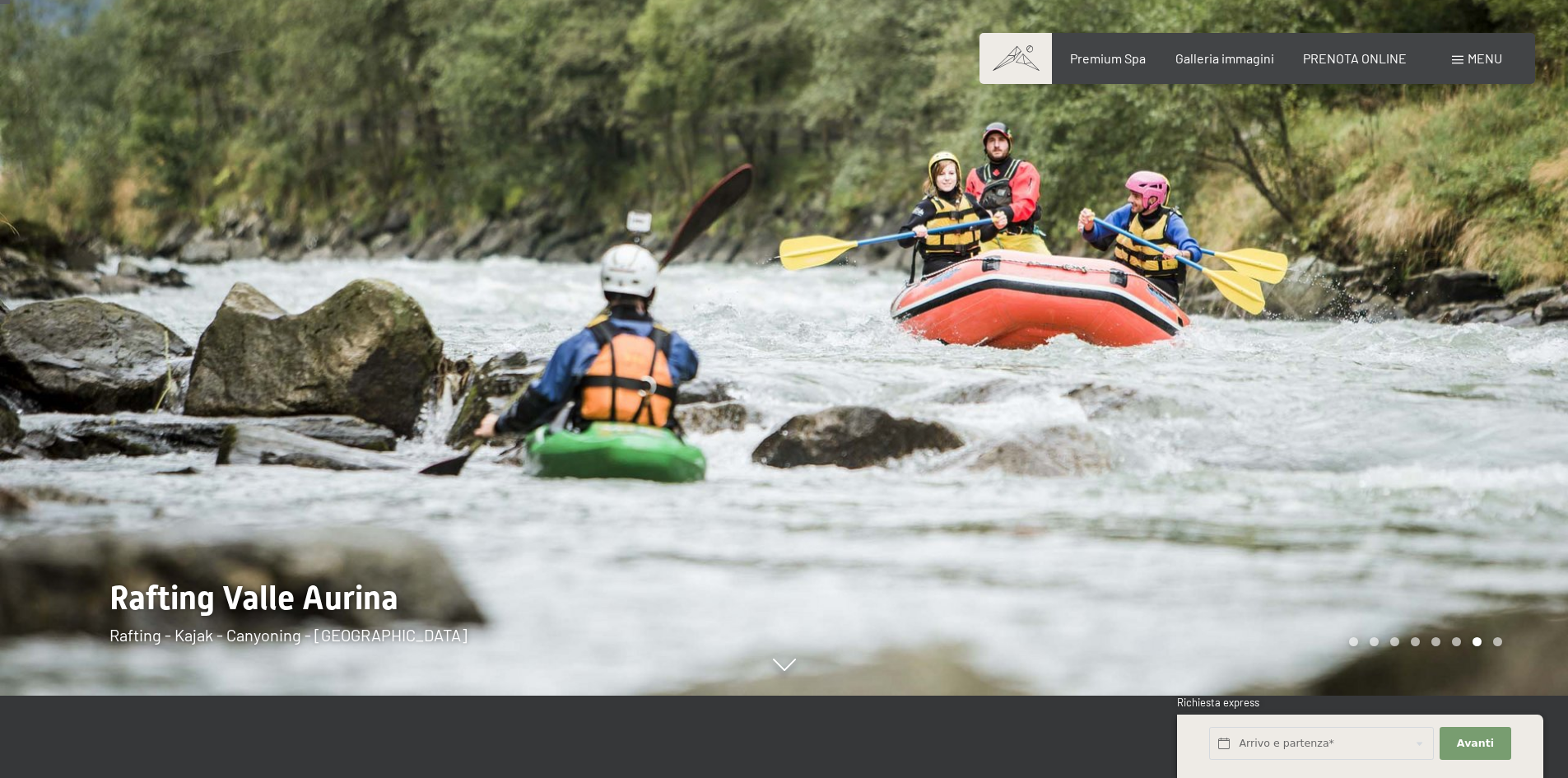
click at [1491, 402] on div at bounding box center [1177, 306] width 784 height 778
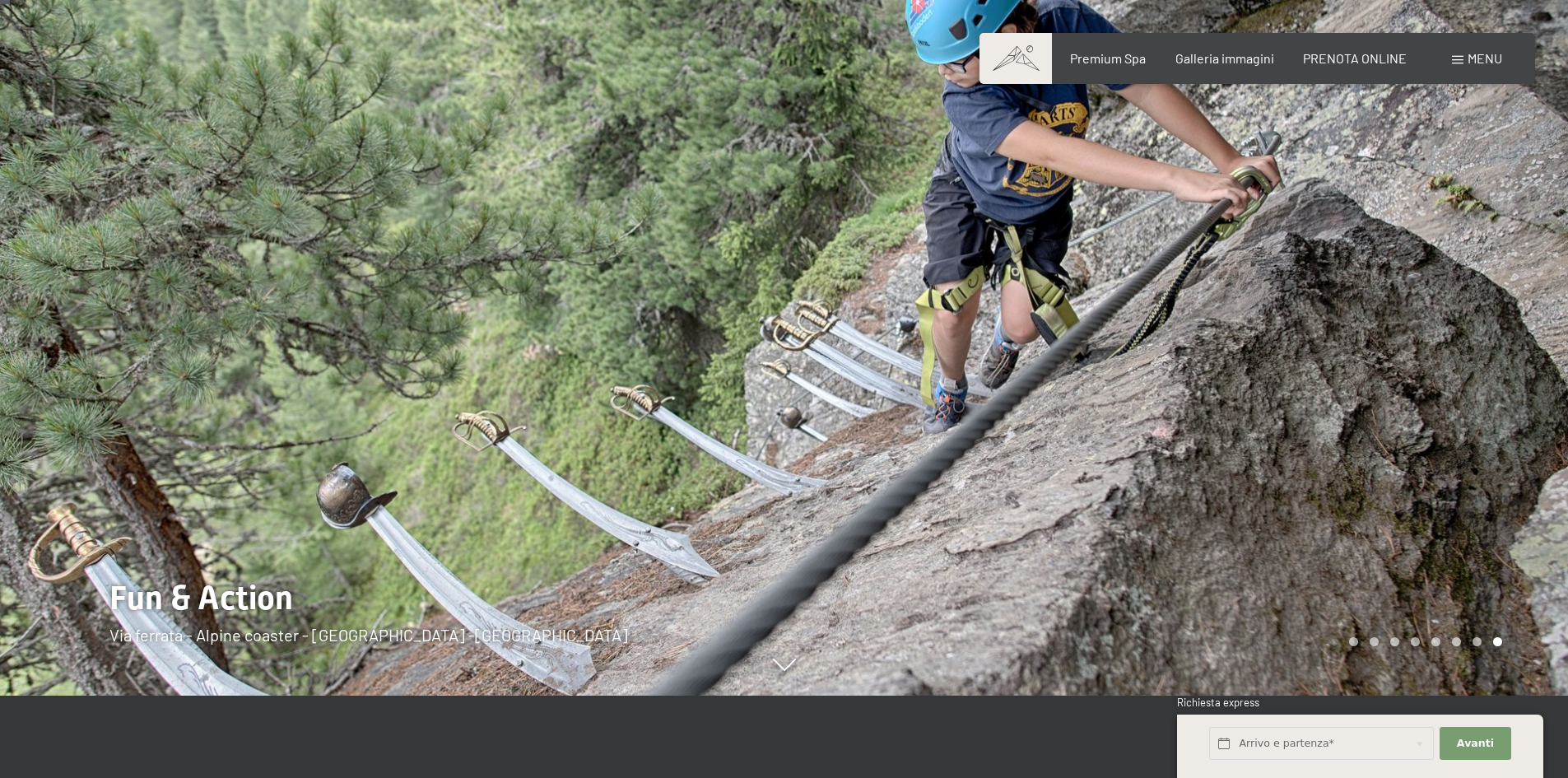
click at [1491, 402] on div at bounding box center [1177, 306] width 784 height 778
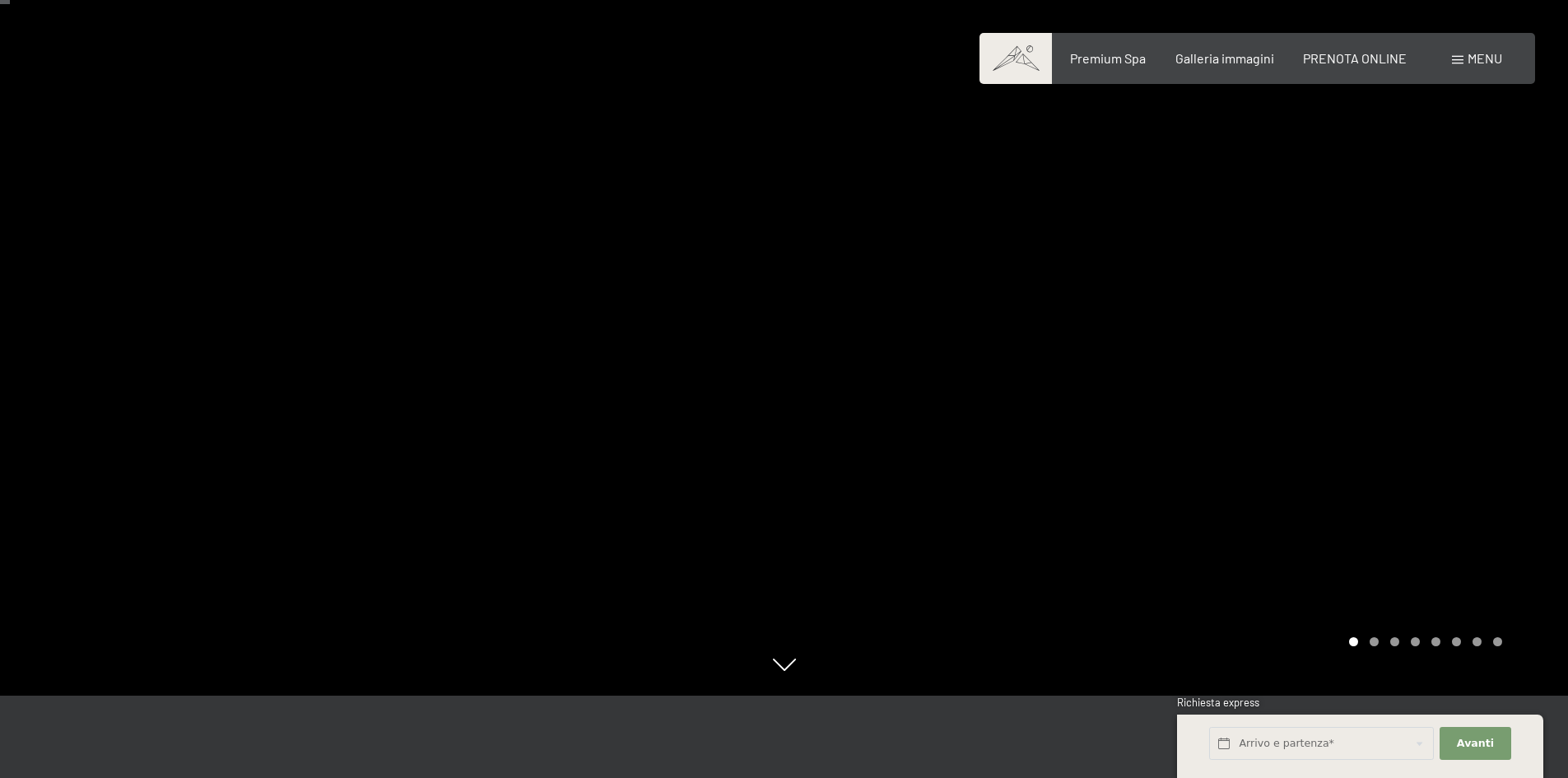
click at [808, 650] on div at bounding box center [1177, 306] width 784 height 778
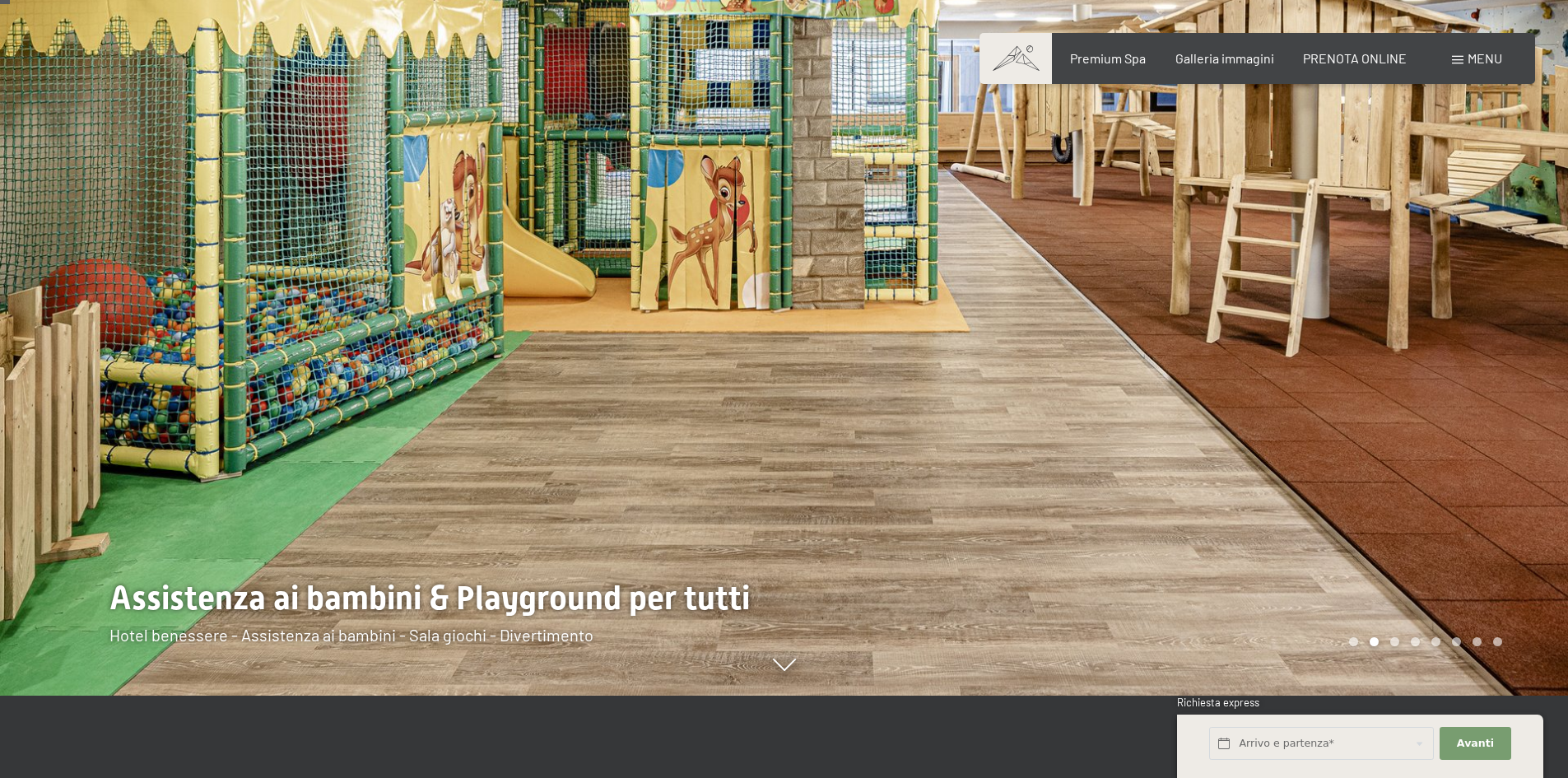
click at [1494, 312] on div at bounding box center [1177, 306] width 784 height 778
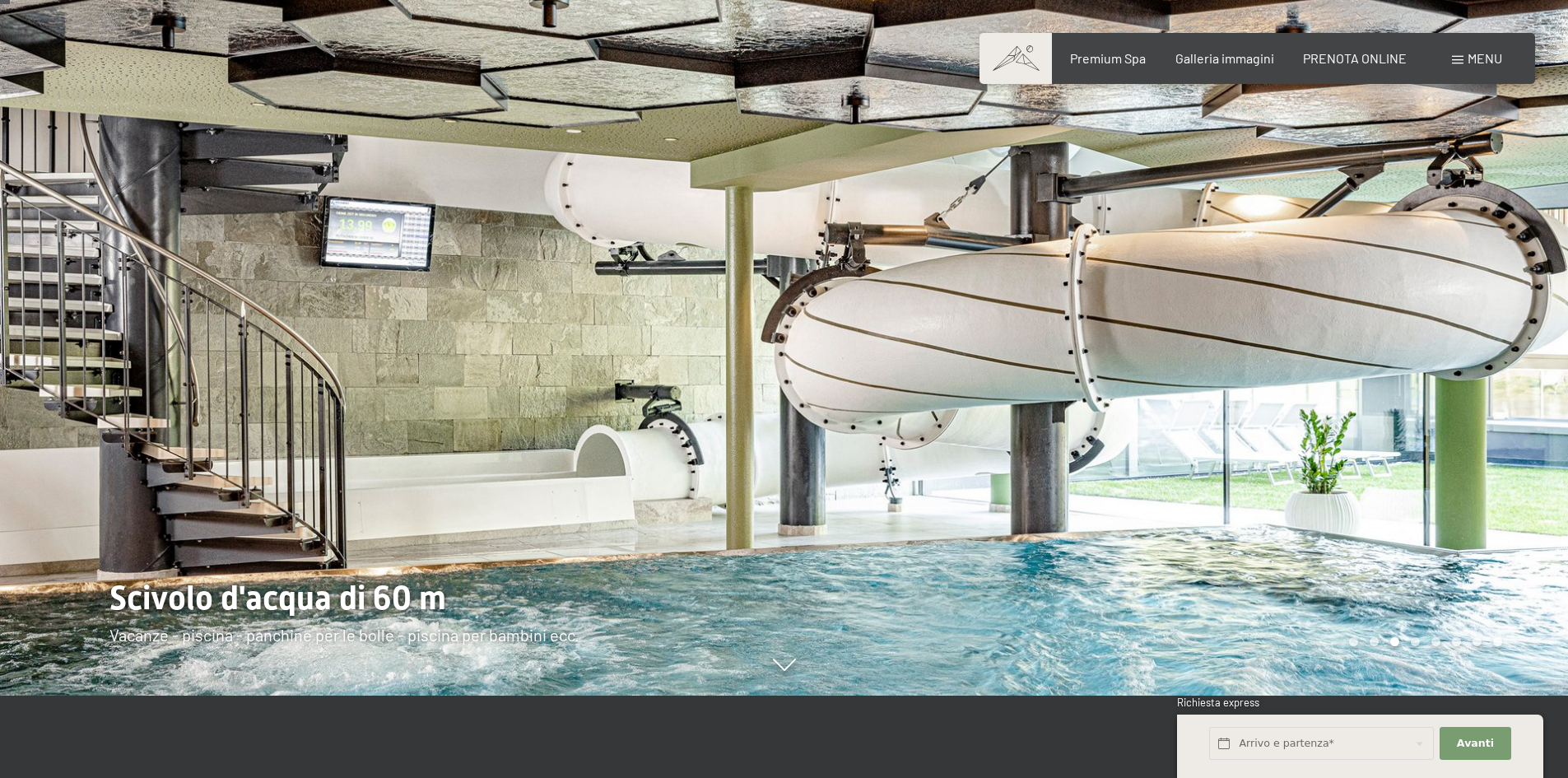
click at [1494, 312] on div at bounding box center [1177, 306] width 784 height 778
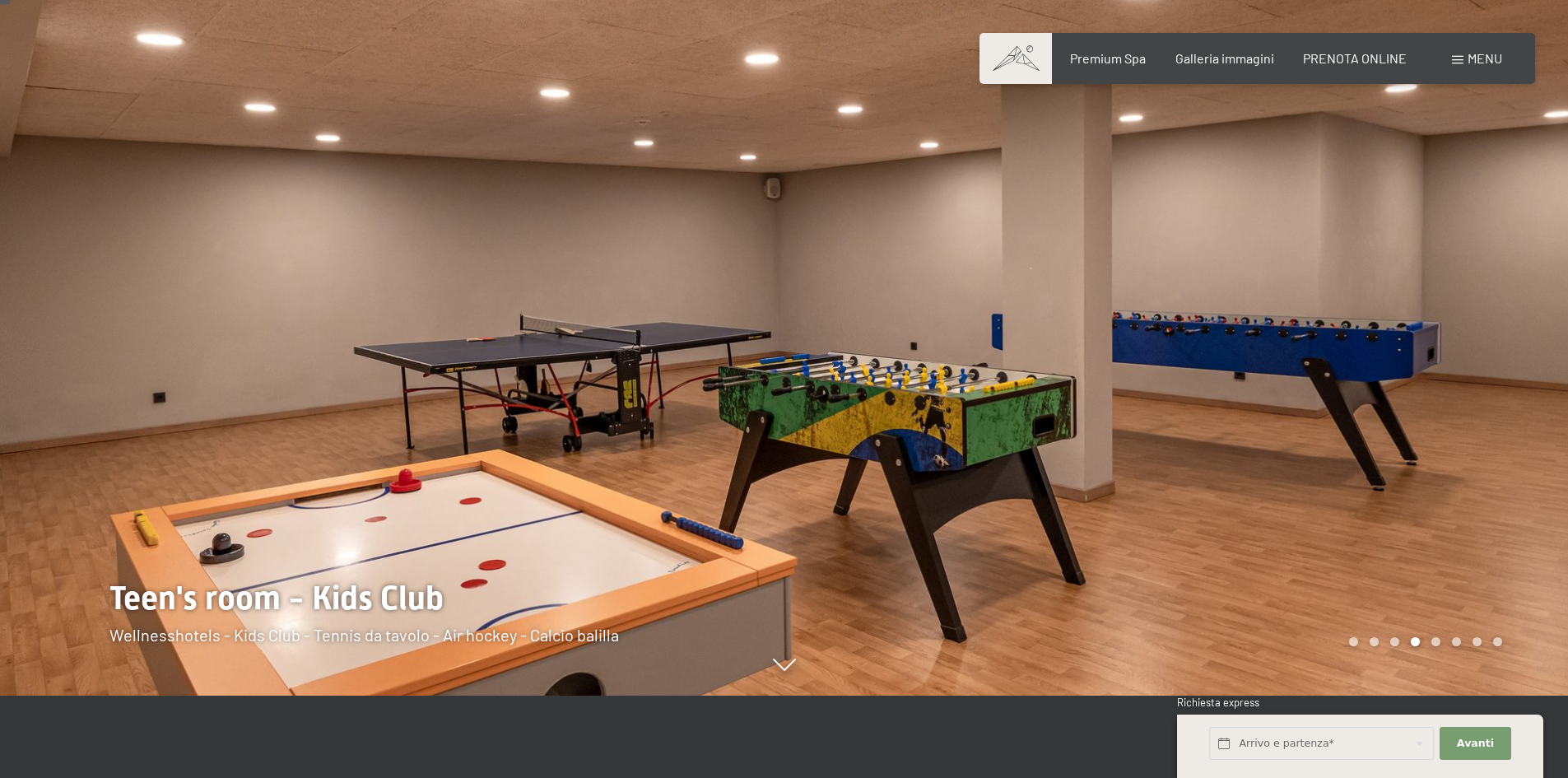
click at [1494, 312] on div at bounding box center [1177, 306] width 784 height 778
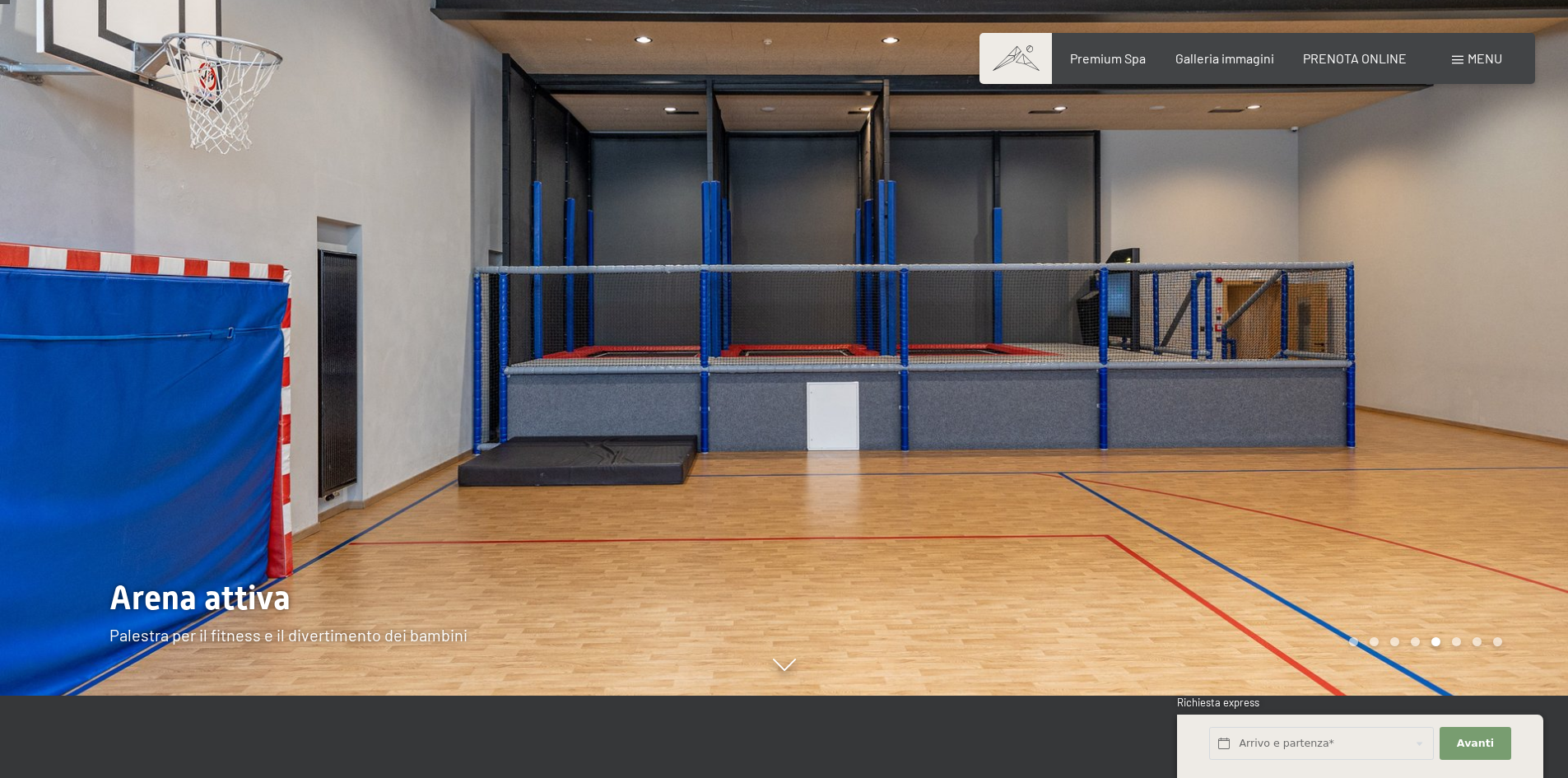
click at [1494, 312] on div at bounding box center [1177, 306] width 784 height 778
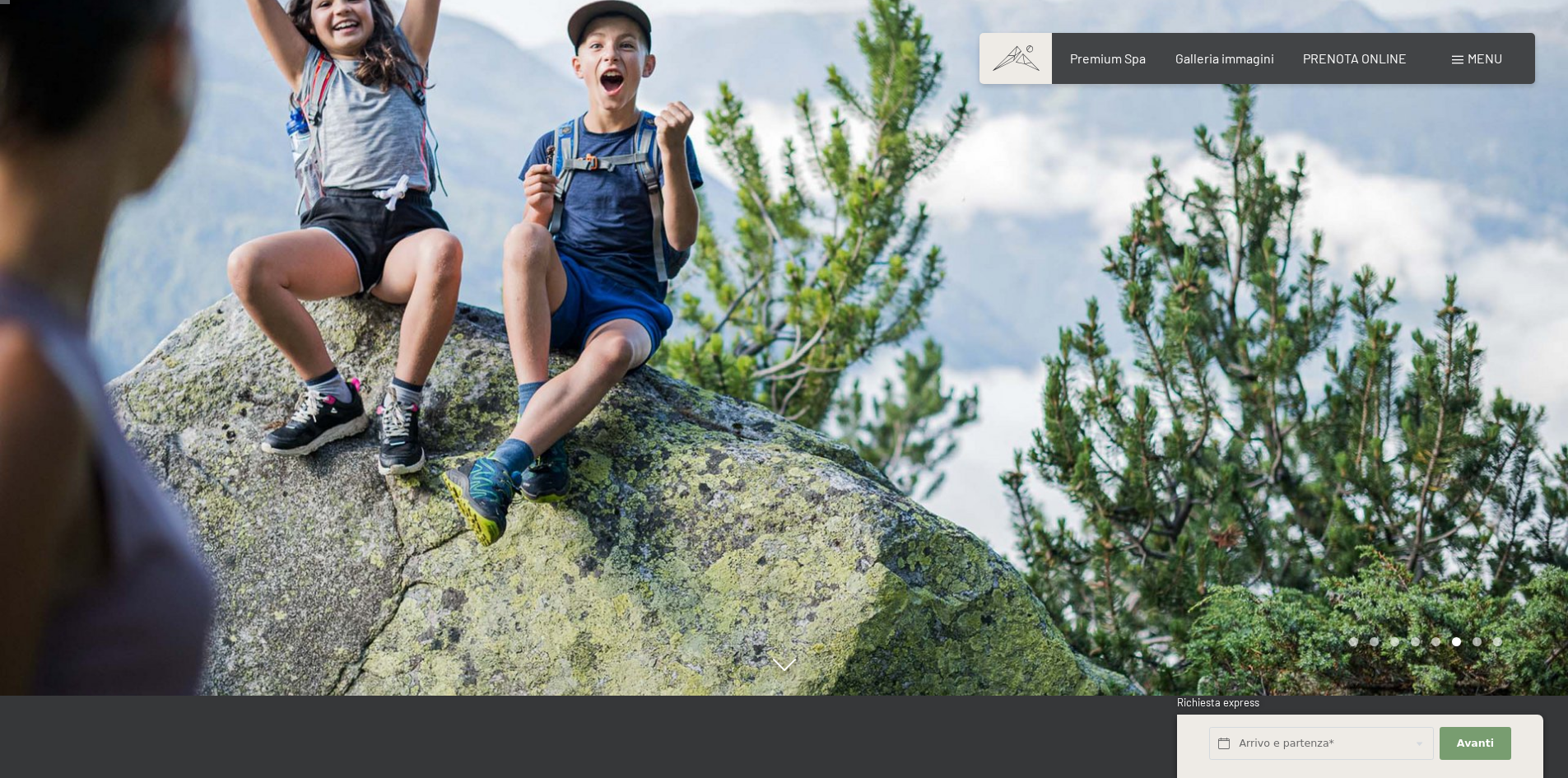
click at [1494, 312] on div at bounding box center [1177, 306] width 784 height 778
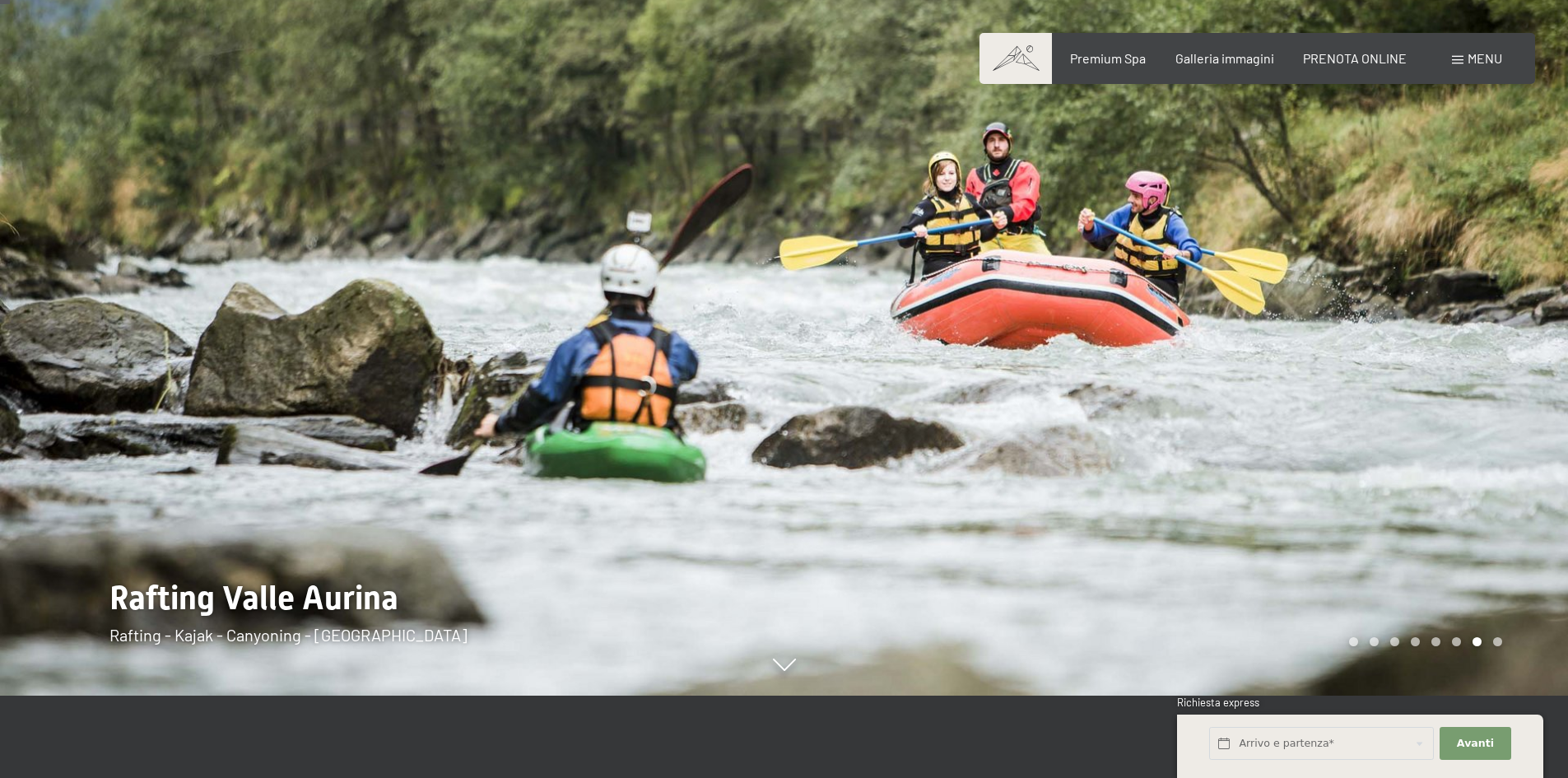
click at [1494, 312] on div at bounding box center [1177, 306] width 784 height 778
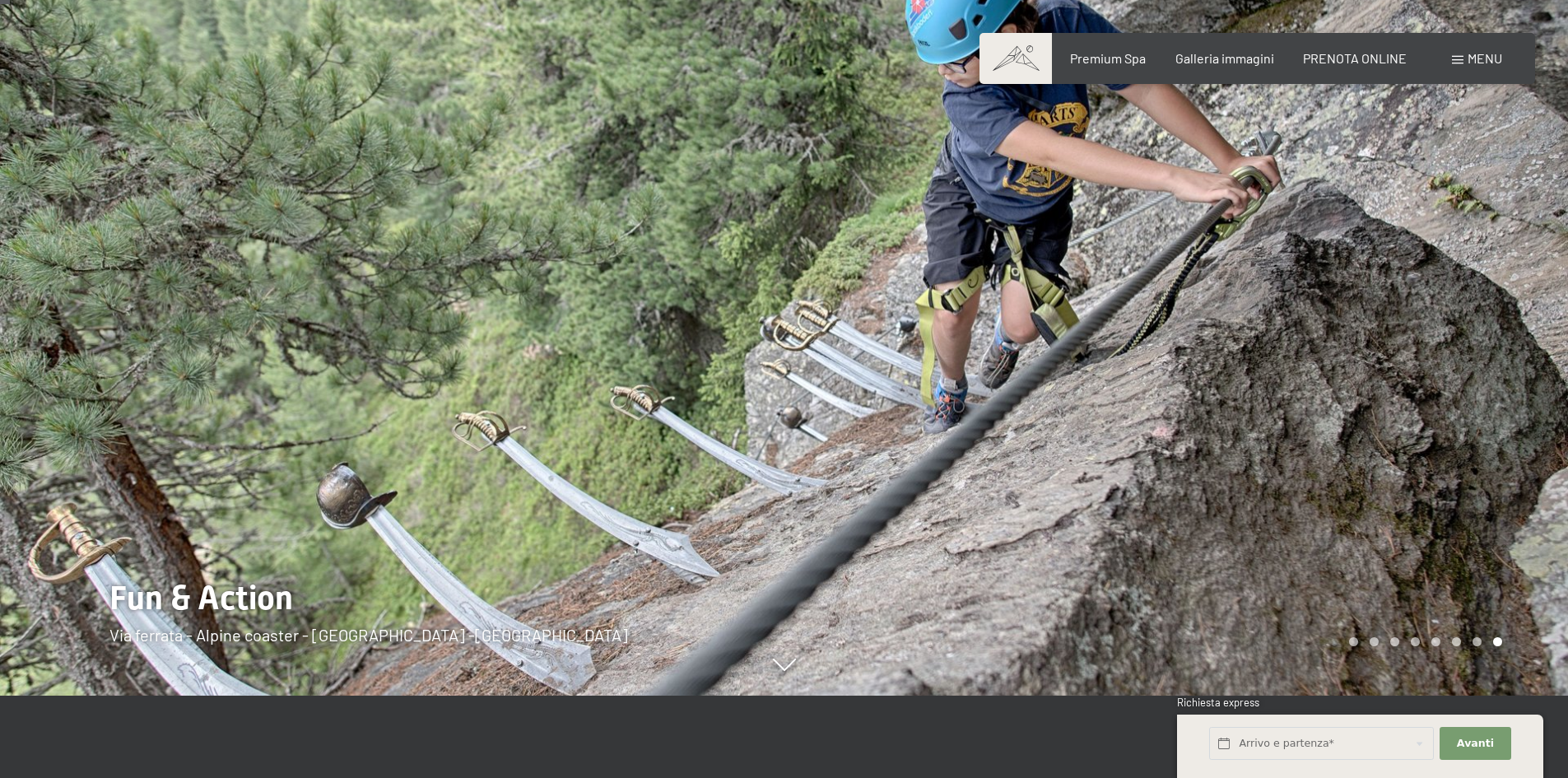
click at [1494, 312] on div at bounding box center [1177, 306] width 784 height 778
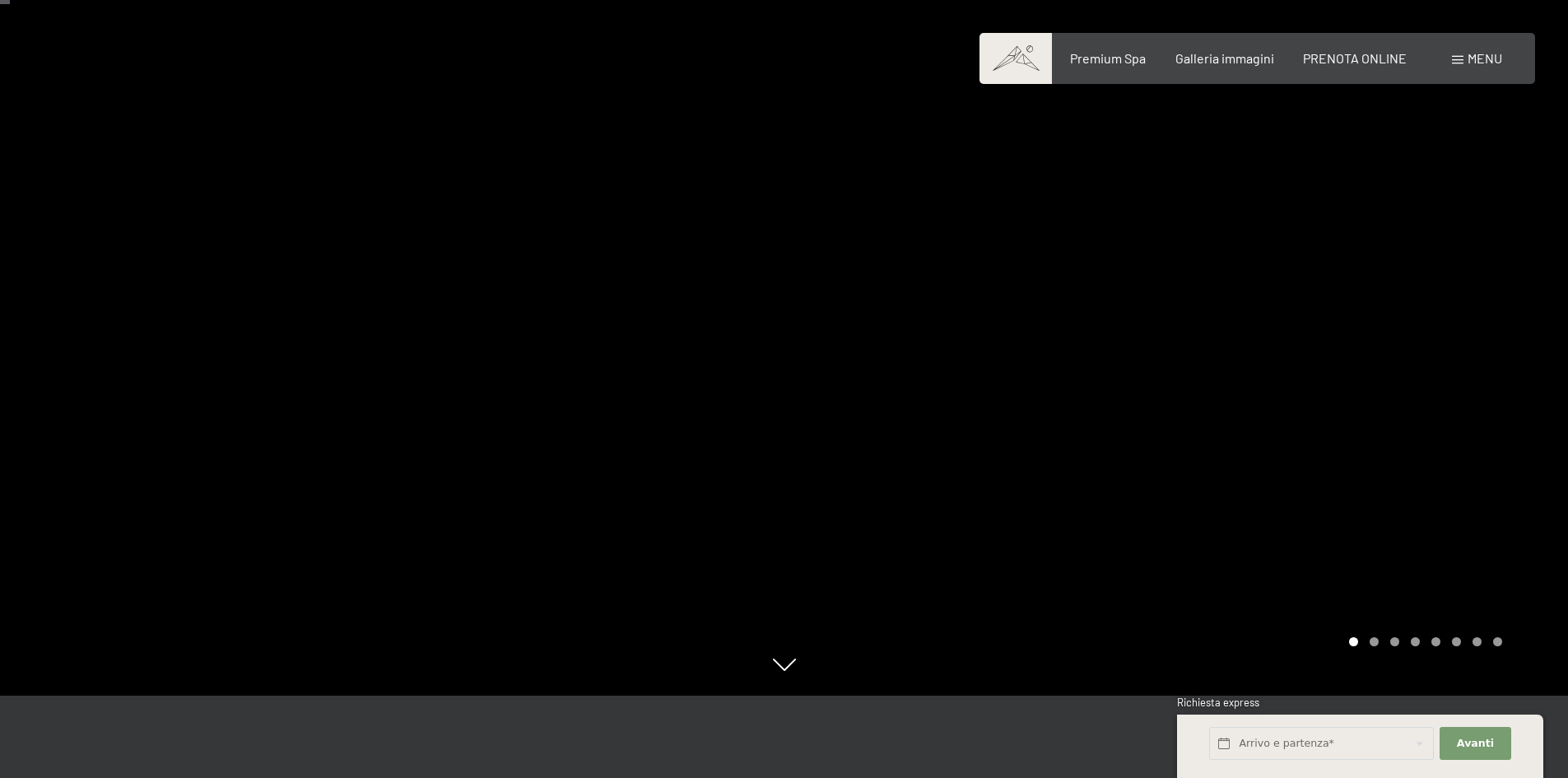
click at [1494, 312] on div at bounding box center [1177, 306] width 784 height 778
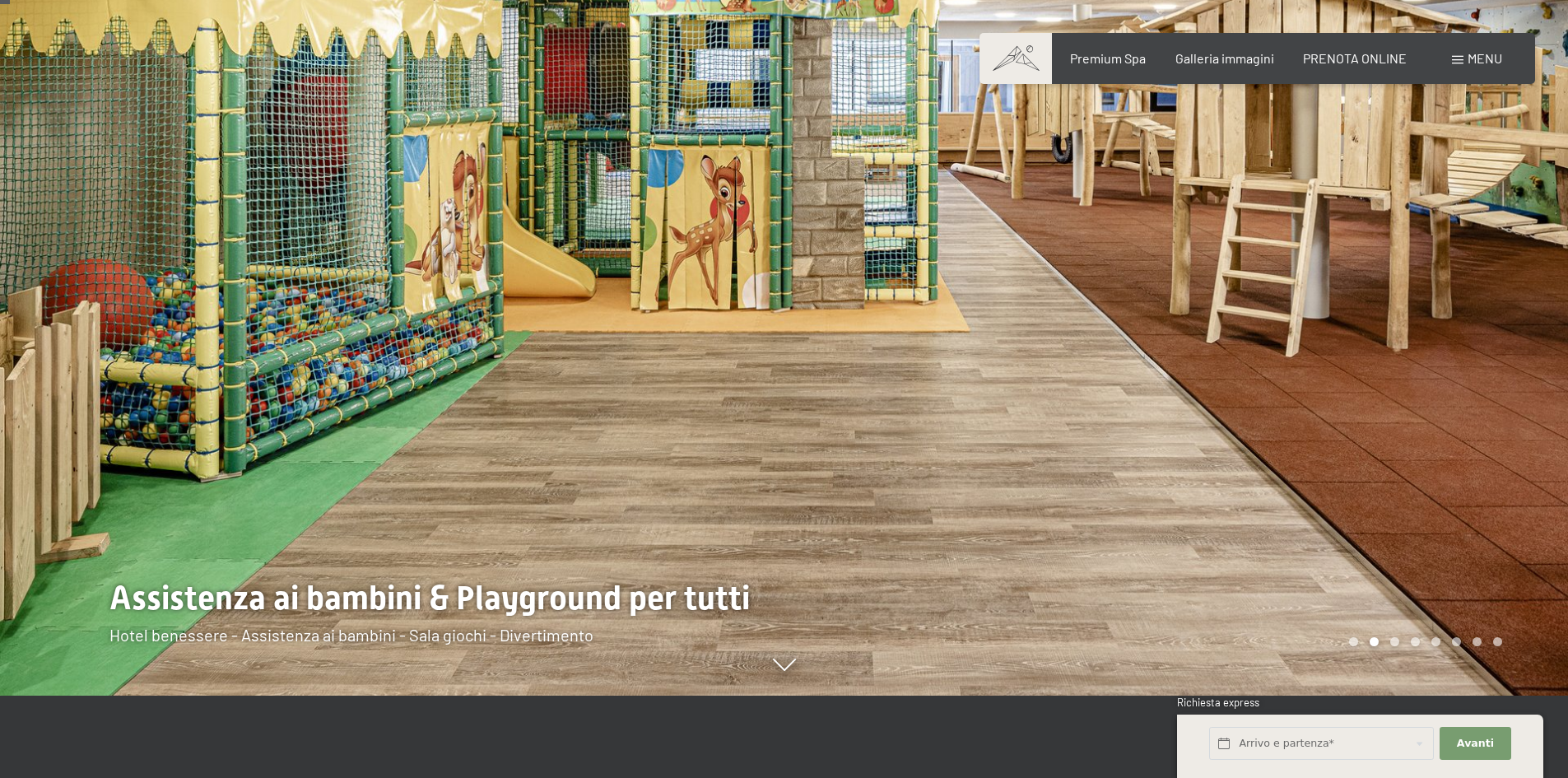
click at [1494, 312] on div at bounding box center [1177, 306] width 784 height 778
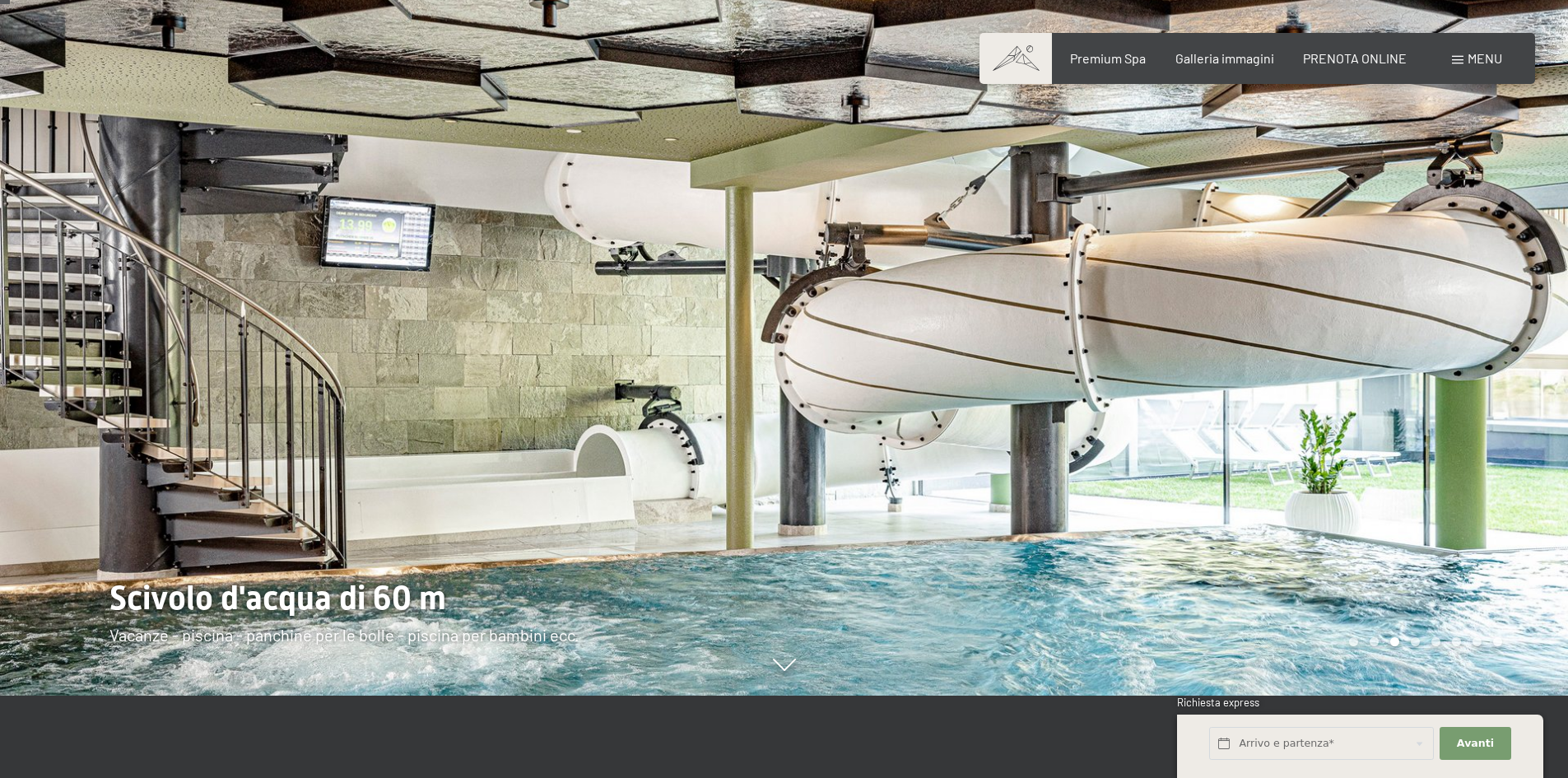
click at [1494, 312] on div at bounding box center [1177, 306] width 784 height 778
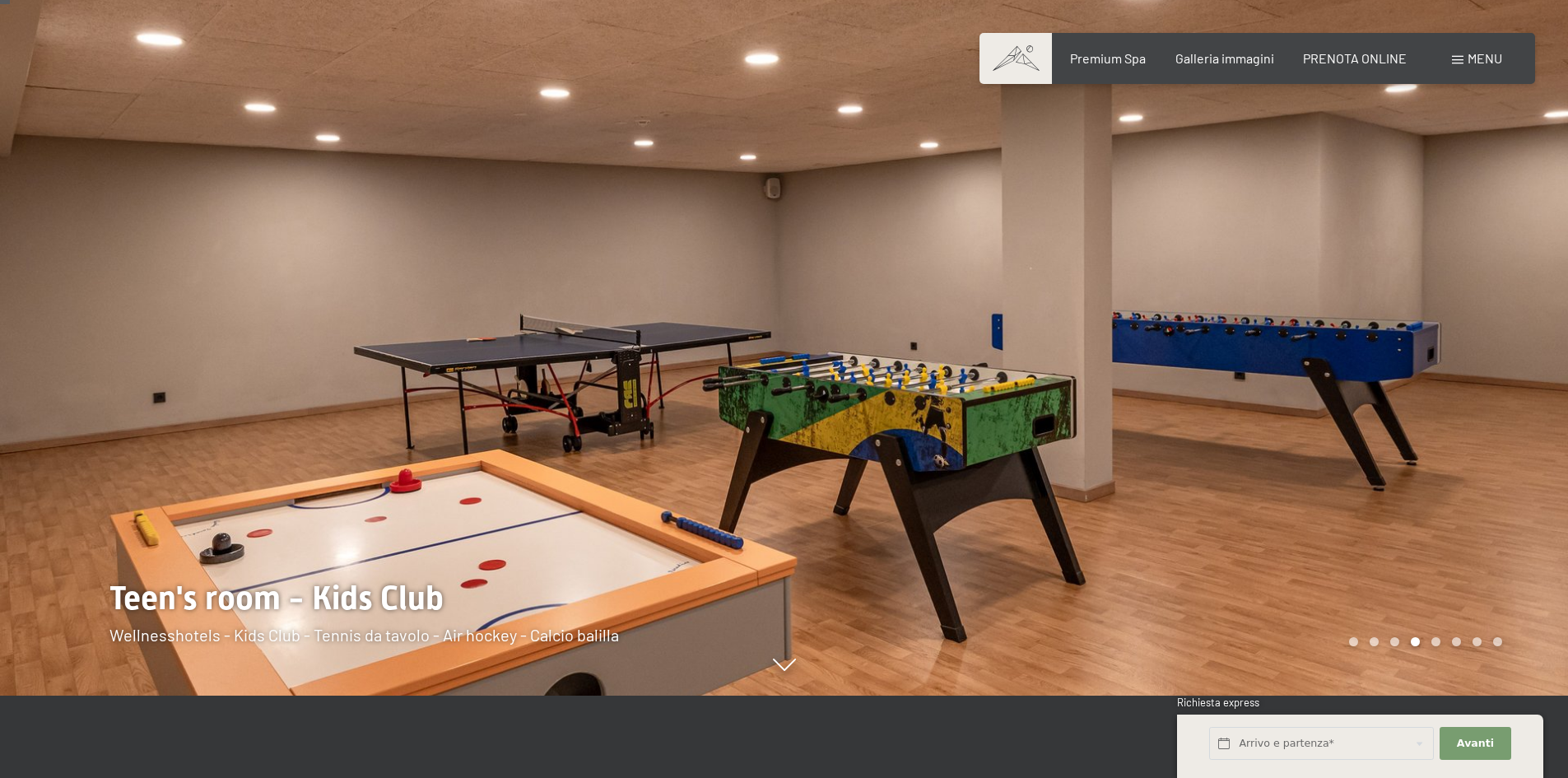
click at [1494, 312] on div at bounding box center [1177, 306] width 784 height 778
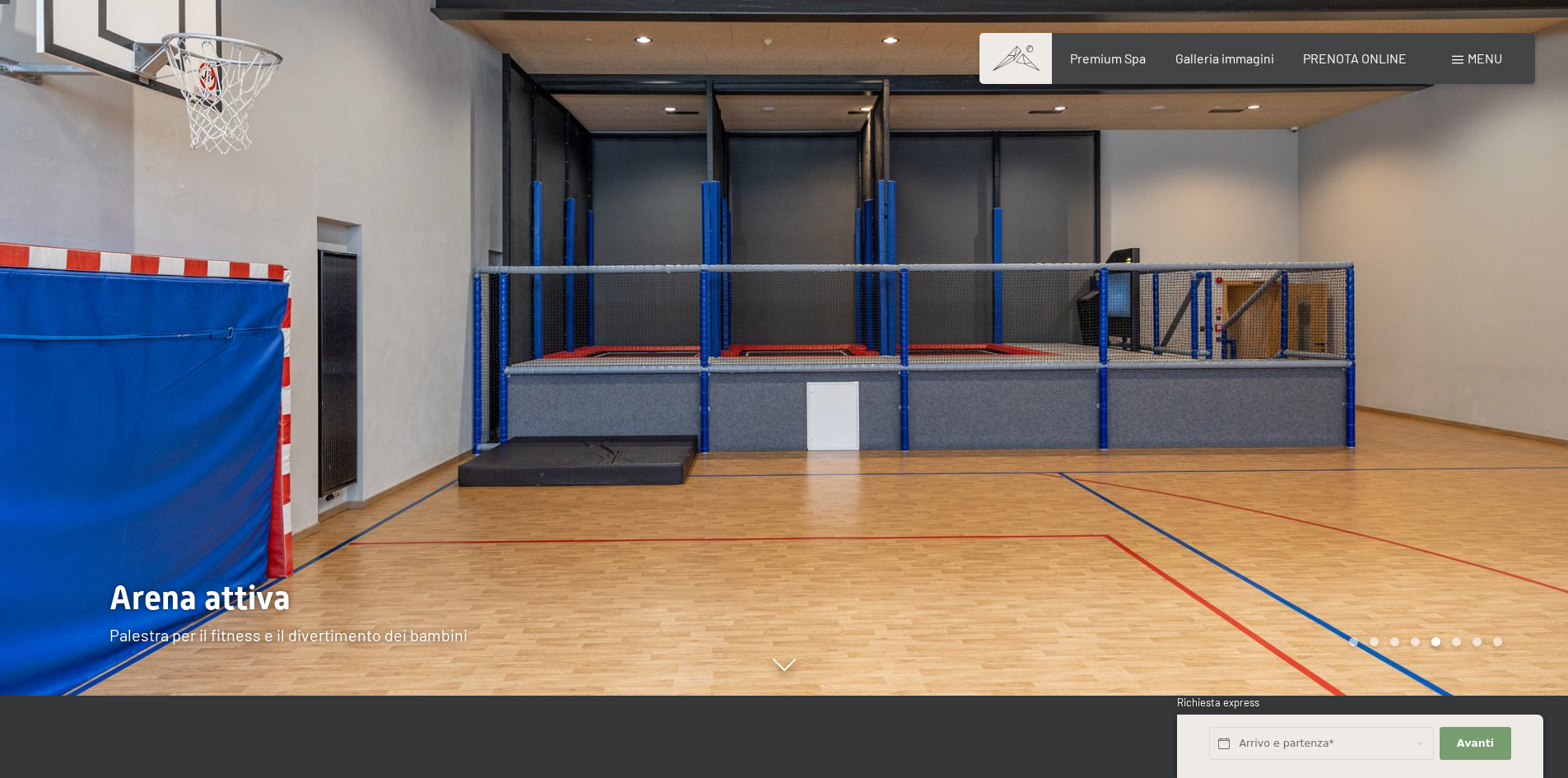
click at [1494, 312] on div at bounding box center [1177, 306] width 784 height 778
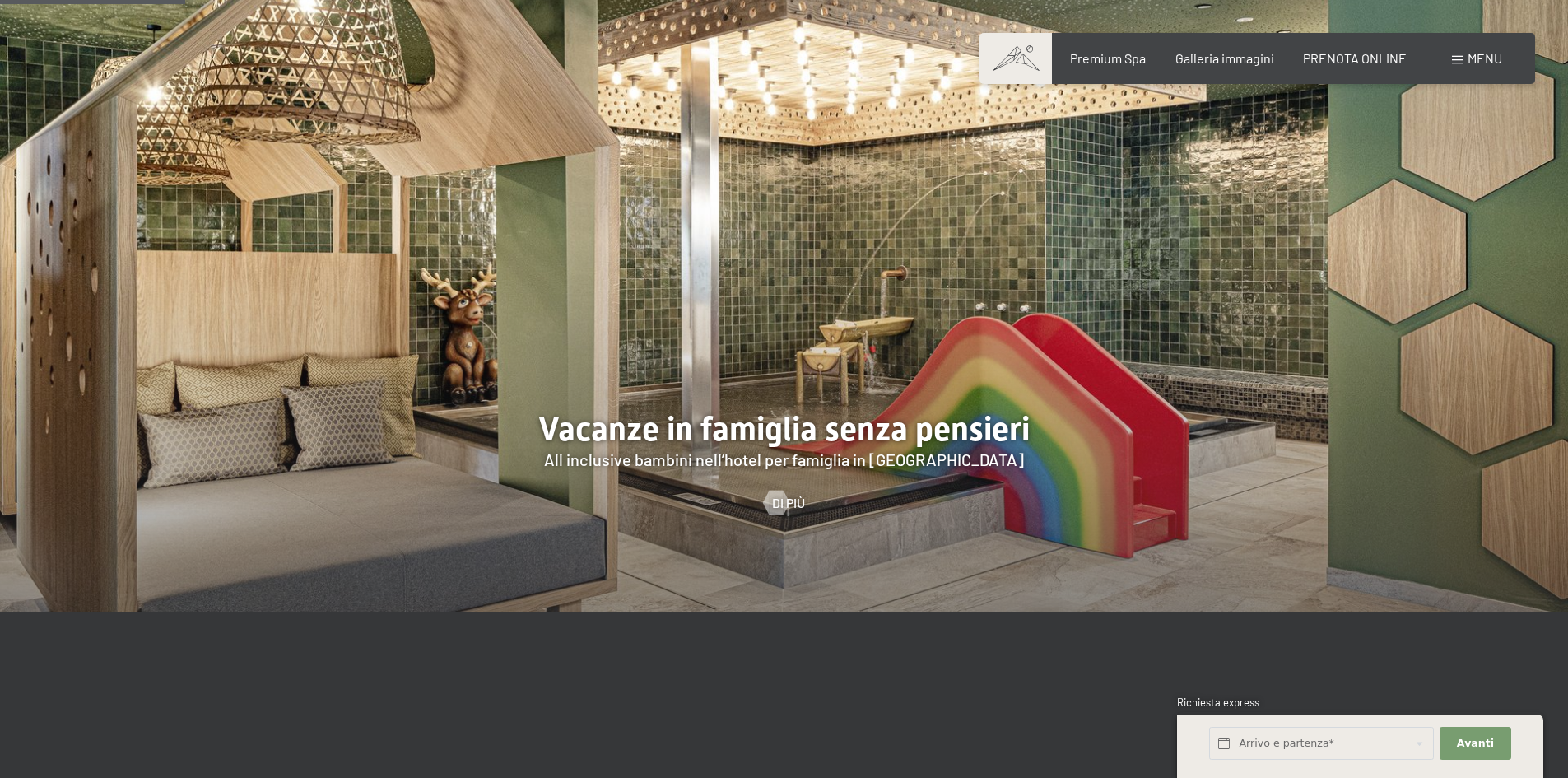
scroll to position [1565, 0]
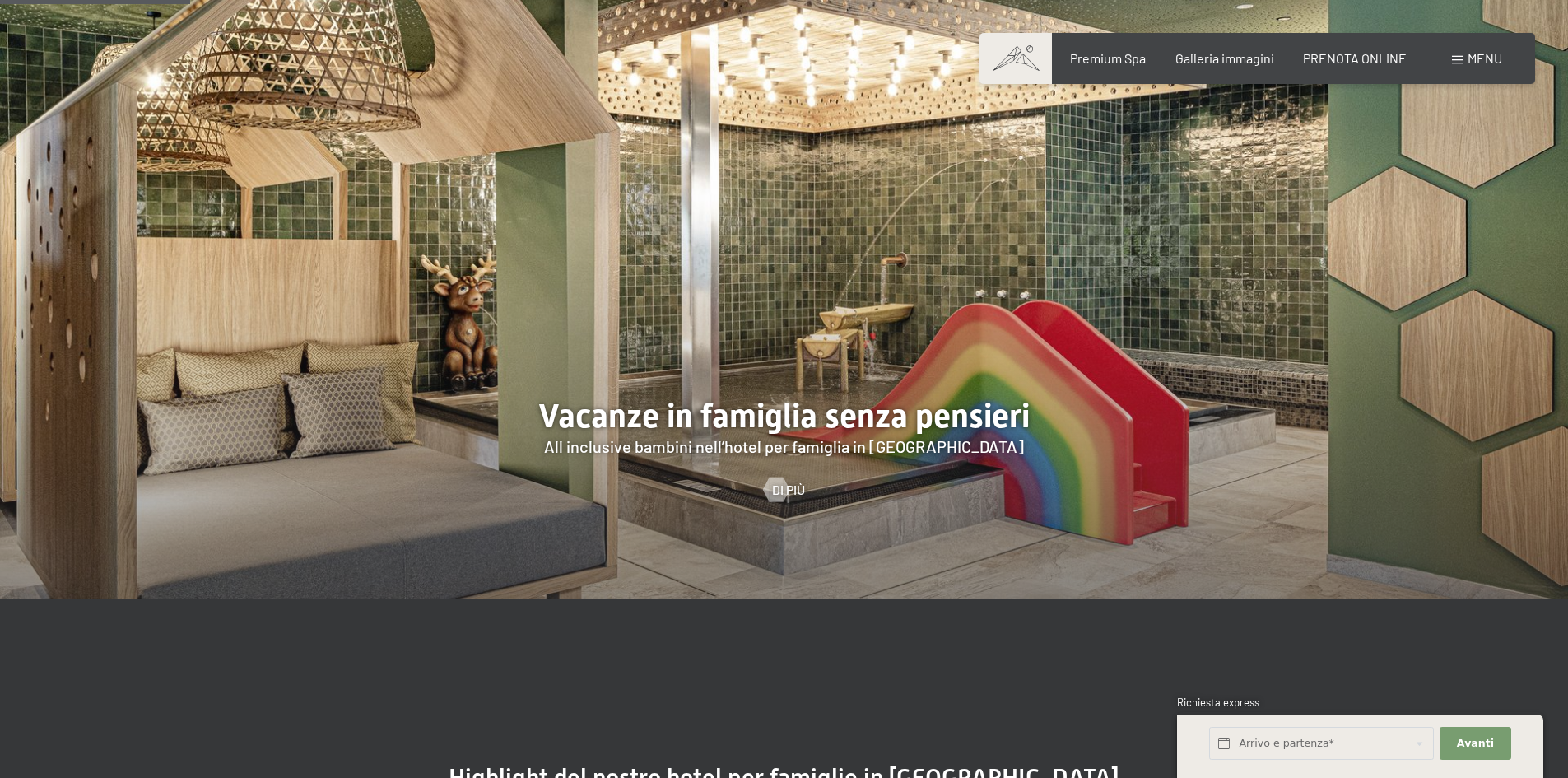
click at [1491, 268] on div at bounding box center [784, 262] width 1568 height 672
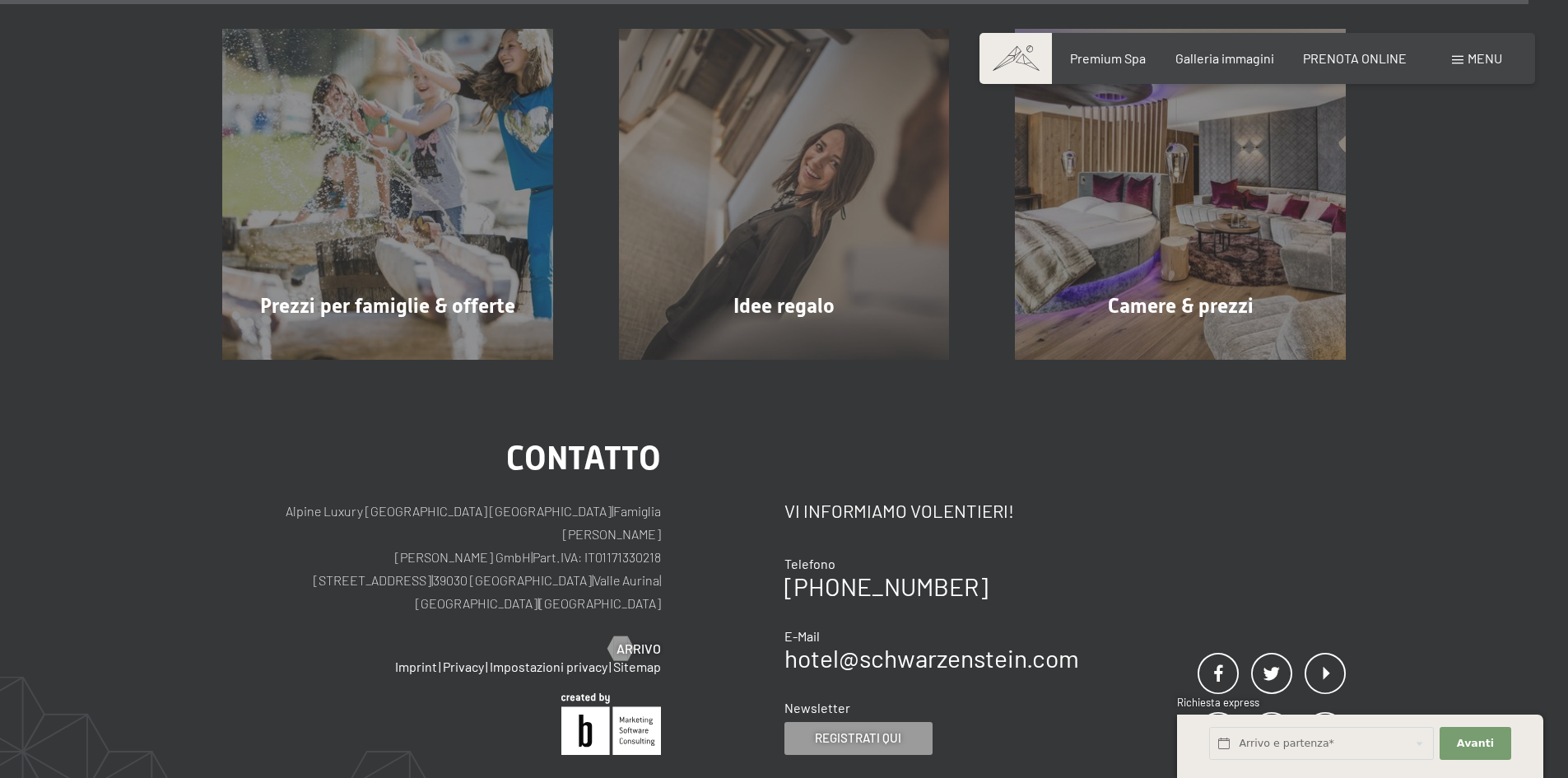
scroll to position [12678, 0]
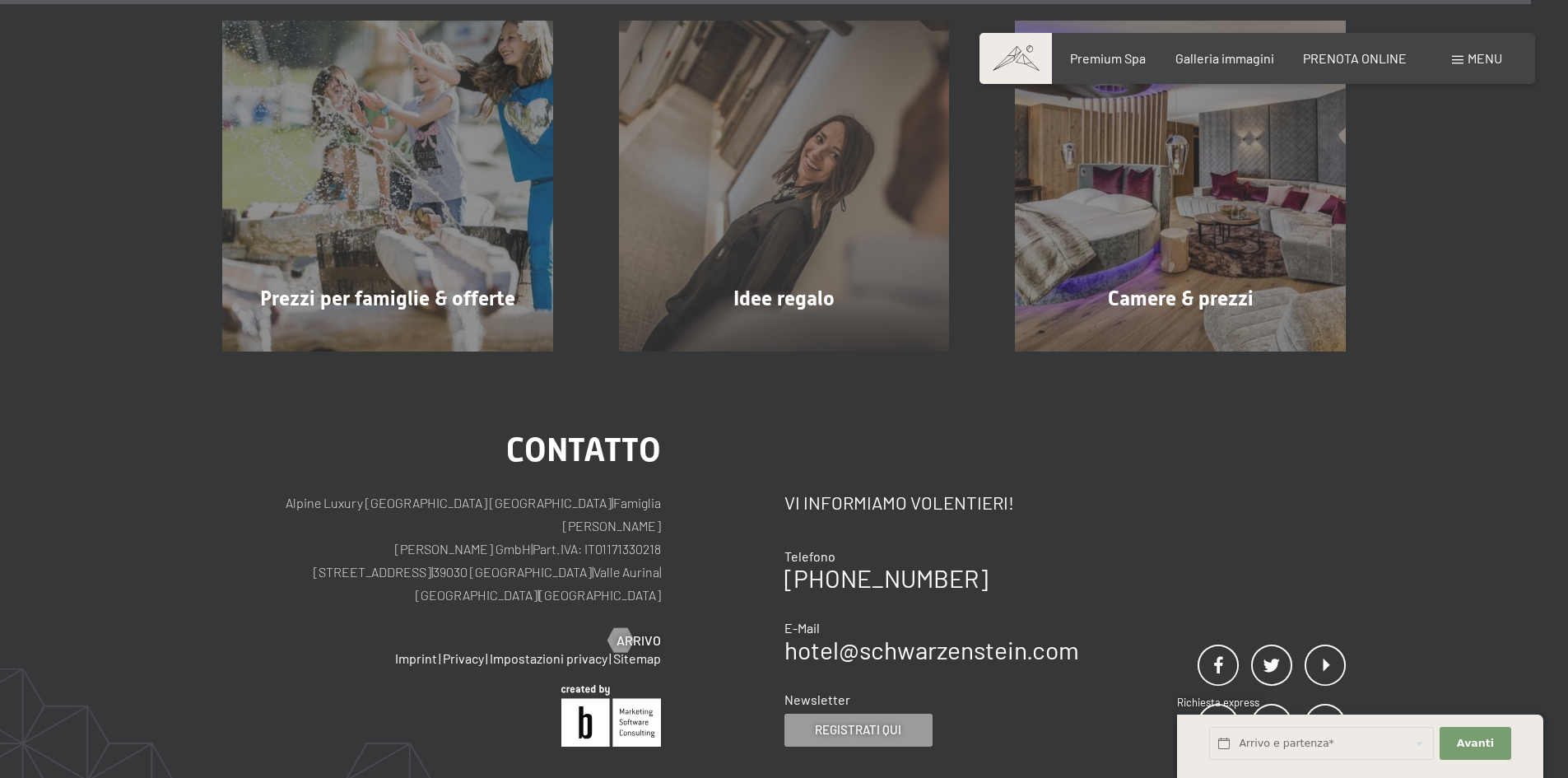
click at [1468, 60] on span "Menu" at bounding box center [1485, 58] width 34 height 16
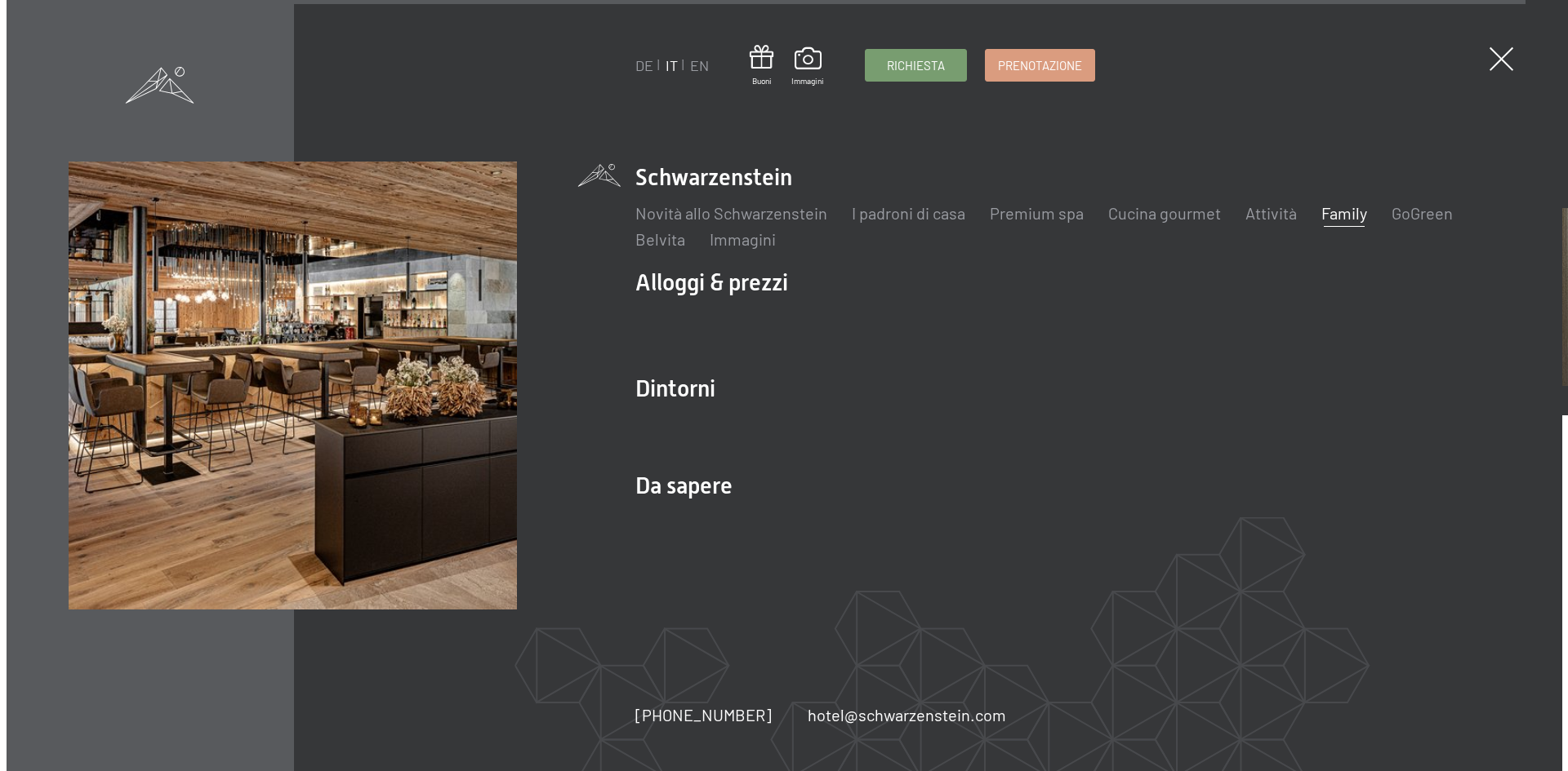
scroll to position [12612, 0]
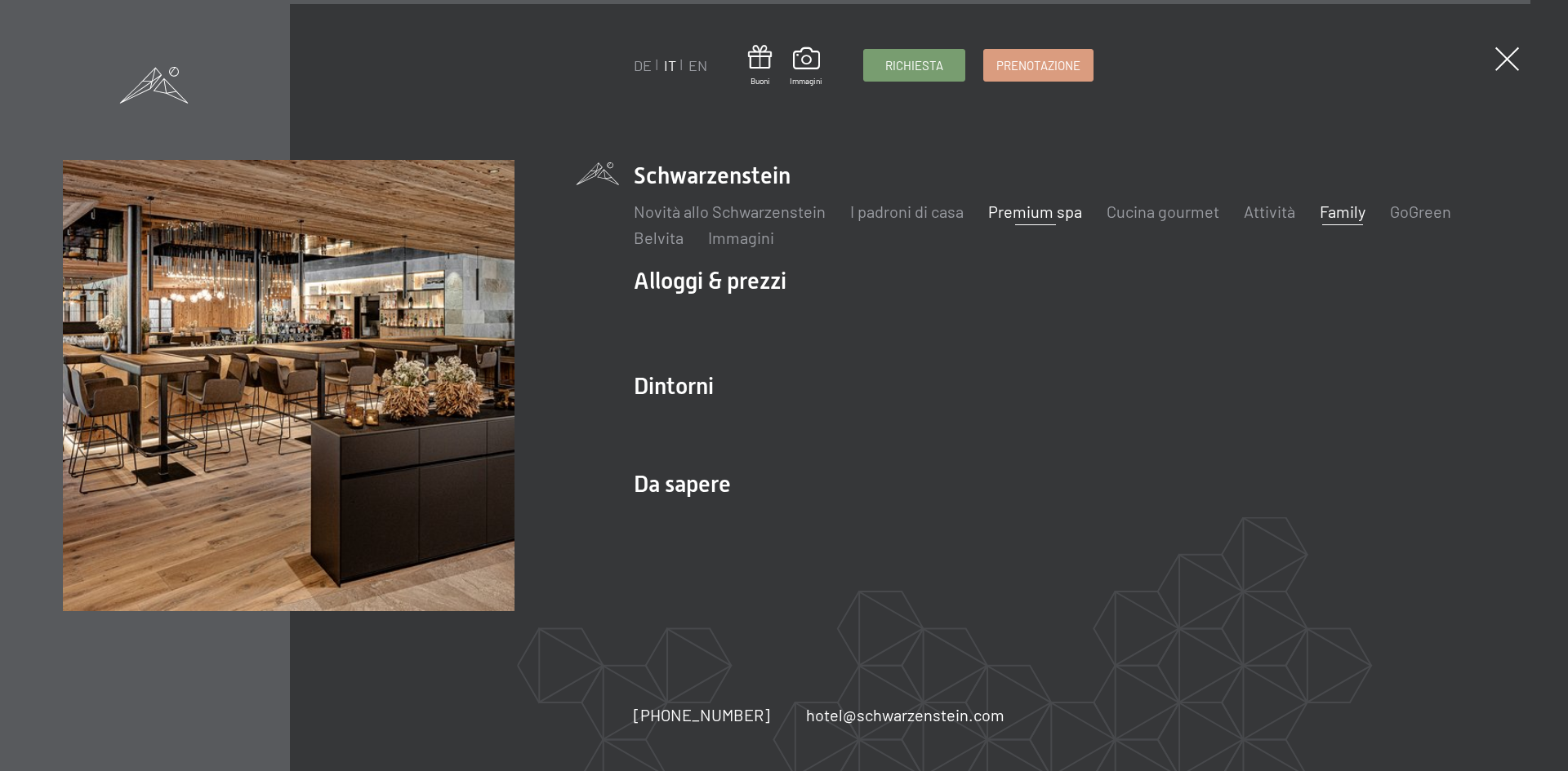
click at [1027, 208] on link "Premium spa" at bounding box center [1034, 211] width 94 height 19
